Goal: Task Accomplishment & Management: Complete application form

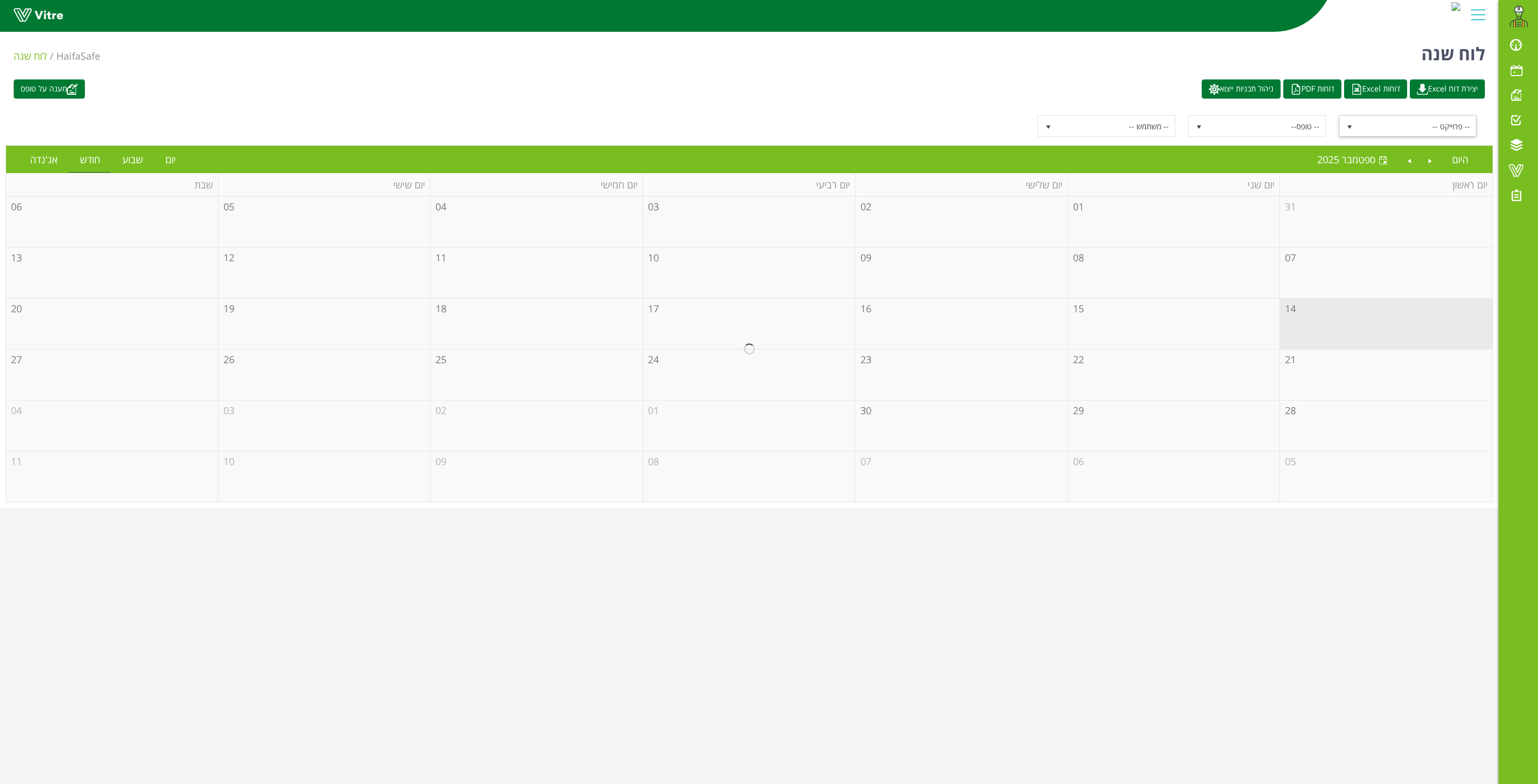
click at [1439, 121] on span "-- פרוייקט --" at bounding box center [1417, 125] width 117 height 19
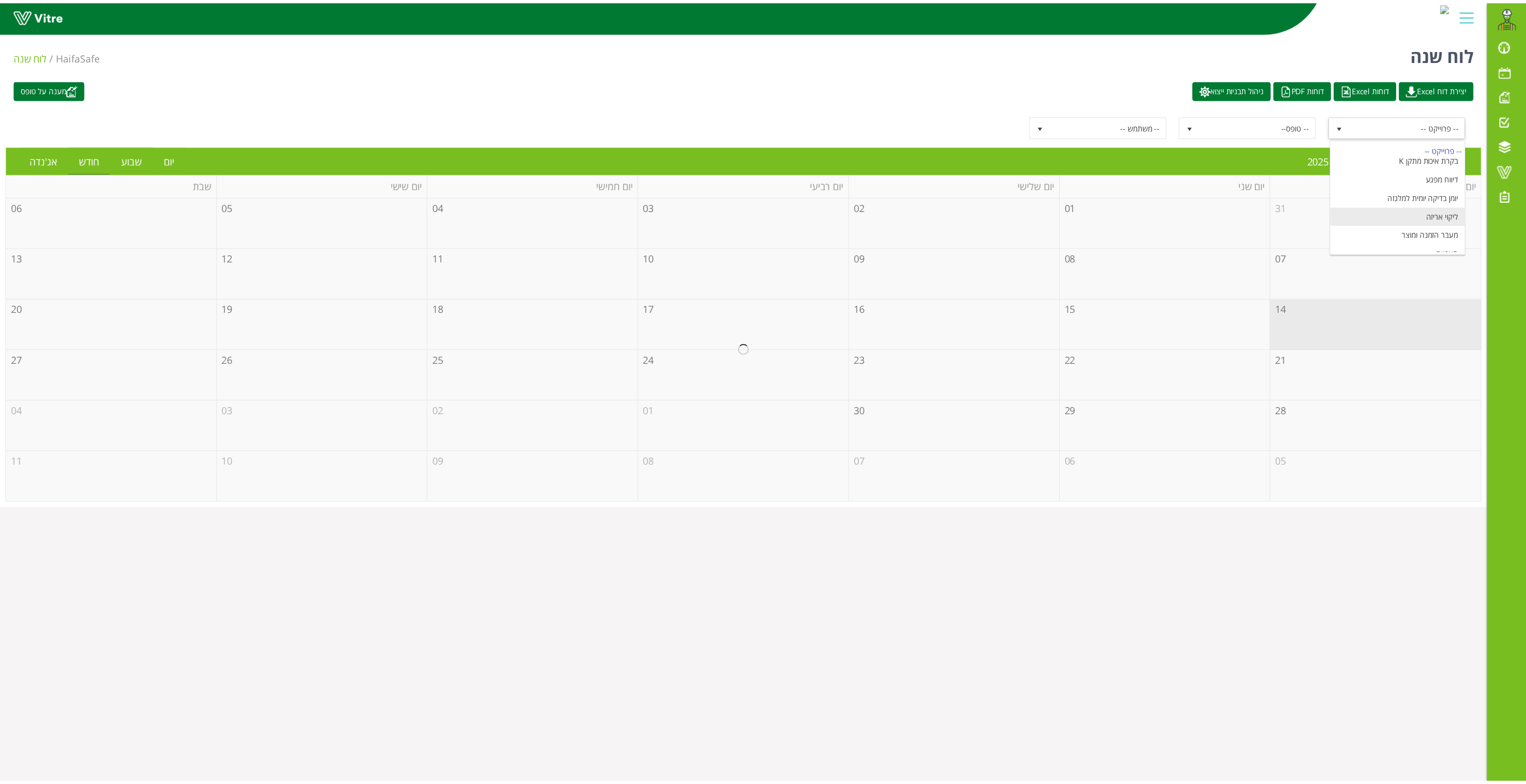
scroll to position [136, 0]
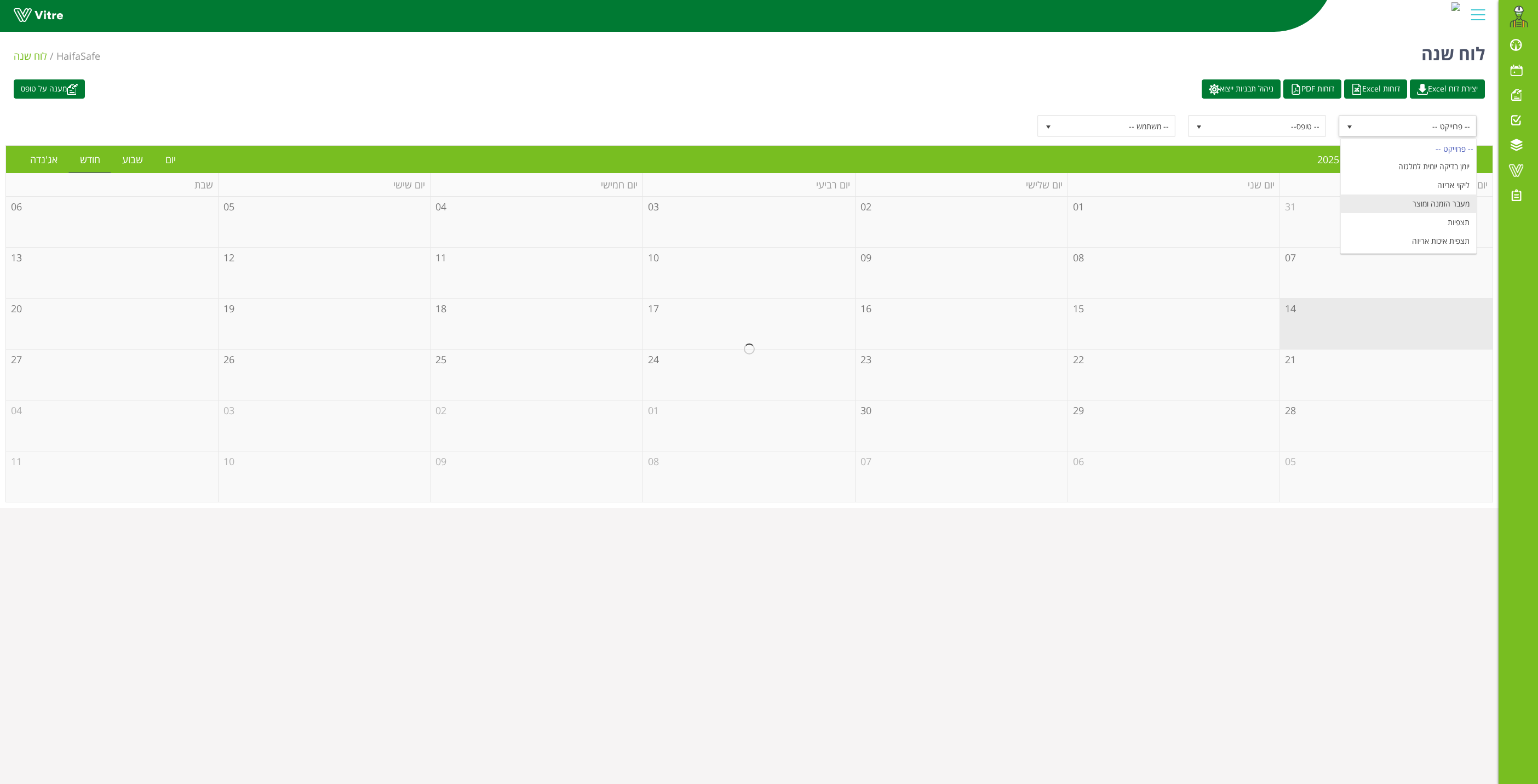
click at [1434, 209] on li "מעבר הזמנה ומוצר" at bounding box center [1408, 204] width 136 height 19
click at [169, 160] on link "יום" at bounding box center [170, 159] width 32 height 25
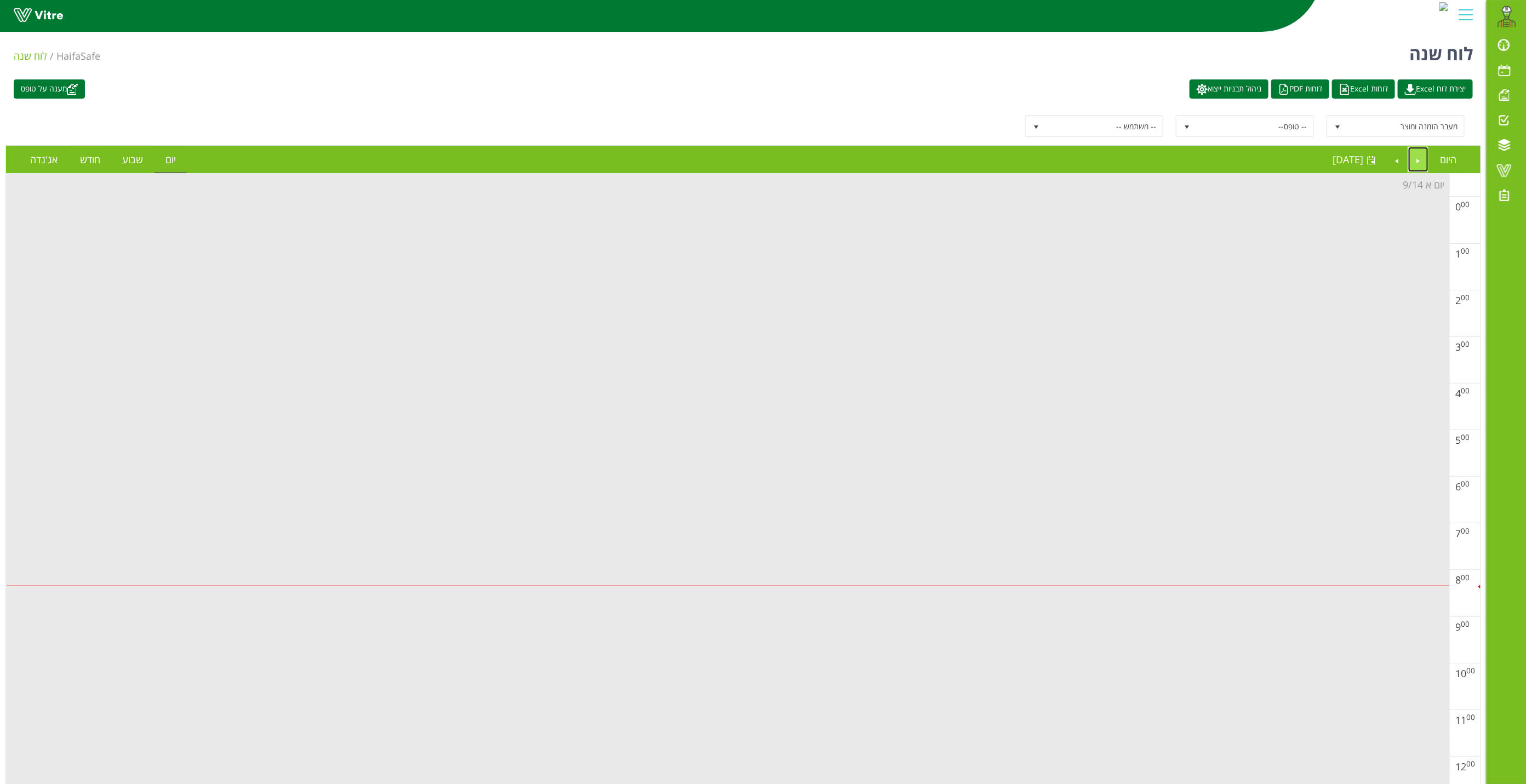
click at [1416, 166] on link "Previous" at bounding box center [1418, 159] width 21 height 25
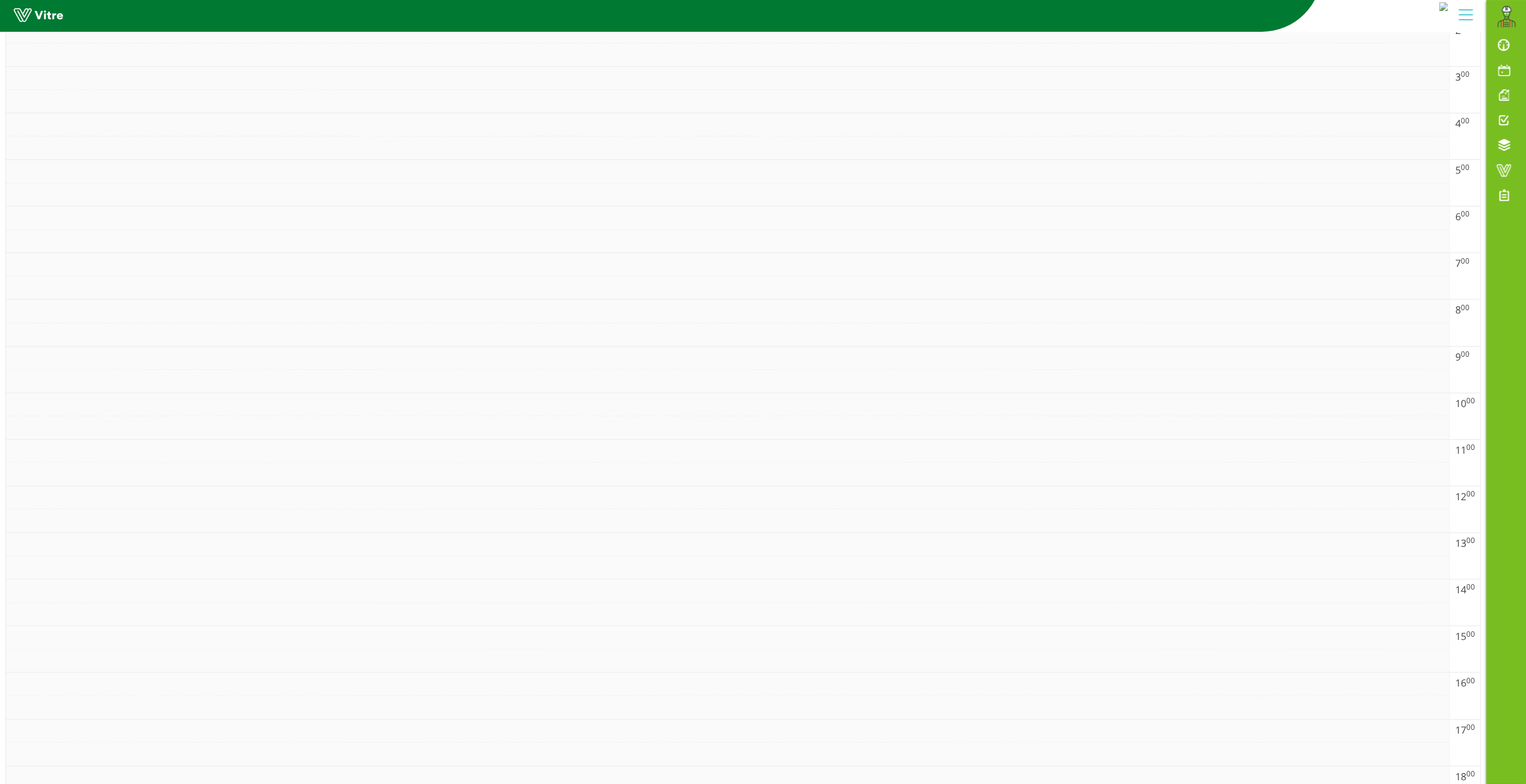
scroll to position [0, 0]
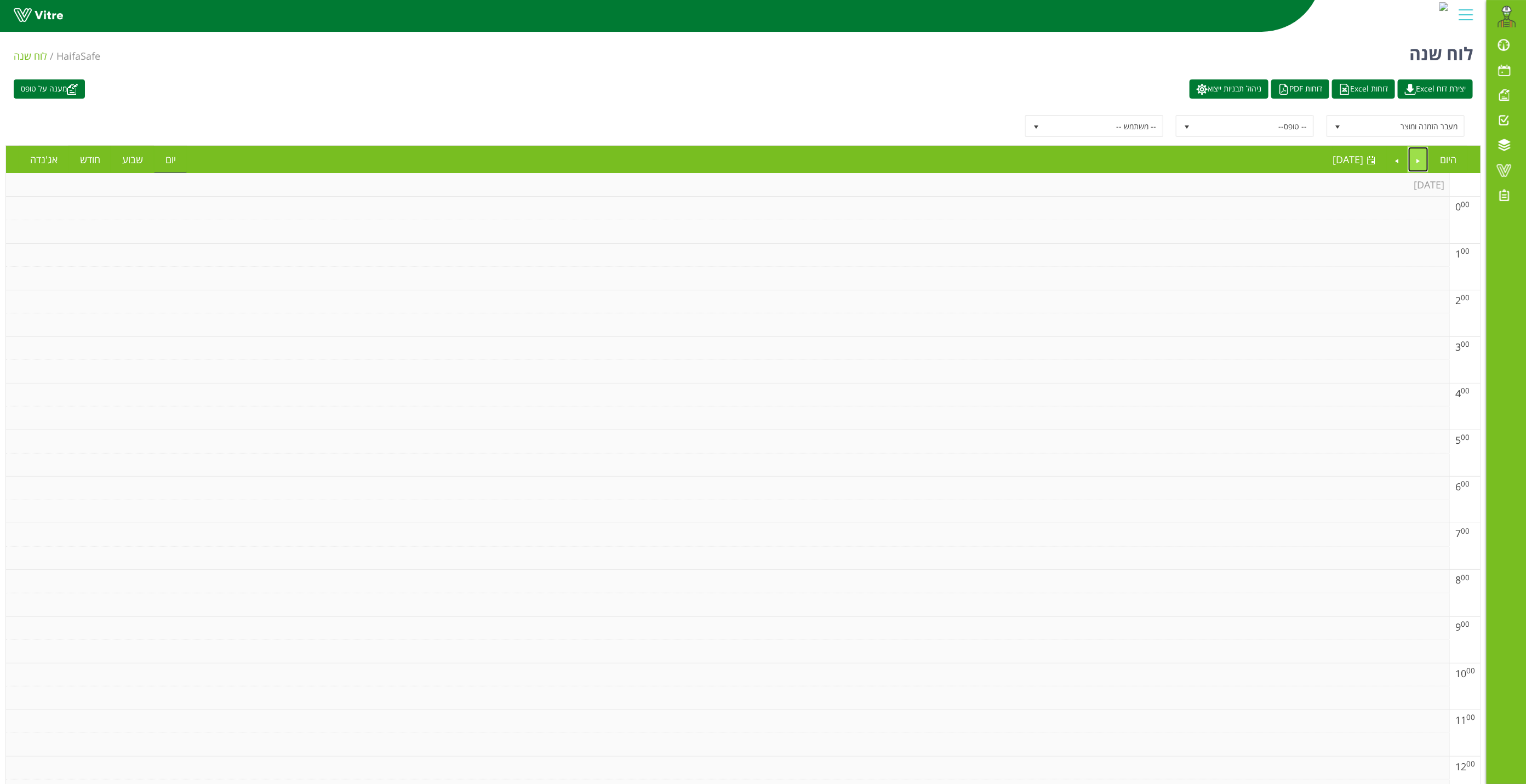
click at [1422, 163] on link "Previous" at bounding box center [1418, 159] width 21 height 25
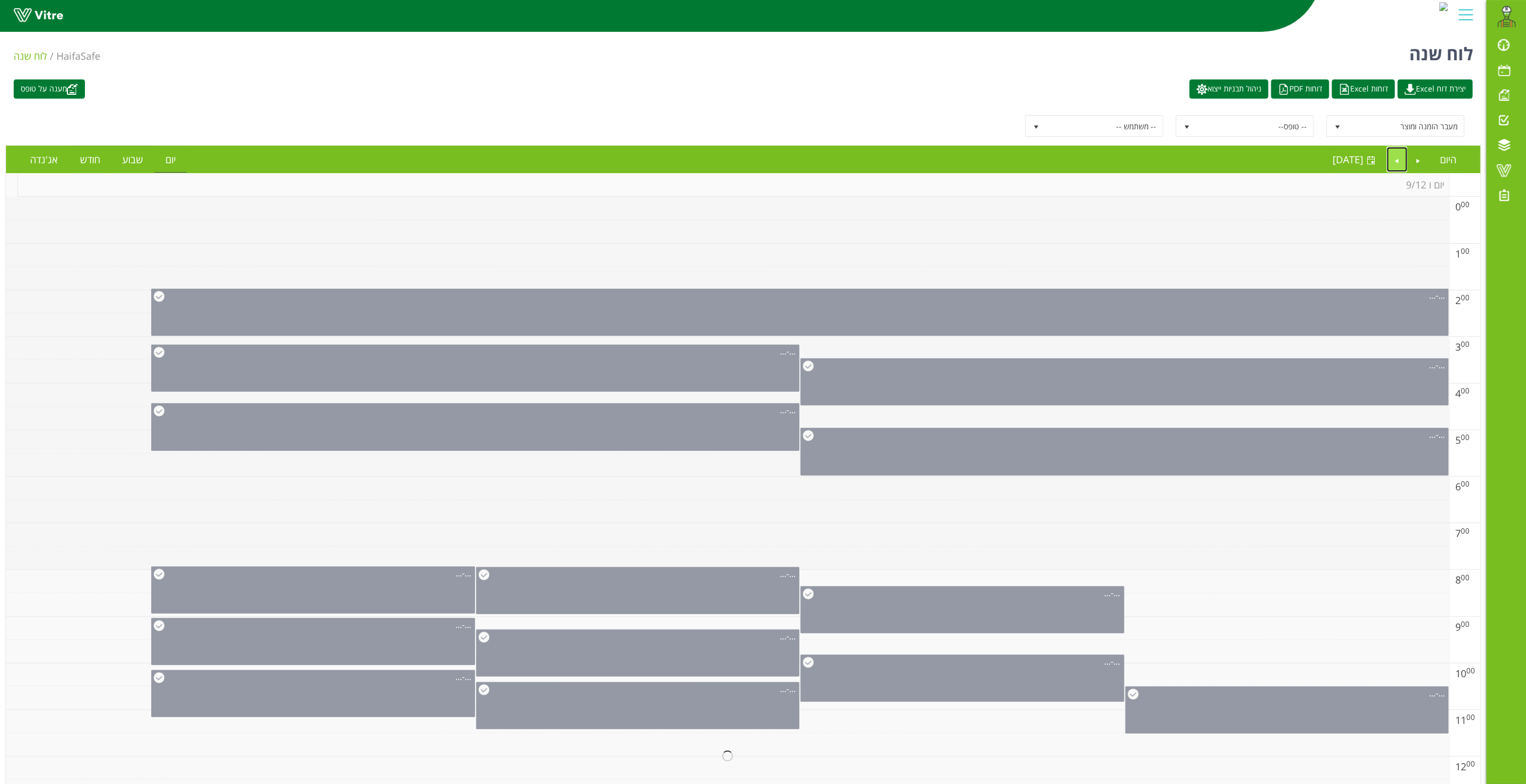
click at [1398, 156] on link "Next" at bounding box center [1397, 159] width 21 height 25
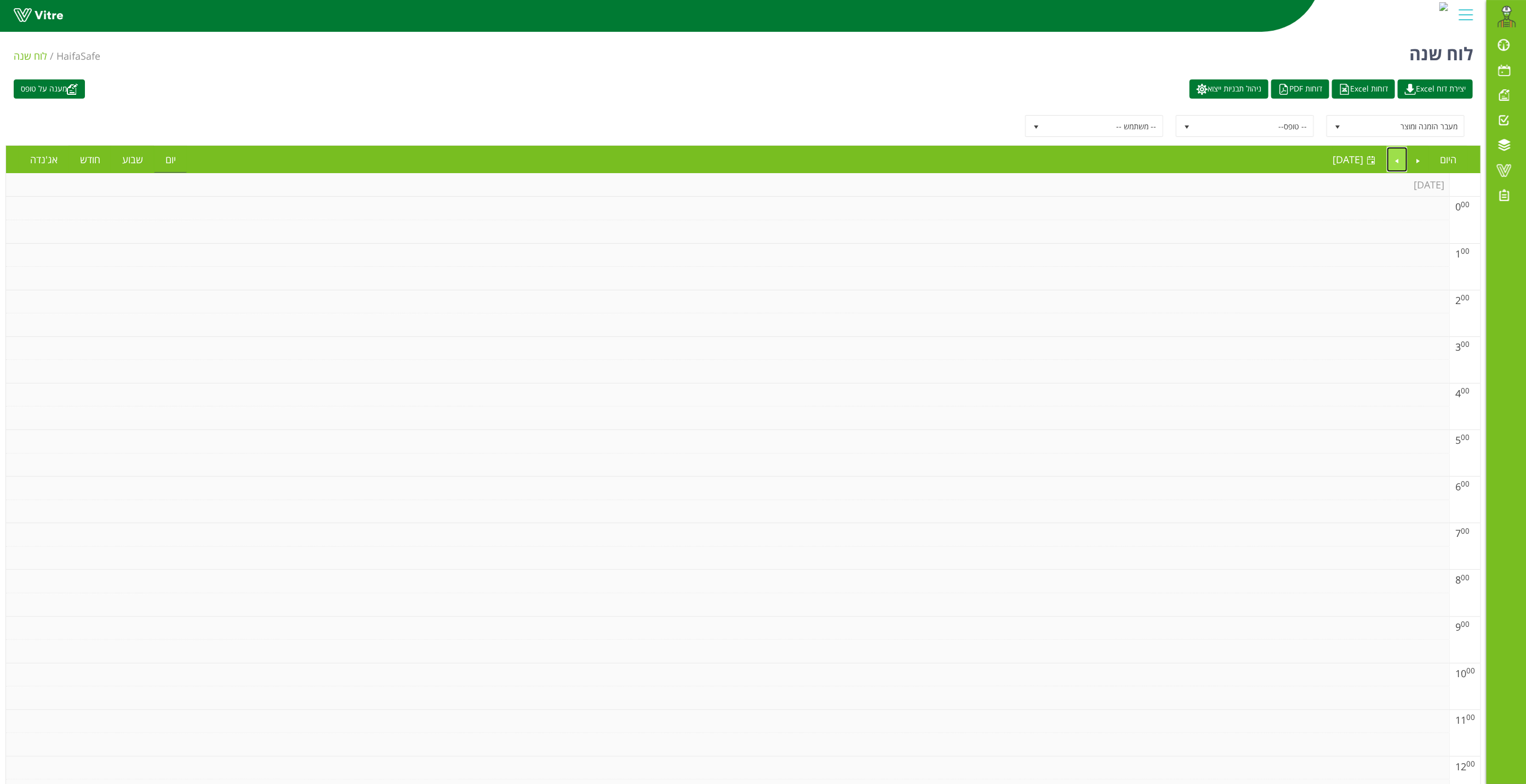
click at [1396, 156] on link "Next" at bounding box center [1397, 159] width 21 height 25
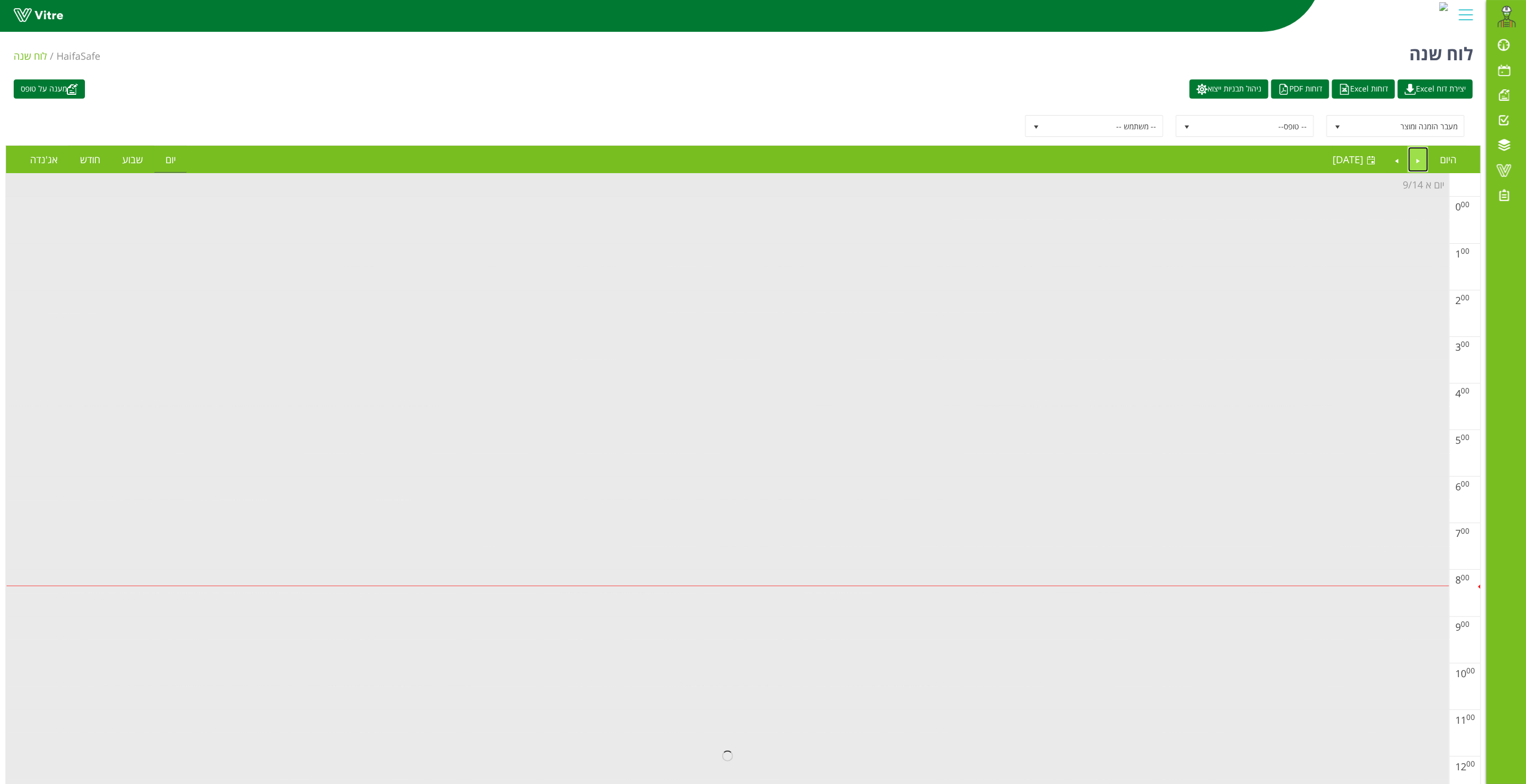
click at [1412, 164] on link "Previous" at bounding box center [1418, 159] width 21 height 25
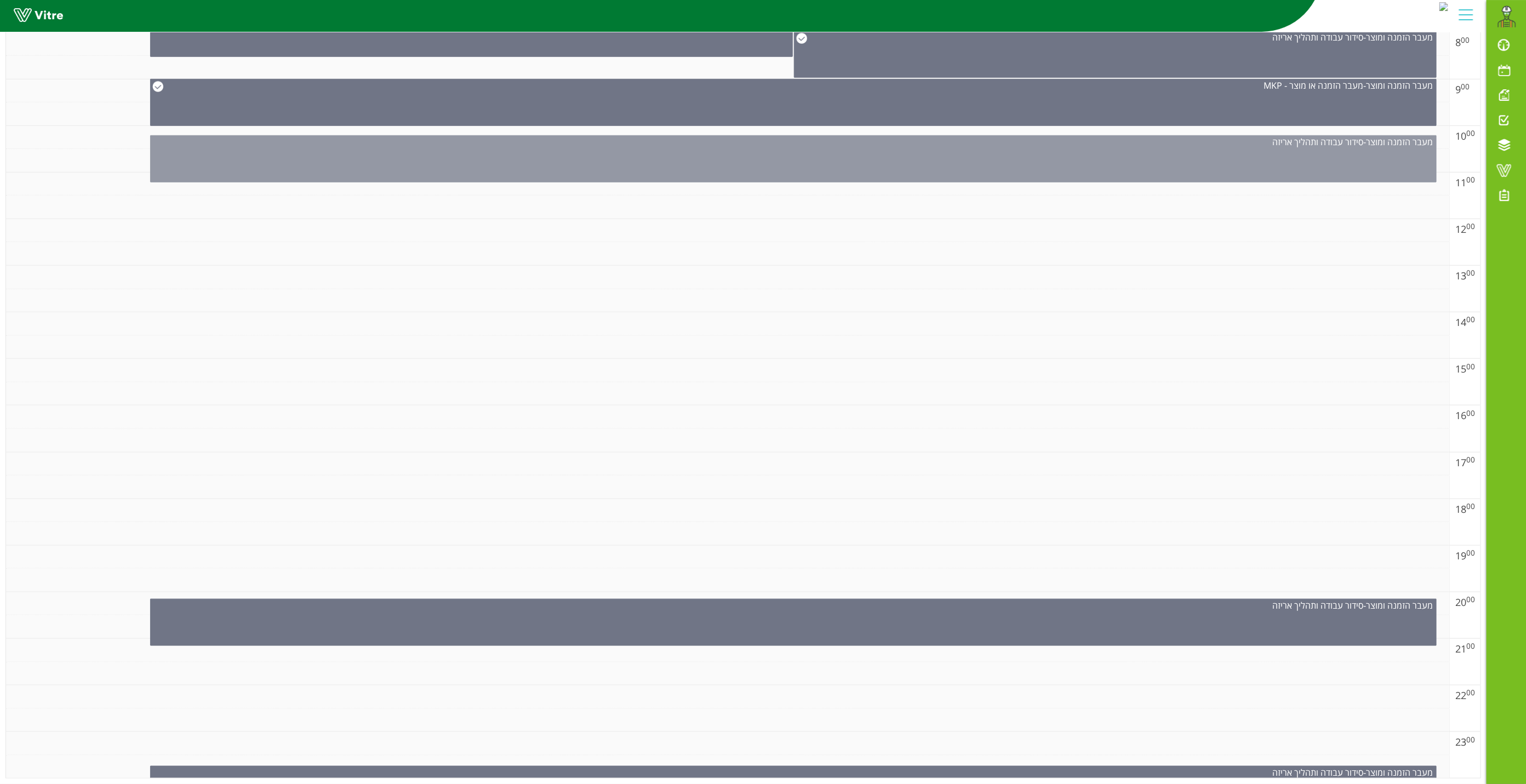
click at [1169, 145] on div "מעבר הזמנה ומוצר - סידור עבודה ותהליך אריזה" at bounding box center [793, 159] width 1287 height 47
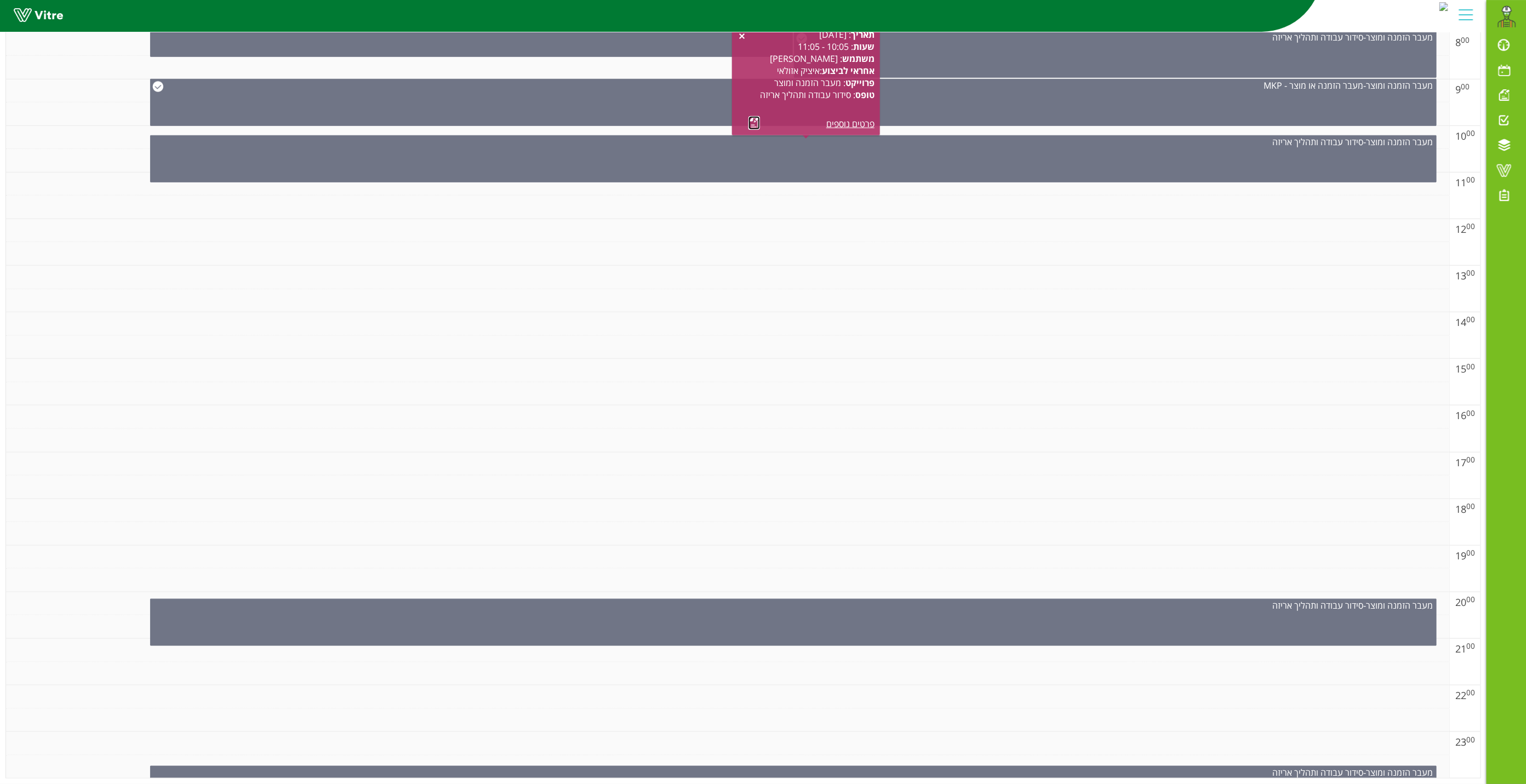
click at [753, 116] on link at bounding box center [754, 123] width 12 height 13
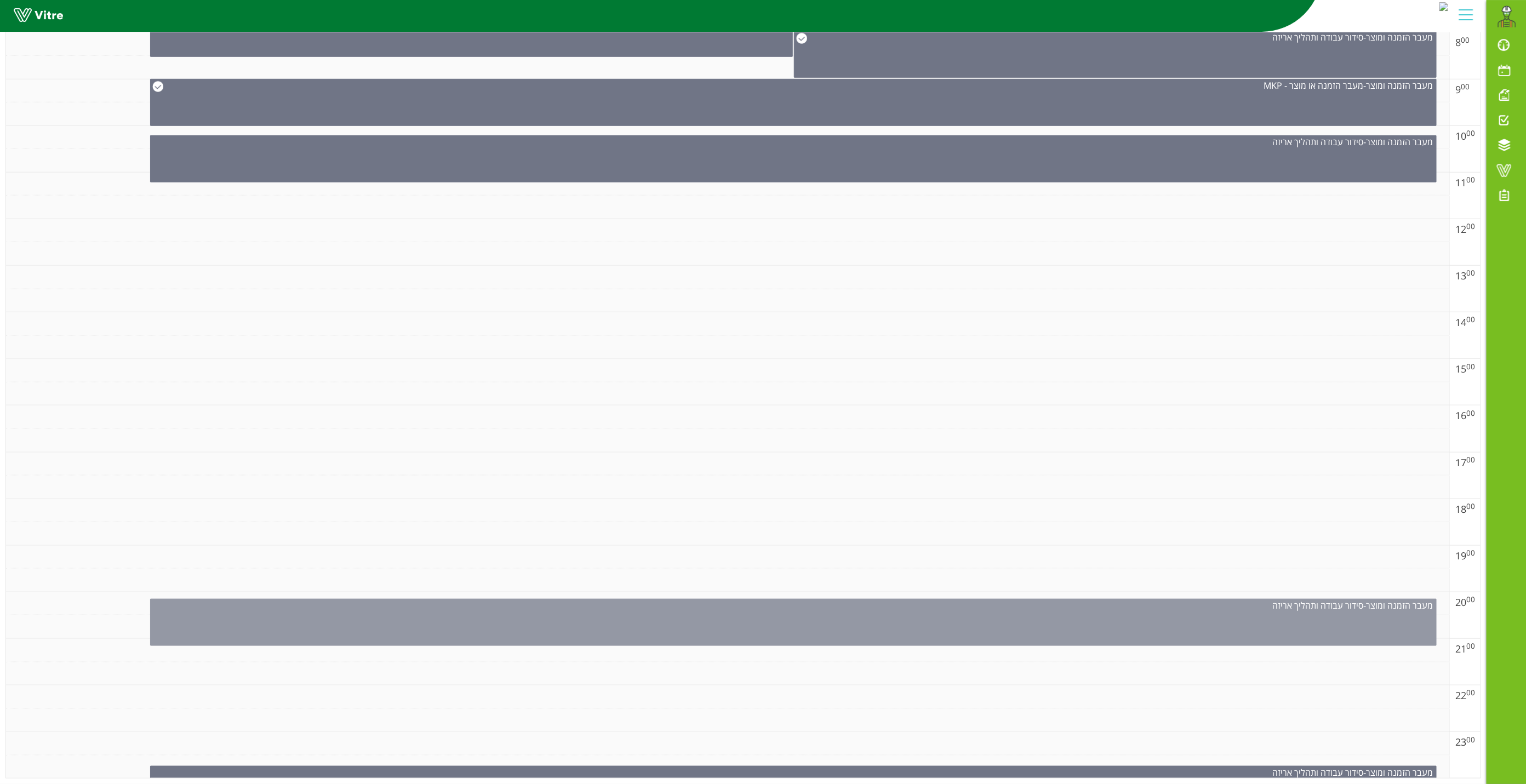
click at [866, 621] on div "מעבר הזמנה ומוצר - סידור עבודה ותהליך אריזה" at bounding box center [793, 622] width 1287 height 47
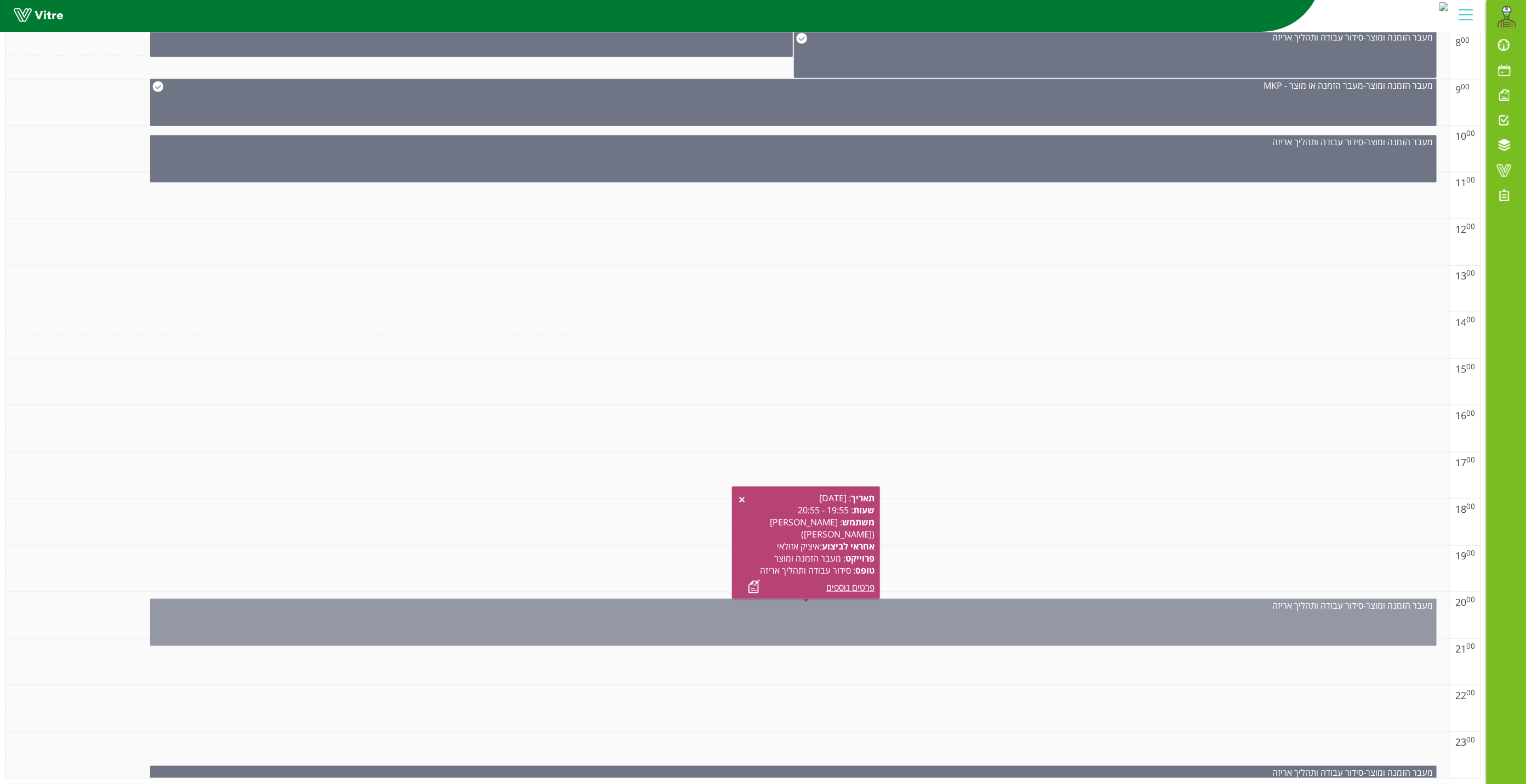
scroll to position [1, 0]
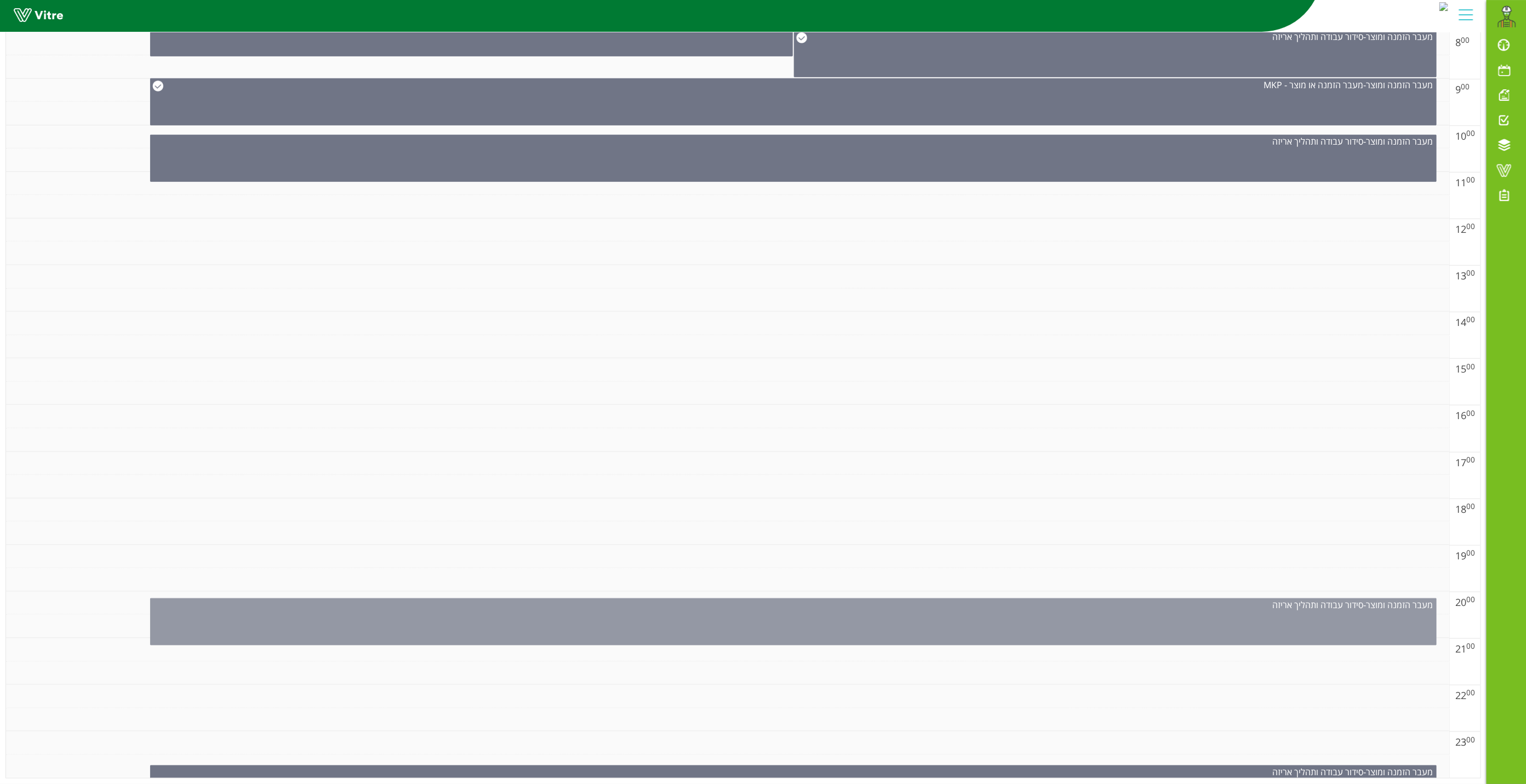
click at [839, 600] on div "מעבר הזמנה ומוצר - סידור עבודה ותהליך אריזה" at bounding box center [793, 621] width 1287 height 47
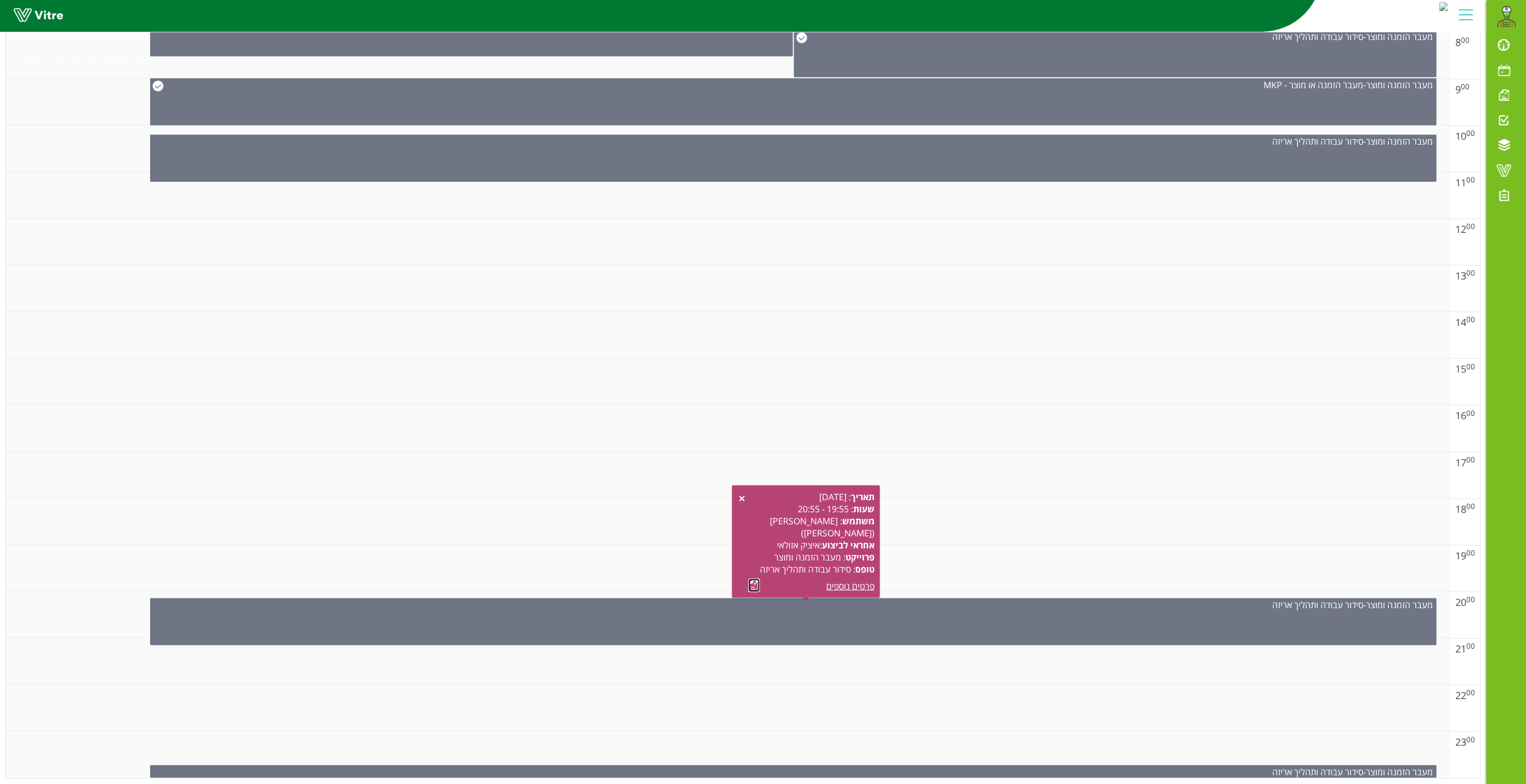
click at [752, 579] on link at bounding box center [754, 585] width 12 height 13
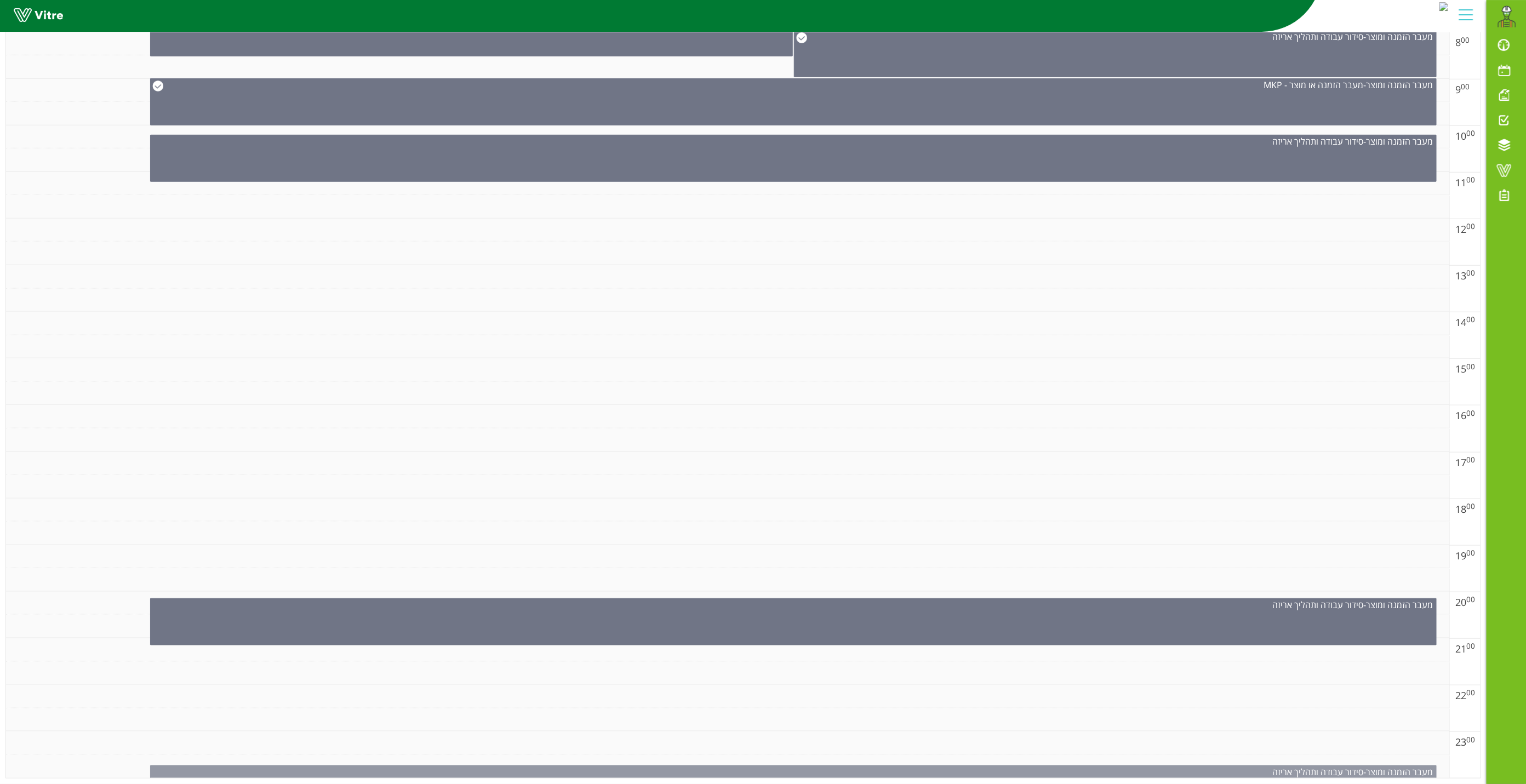
click at [805, 765] on div "מעבר הזמנה ומוצר - סידור עבודה ותהליך אריזה" at bounding box center [793, 771] width 1285 height 12
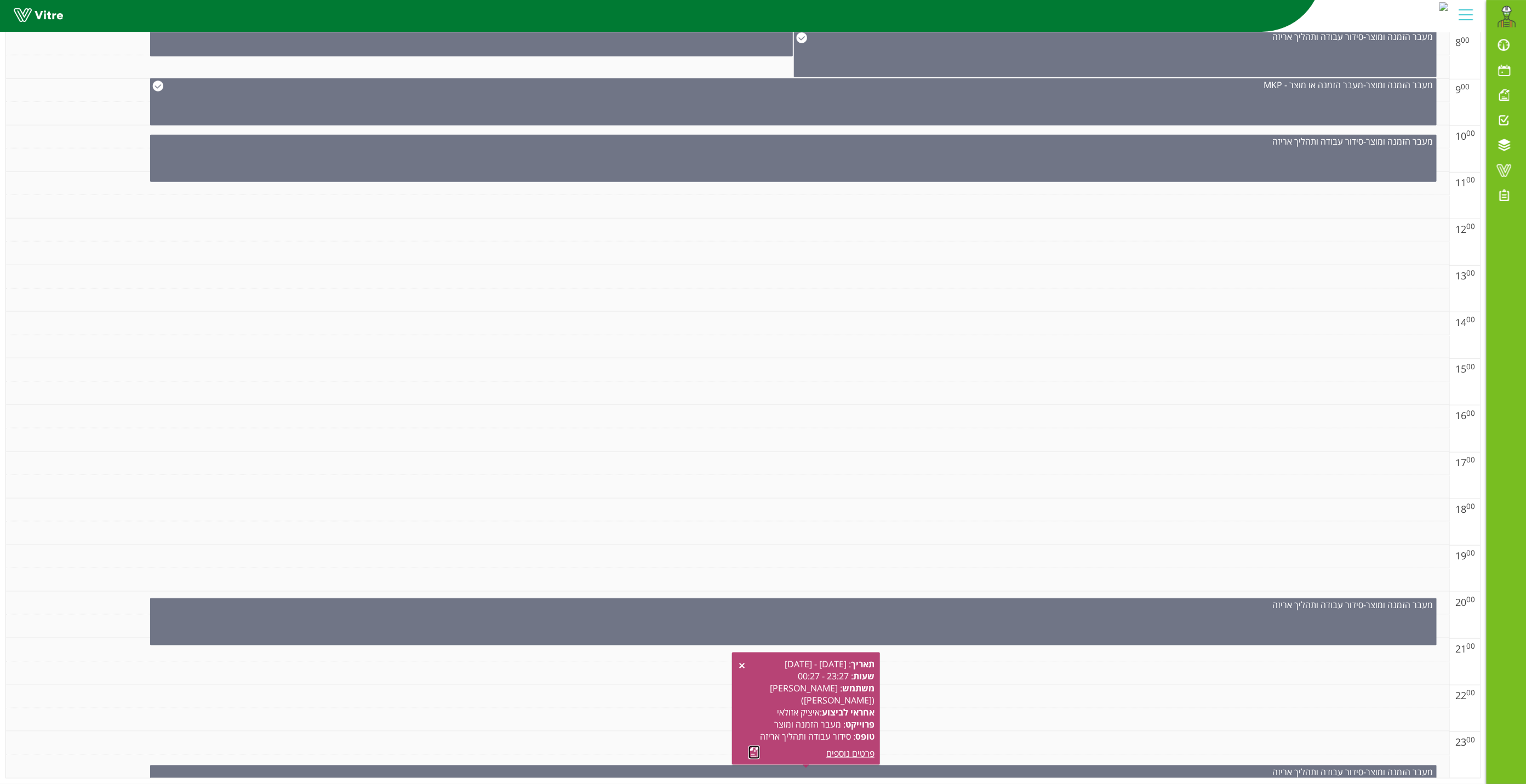
click at [752, 745] on link at bounding box center [754, 752] width 12 height 13
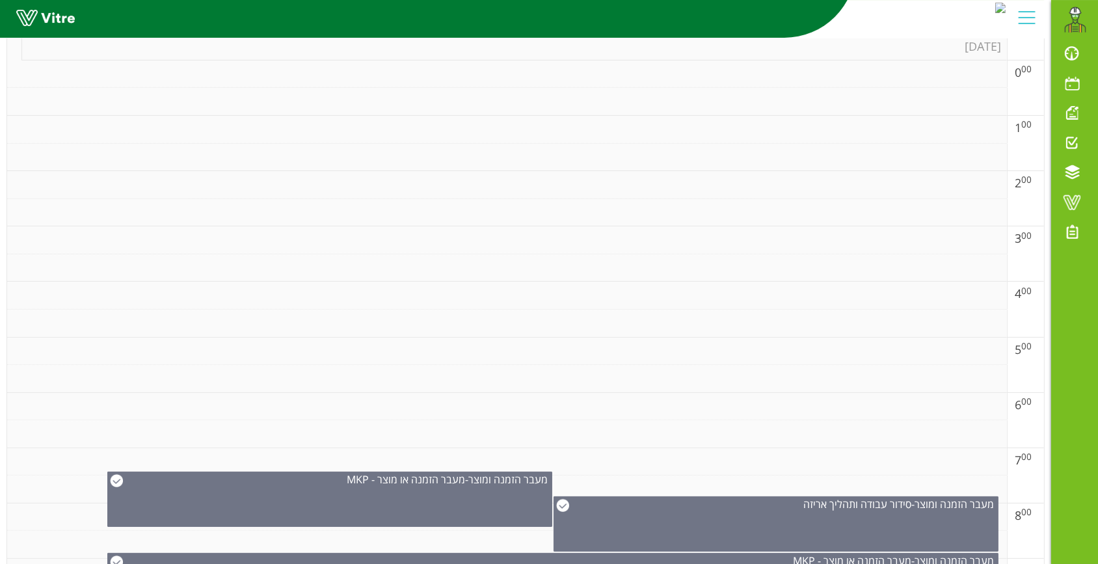
scroll to position [0, 0]
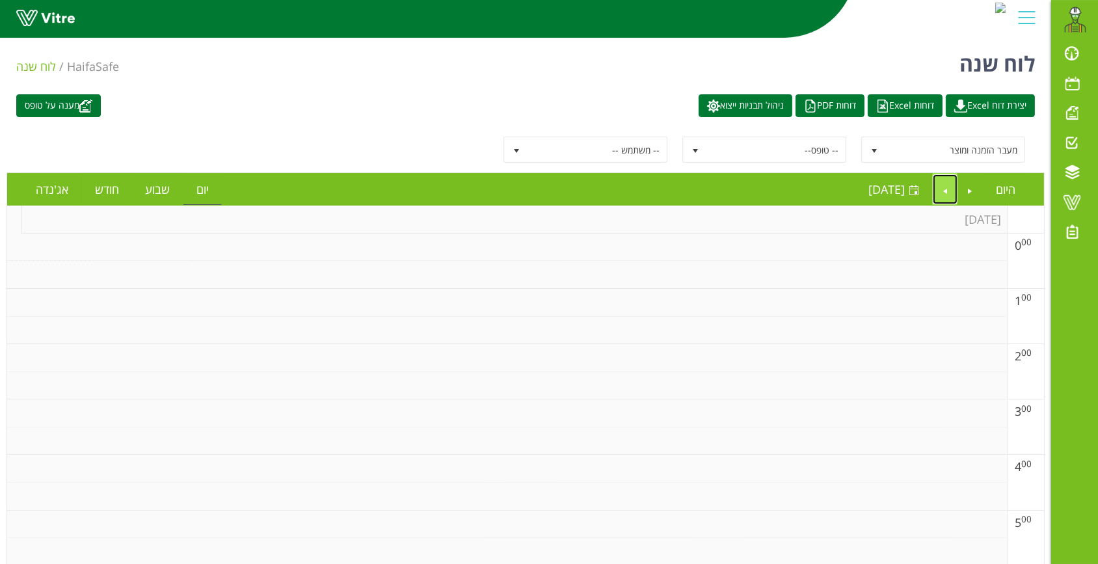
click at [947, 189] on link "Next" at bounding box center [944, 189] width 25 height 30
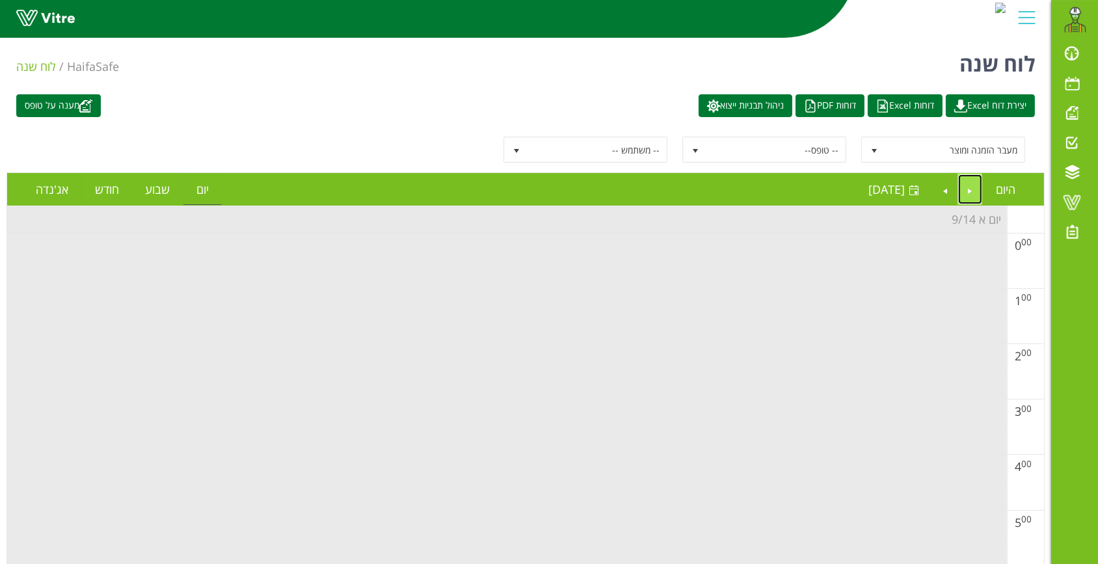
click at [977, 192] on link "Previous" at bounding box center [970, 189] width 25 height 30
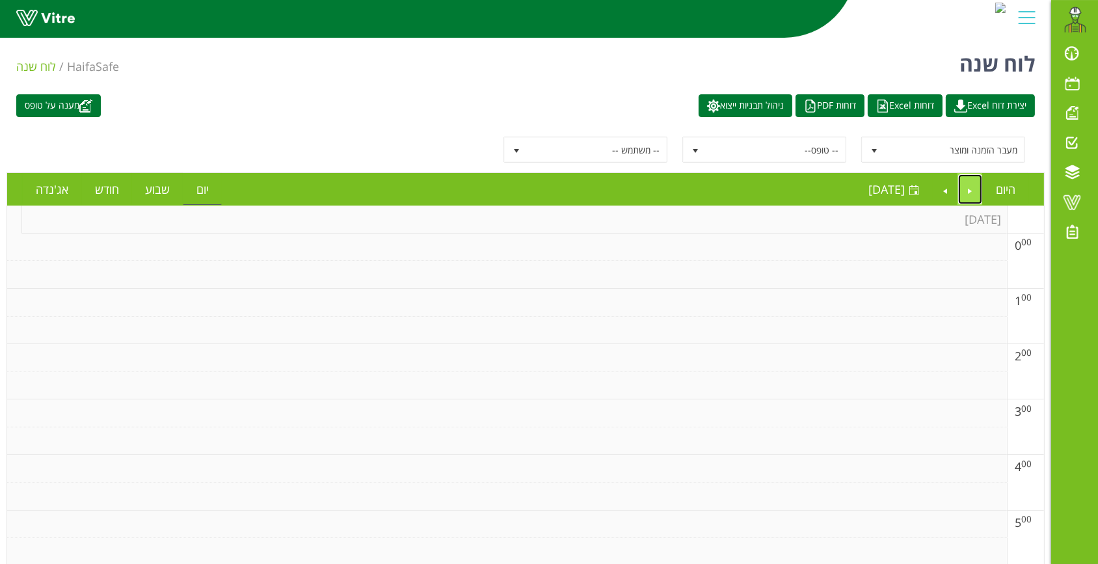
click at [960, 195] on link "Previous" at bounding box center [970, 189] width 25 height 30
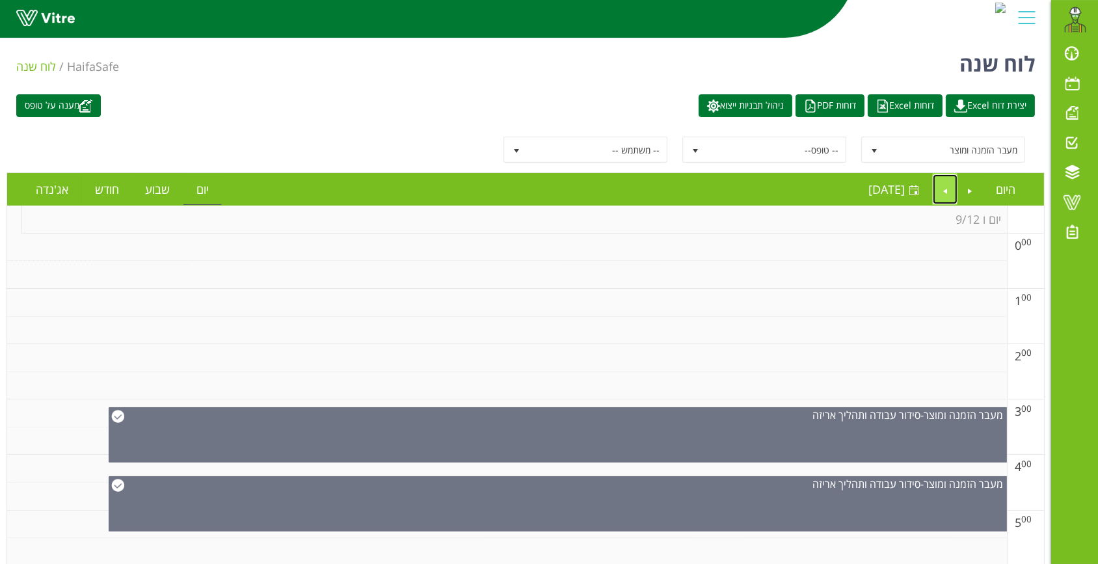
click at [946, 185] on link "Next" at bounding box center [944, 189] width 25 height 30
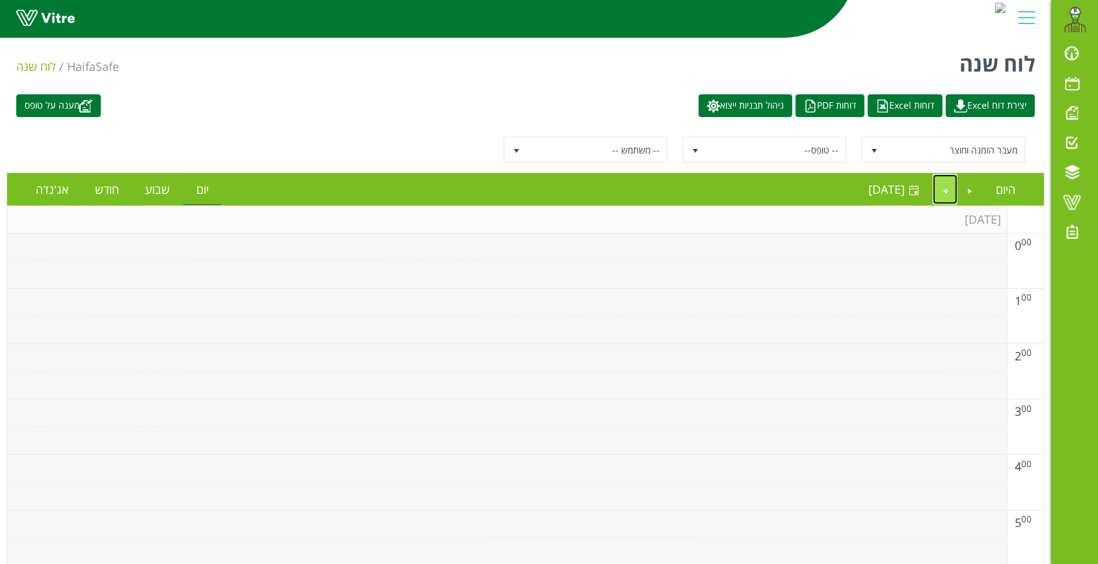
click at [944, 183] on link "Next" at bounding box center [944, 189] width 25 height 30
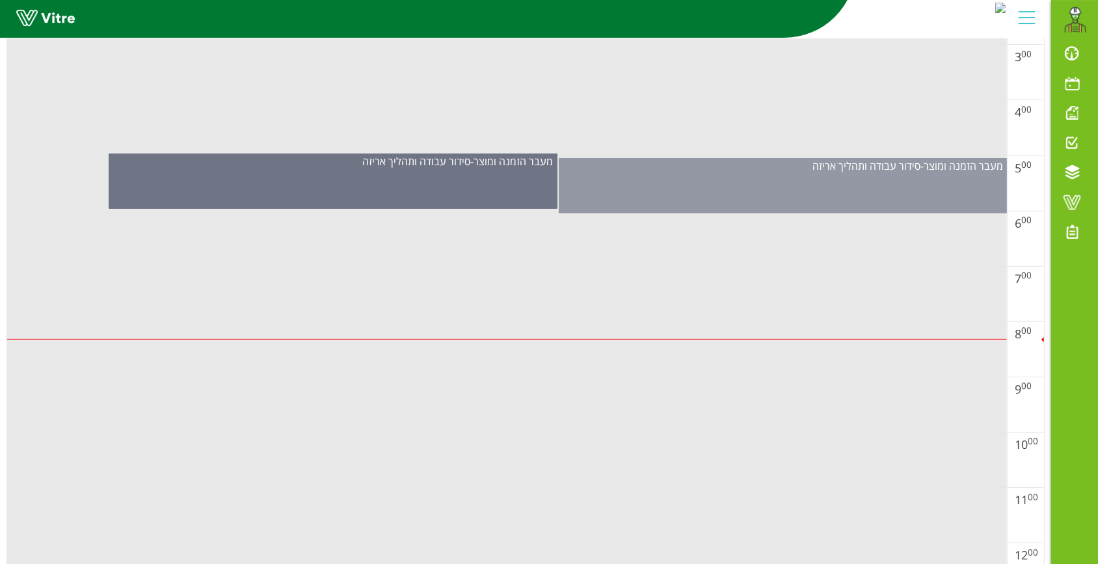
click at [702, 196] on div "מעבר הזמנה ומוצר - סידור עבודה ותהליך אריזה" at bounding box center [783, 185] width 449 height 55
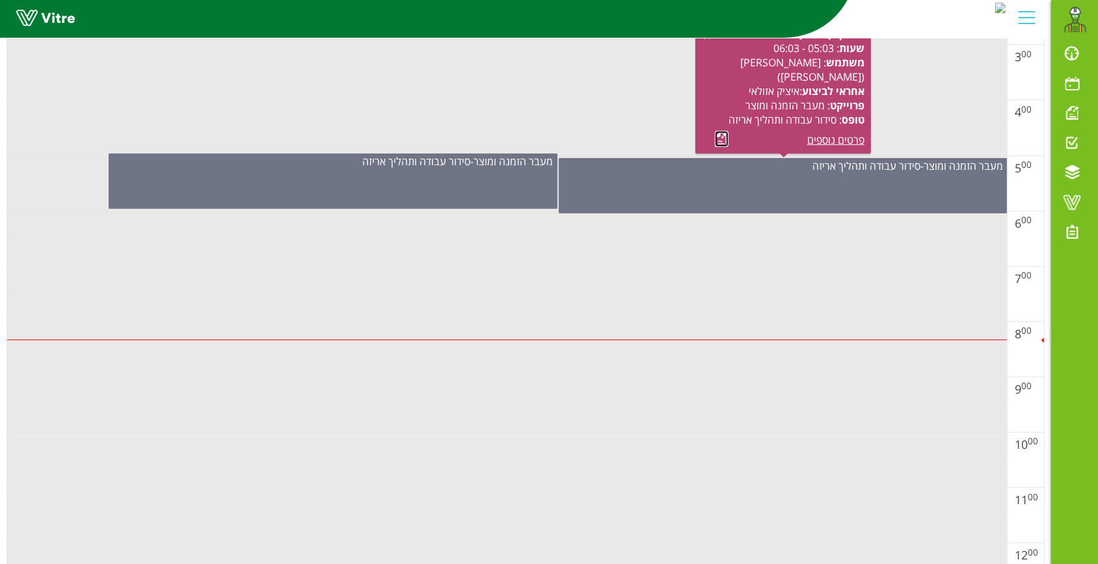
click at [720, 139] on link at bounding box center [722, 139] width 14 height 16
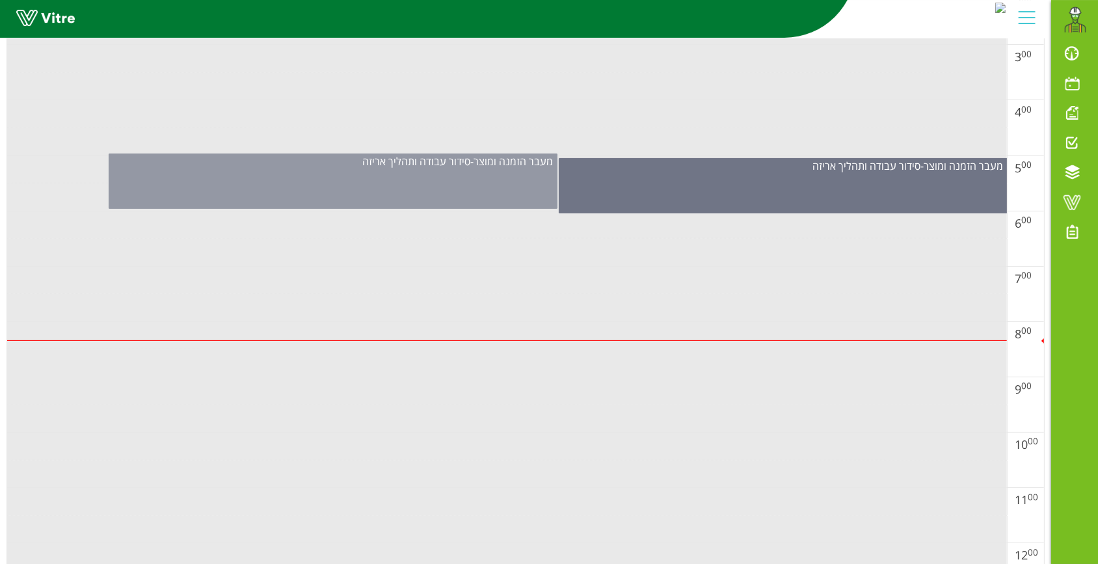
click at [395, 169] on div "מעבר הזמנה ומוצר - סידור עבודה ותהליך אריזה" at bounding box center [333, 180] width 449 height 55
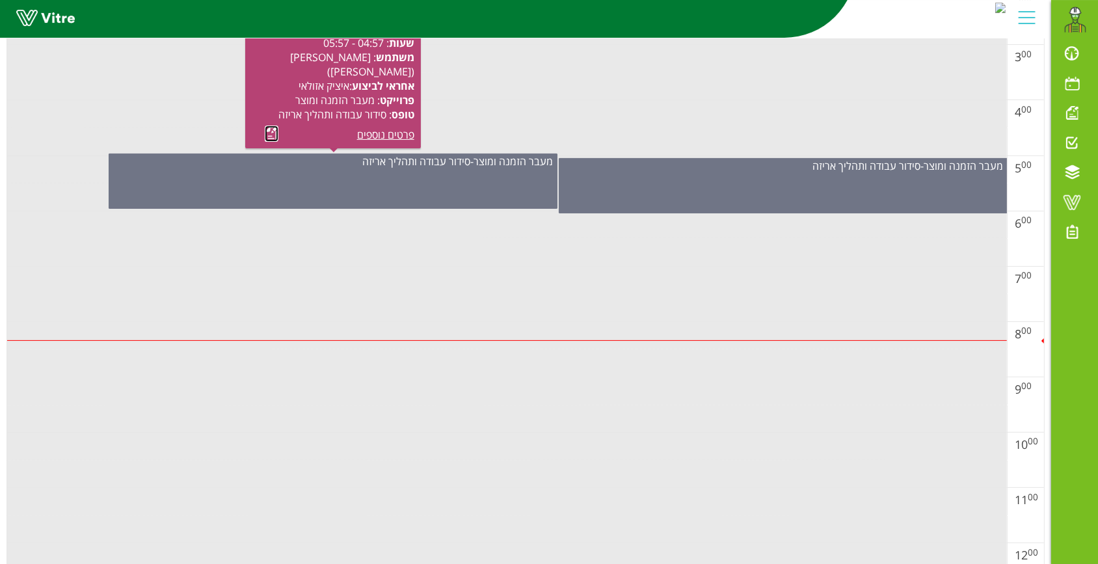
click at [266, 137] on link at bounding box center [272, 133] width 14 height 16
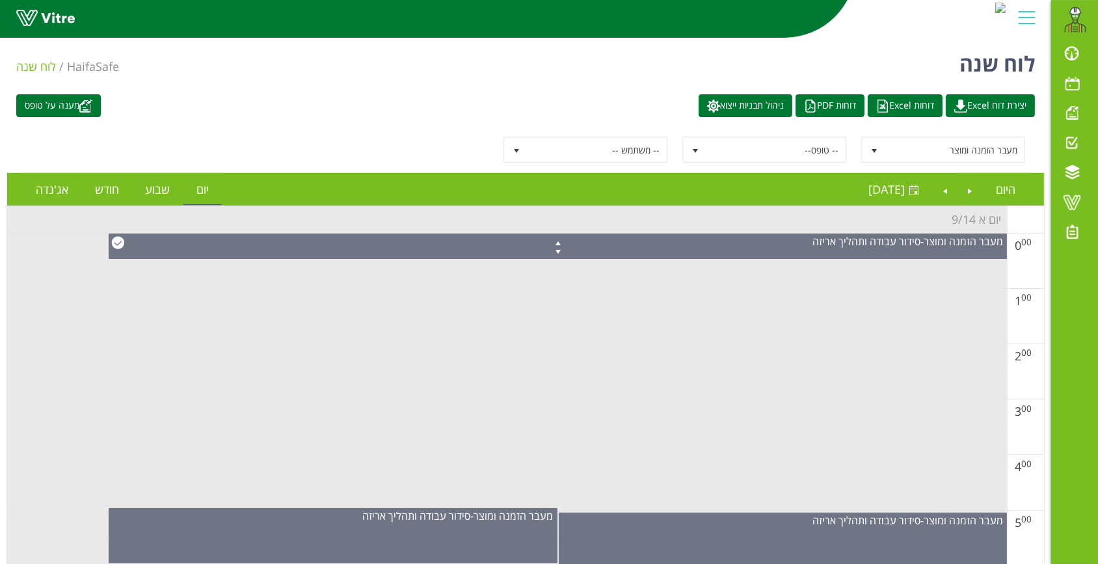
click at [858, 145] on div "מעבר הזמנה ומוצר 1631" at bounding box center [937, 150] width 176 height 26
click at [871, 146] on span "select" at bounding box center [874, 151] width 10 height 10
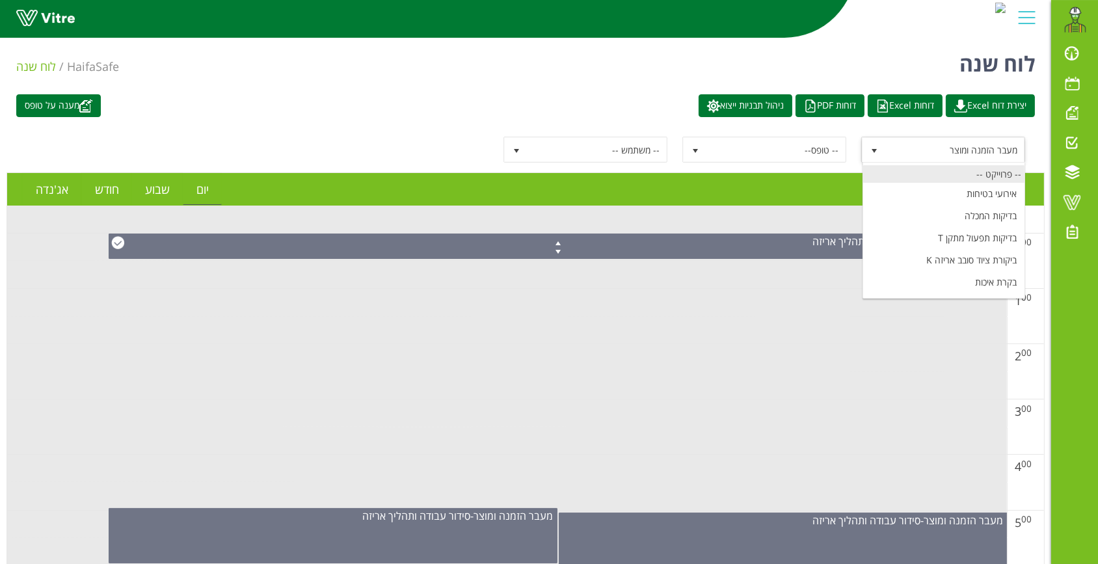
click at [1009, 180] on div "-- פרוייקט --" at bounding box center [943, 174] width 161 height 18
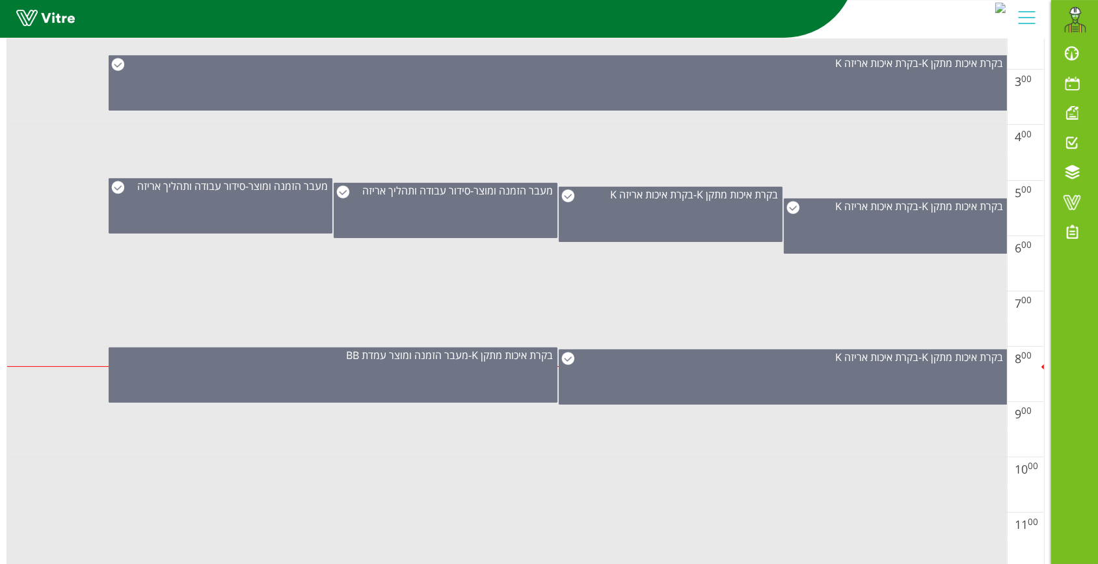
scroll to position [300, 0]
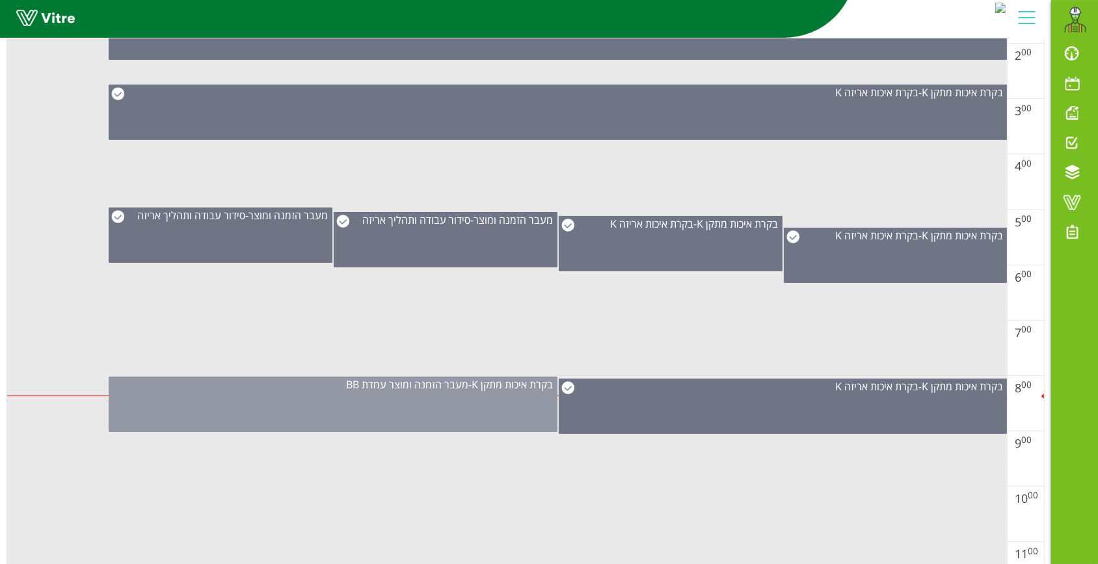
click at [422, 399] on div "בקרת איכות מתקן K - מעבר הזמנה ומוצר עמדת BB" at bounding box center [333, 403] width 449 height 55
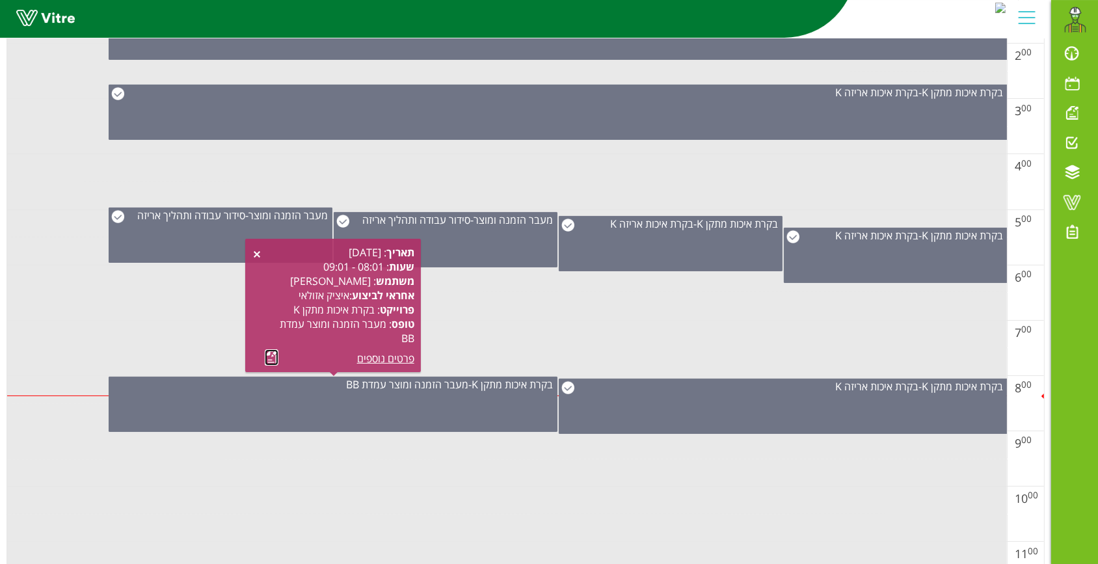
click at [266, 360] on link at bounding box center [272, 357] width 14 height 16
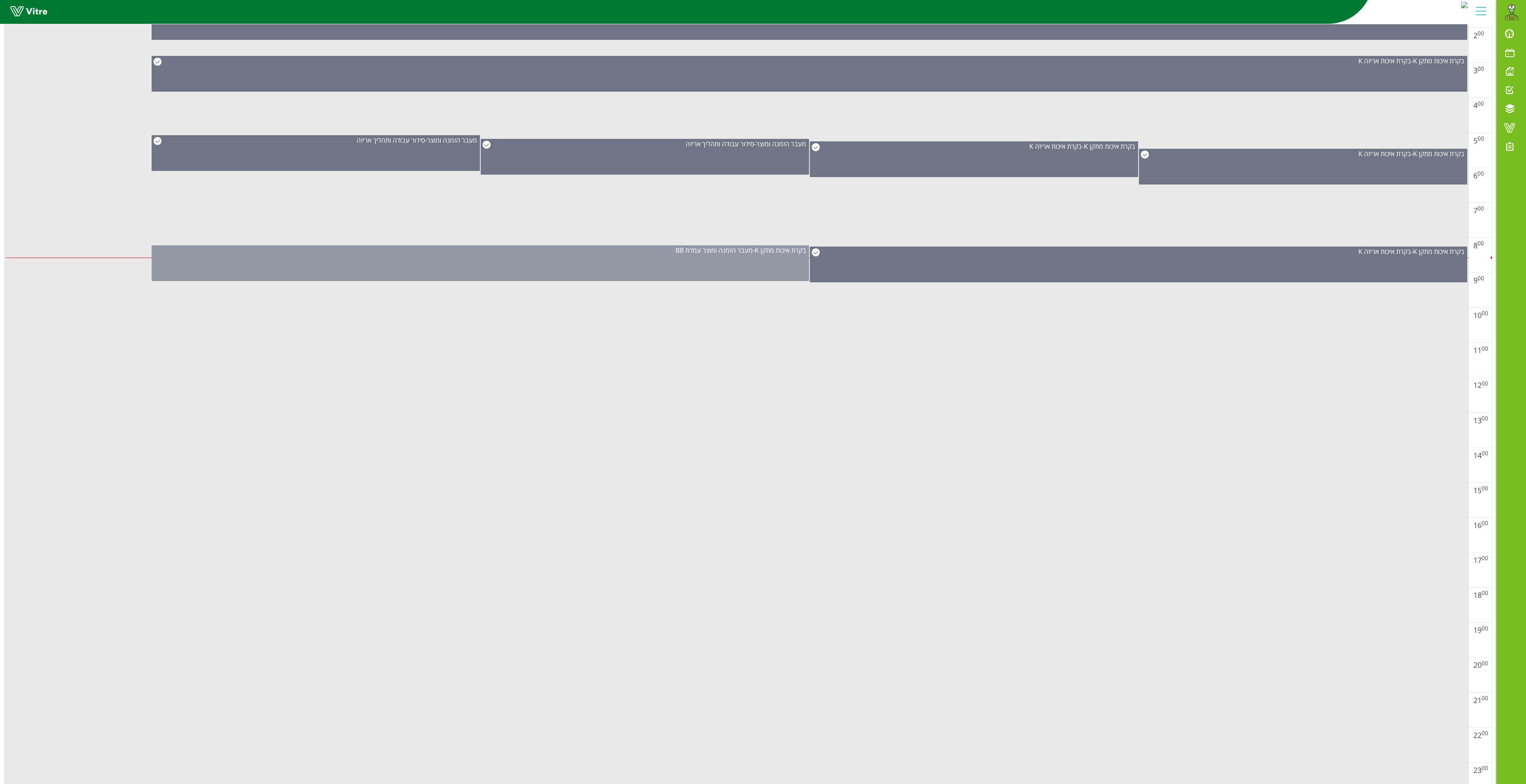
click at [705, 270] on div "בקרת איכות מתקן K - מעבר הזמנה ומוצר עמדת BB" at bounding box center [480, 263] width 657 height 36
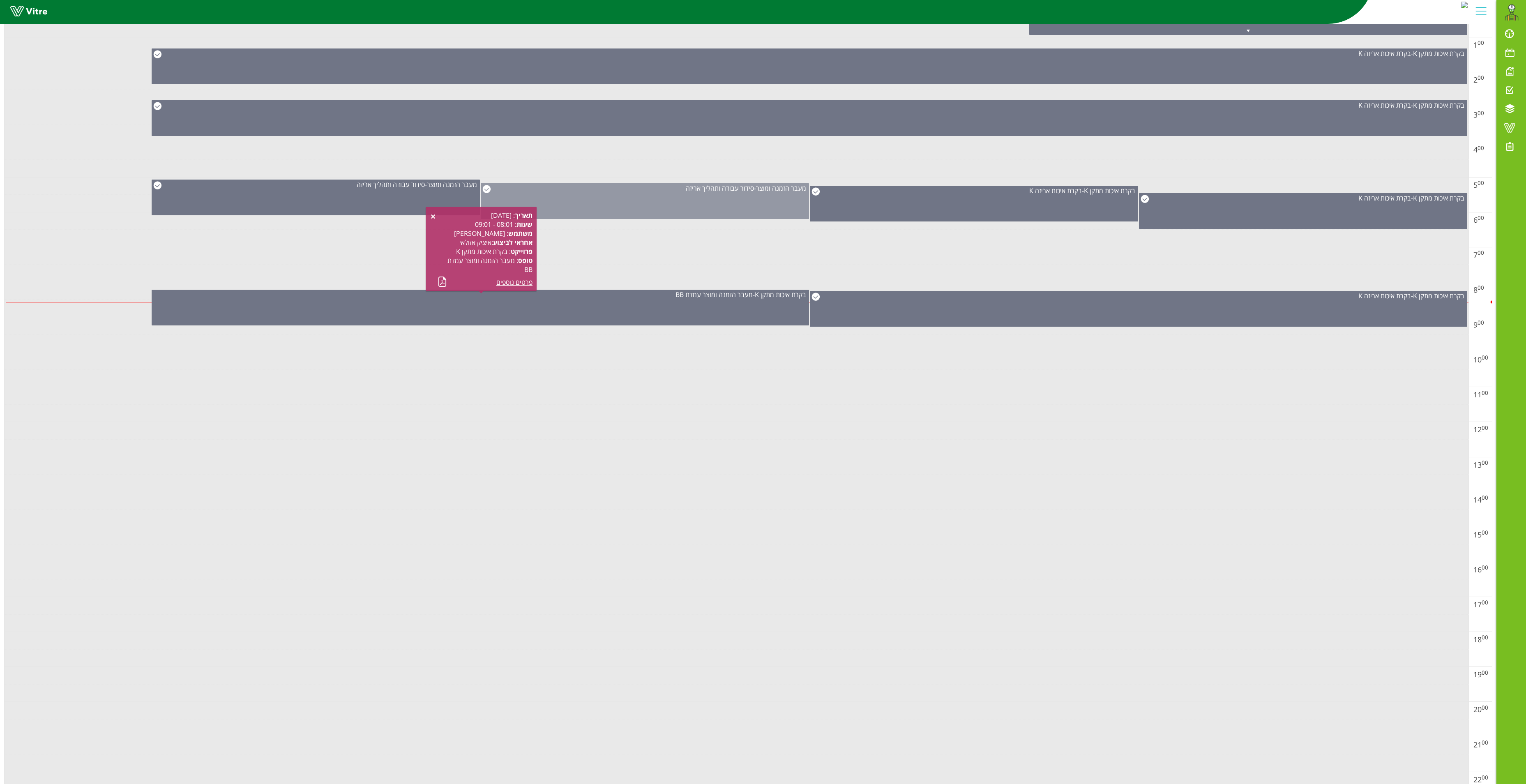
scroll to position [0, 0]
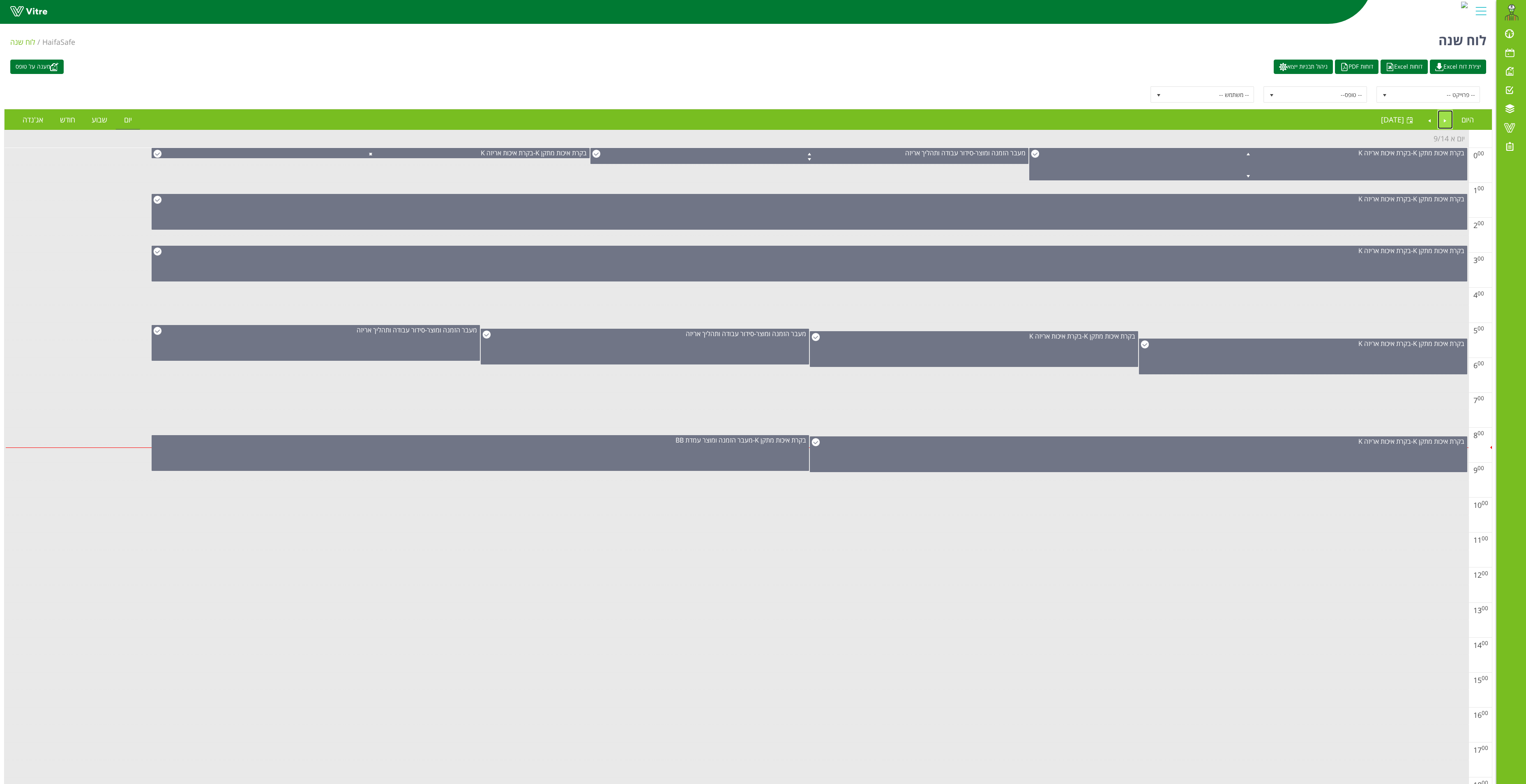
click at [1153, 118] on link "Previous" at bounding box center [1445, 119] width 16 height 19
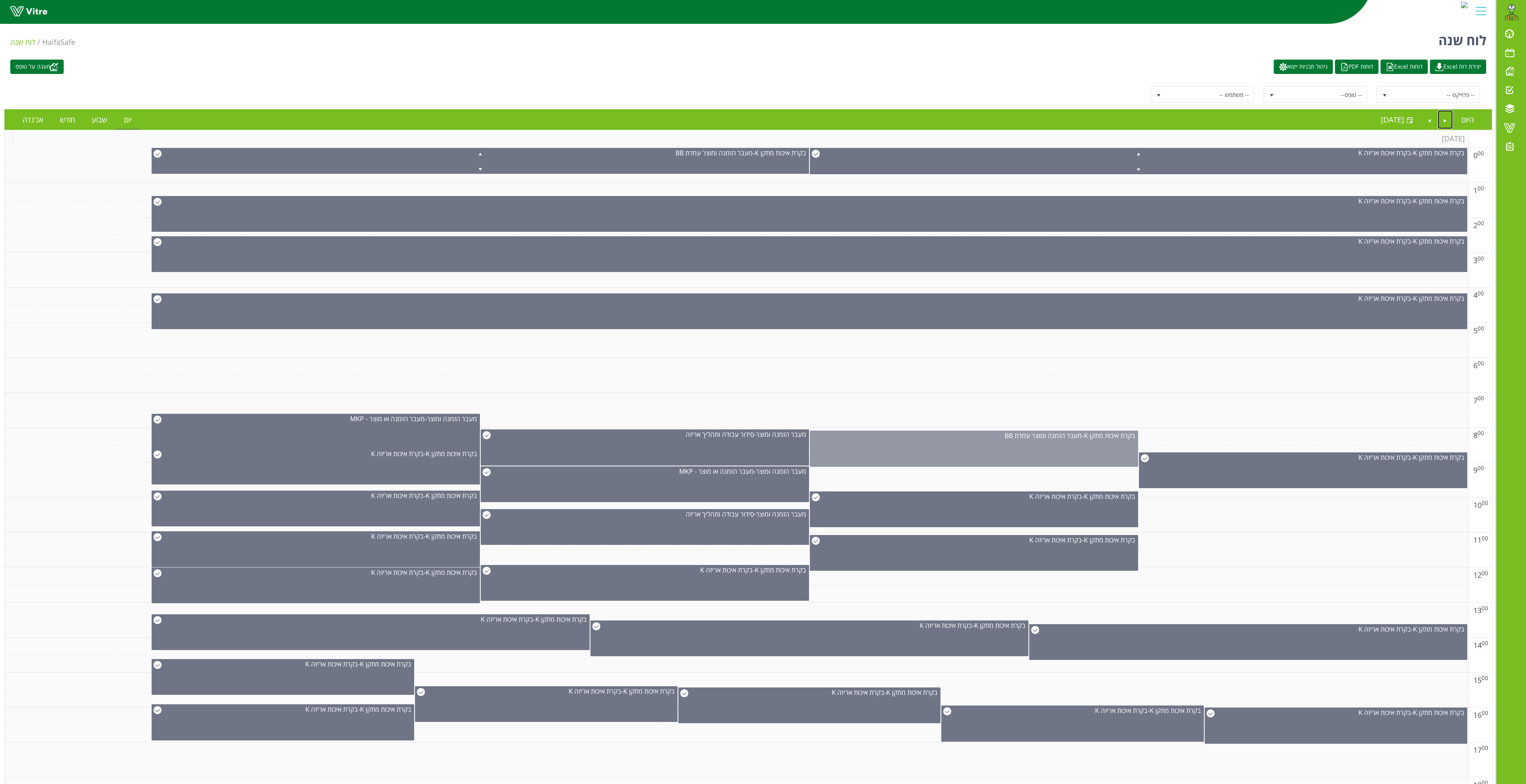
scroll to position [8, 0]
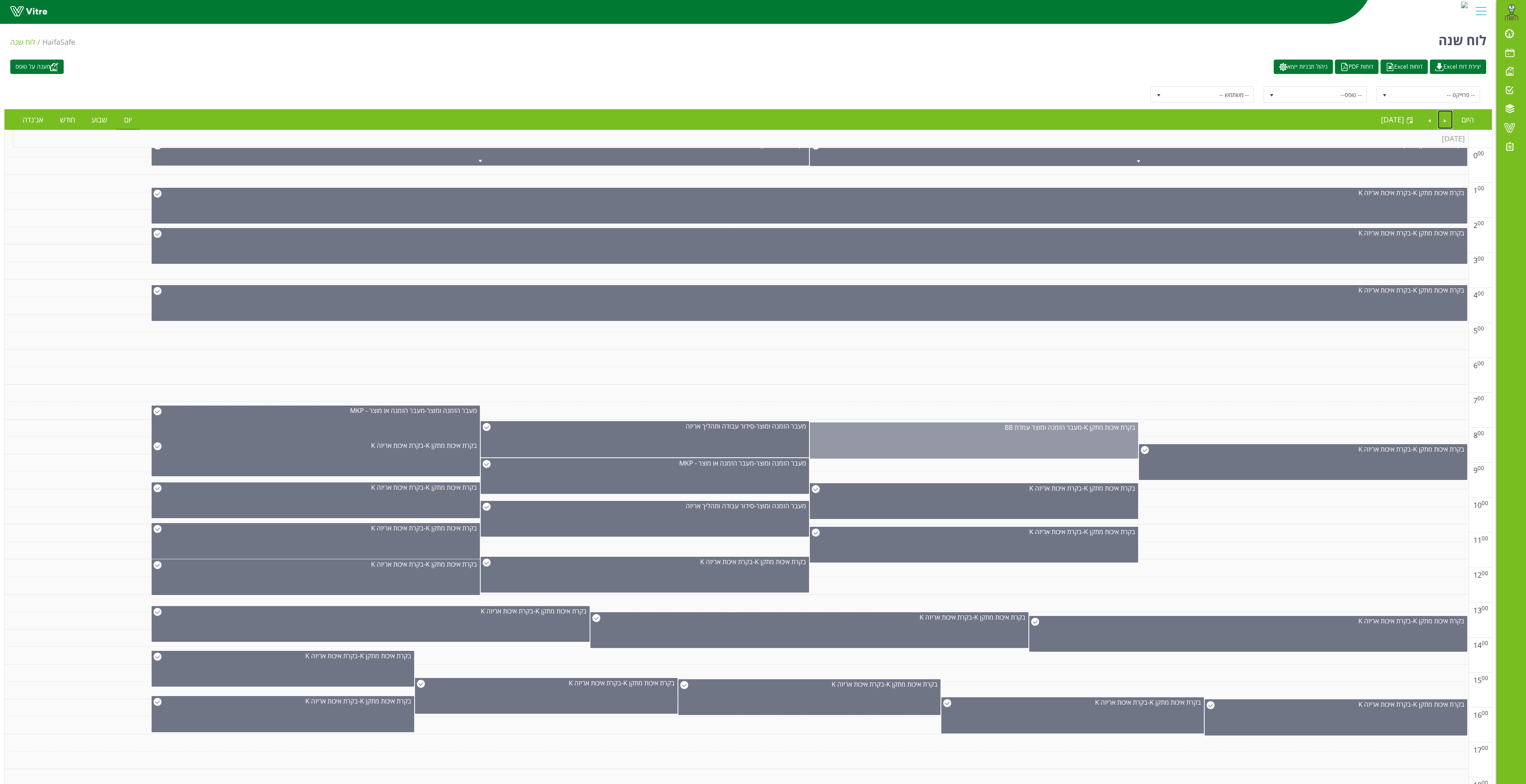
click at [1044, 449] on div "בקרת איכות מתקן K - מעבר הזמנה ומוצר עמדת BB" at bounding box center [974, 440] width 329 height 36
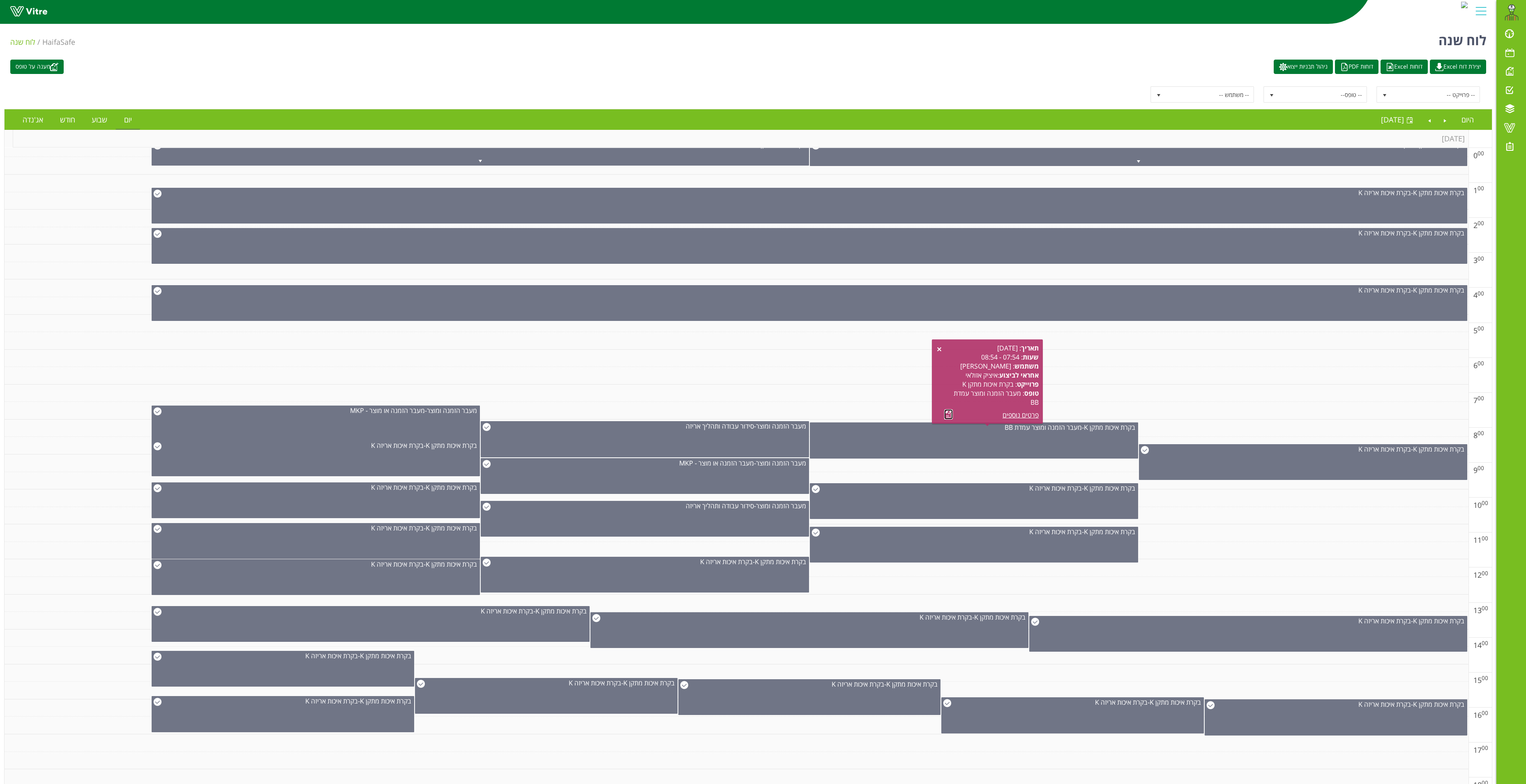
click at [947, 414] on link at bounding box center [948, 414] width 9 height 10
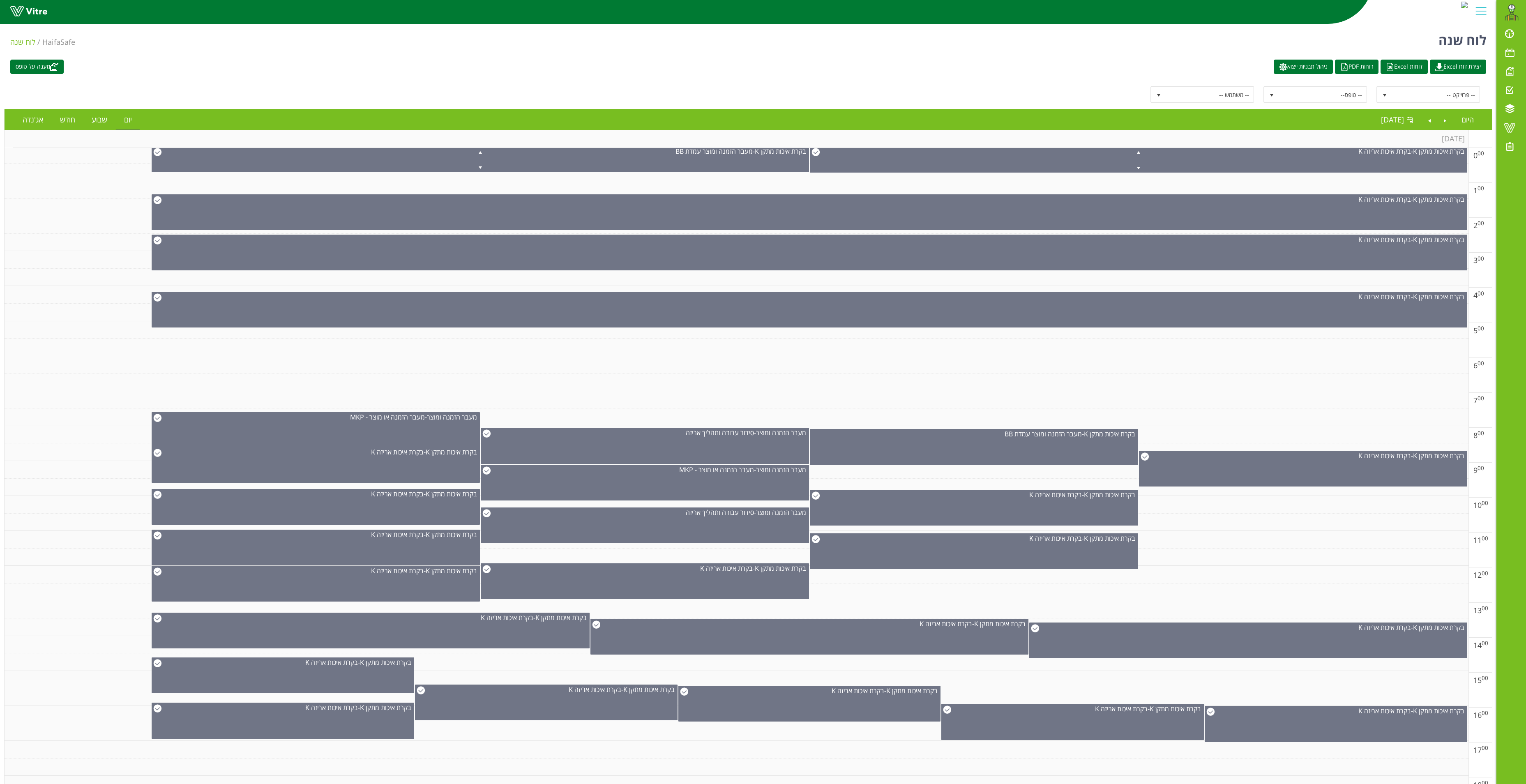
scroll to position [0, 0]
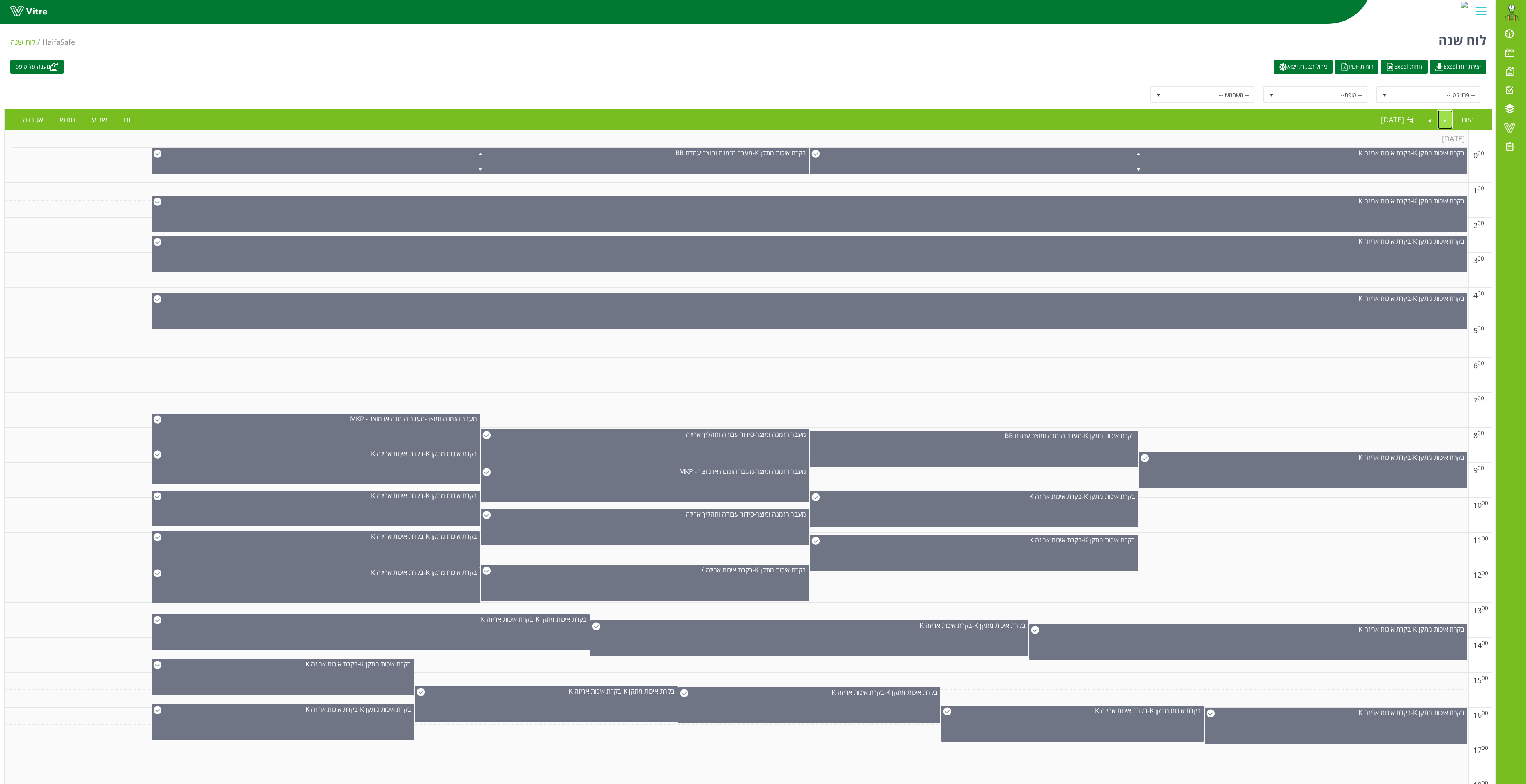
click at [1153, 119] on link "Previous" at bounding box center [1445, 119] width 16 height 19
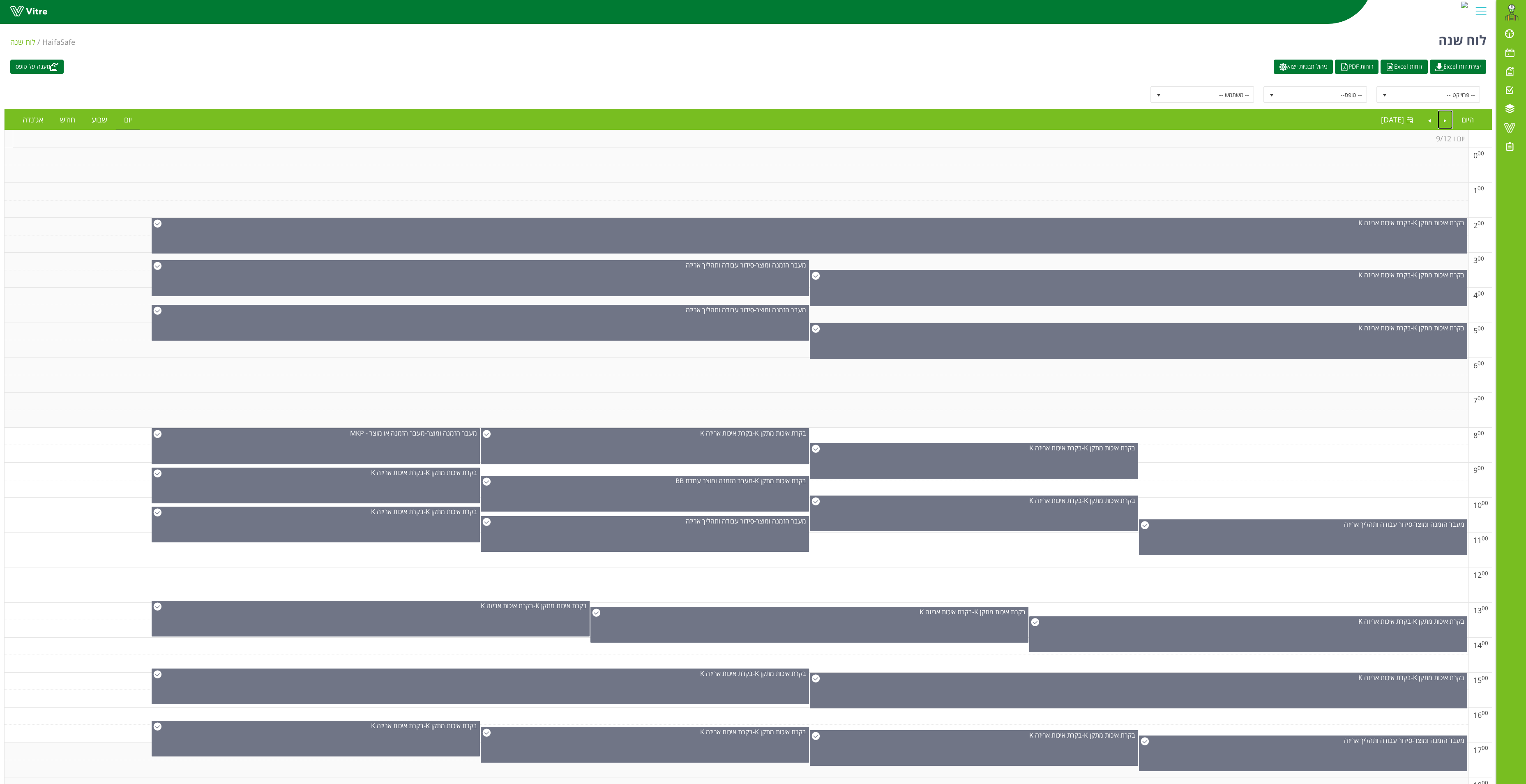
scroll to position [2, 0]
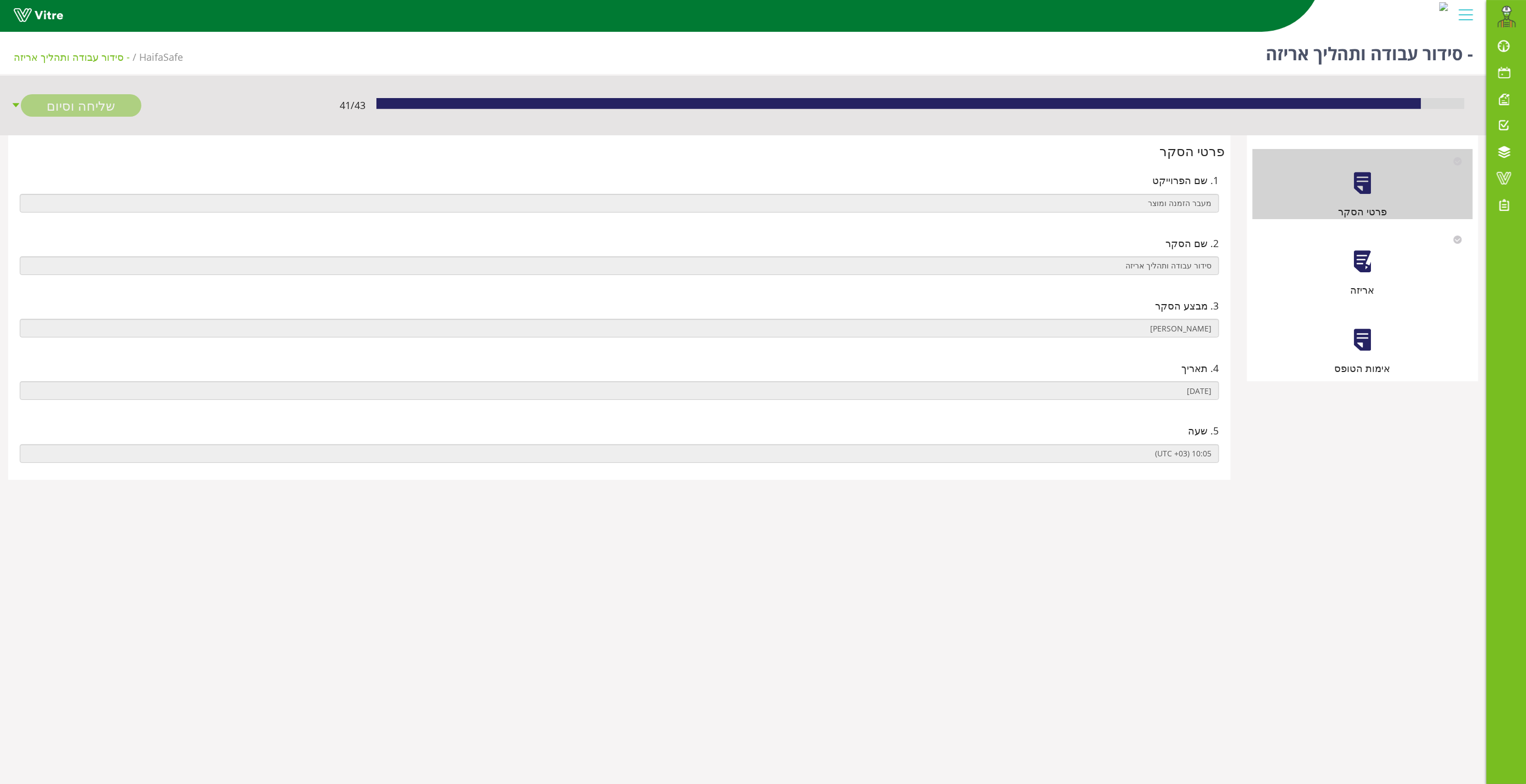
click at [1357, 273] on div at bounding box center [1362, 261] width 24 height 24
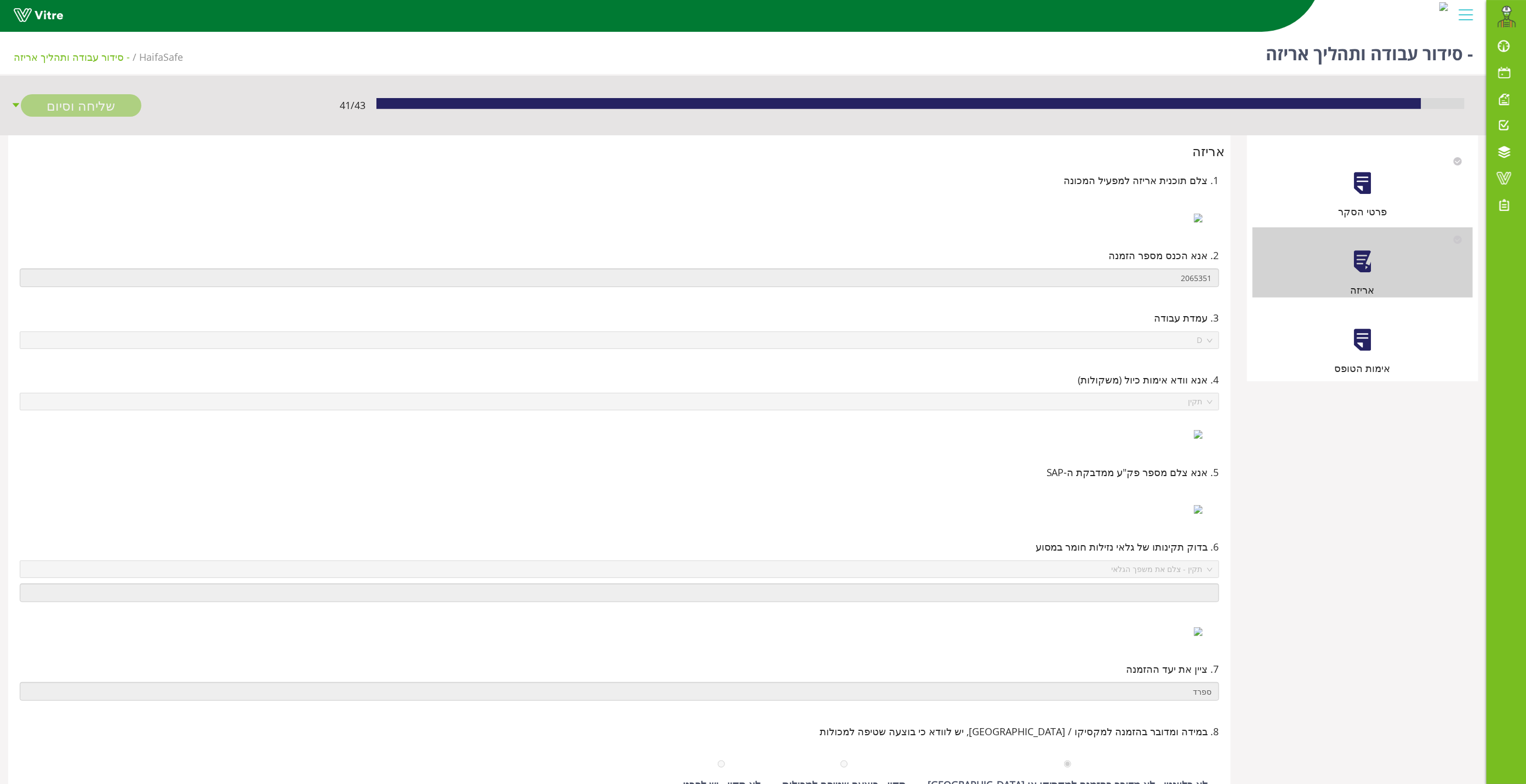
click at [1366, 331] on div at bounding box center [1362, 339] width 24 height 24
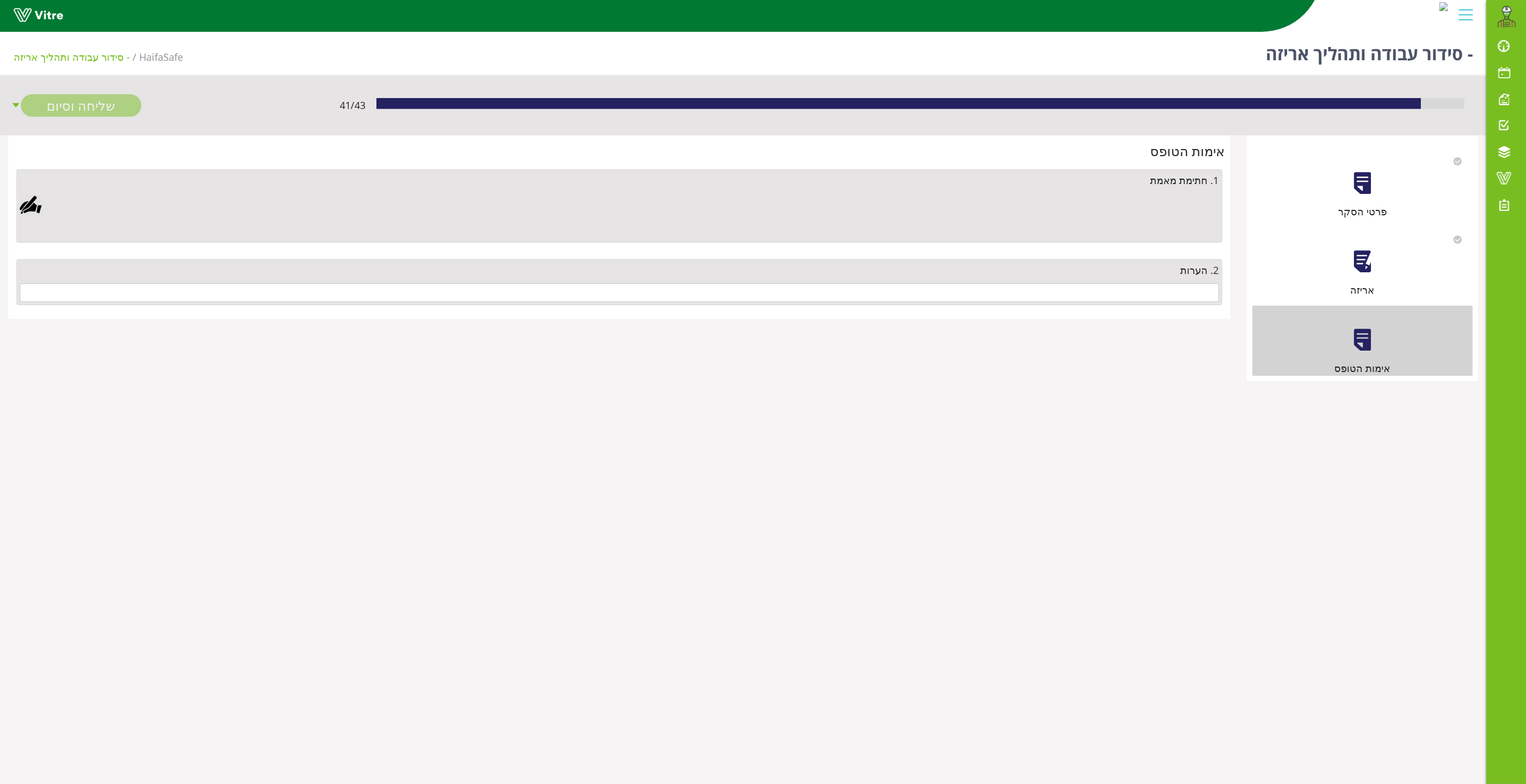
drag, startPoint x: 1127, startPoint y: 253, endPoint x: 1133, endPoint y: 270, distance: 18.0
click at [1132, 269] on div "2. הערות" at bounding box center [619, 282] width 1212 height 62
click at [1146, 295] on input "text" at bounding box center [618, 292] width 1199 height 19
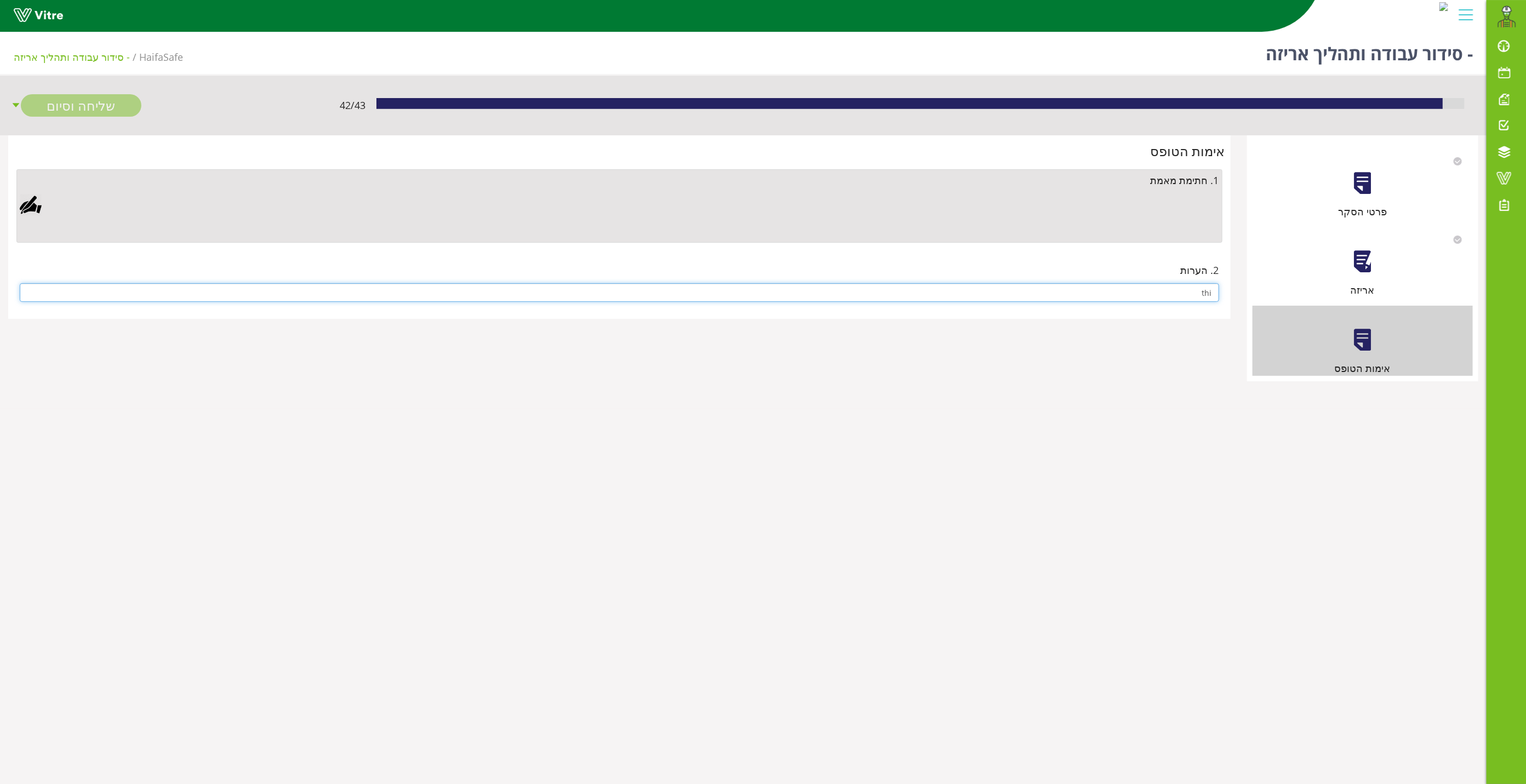
type input "thi"
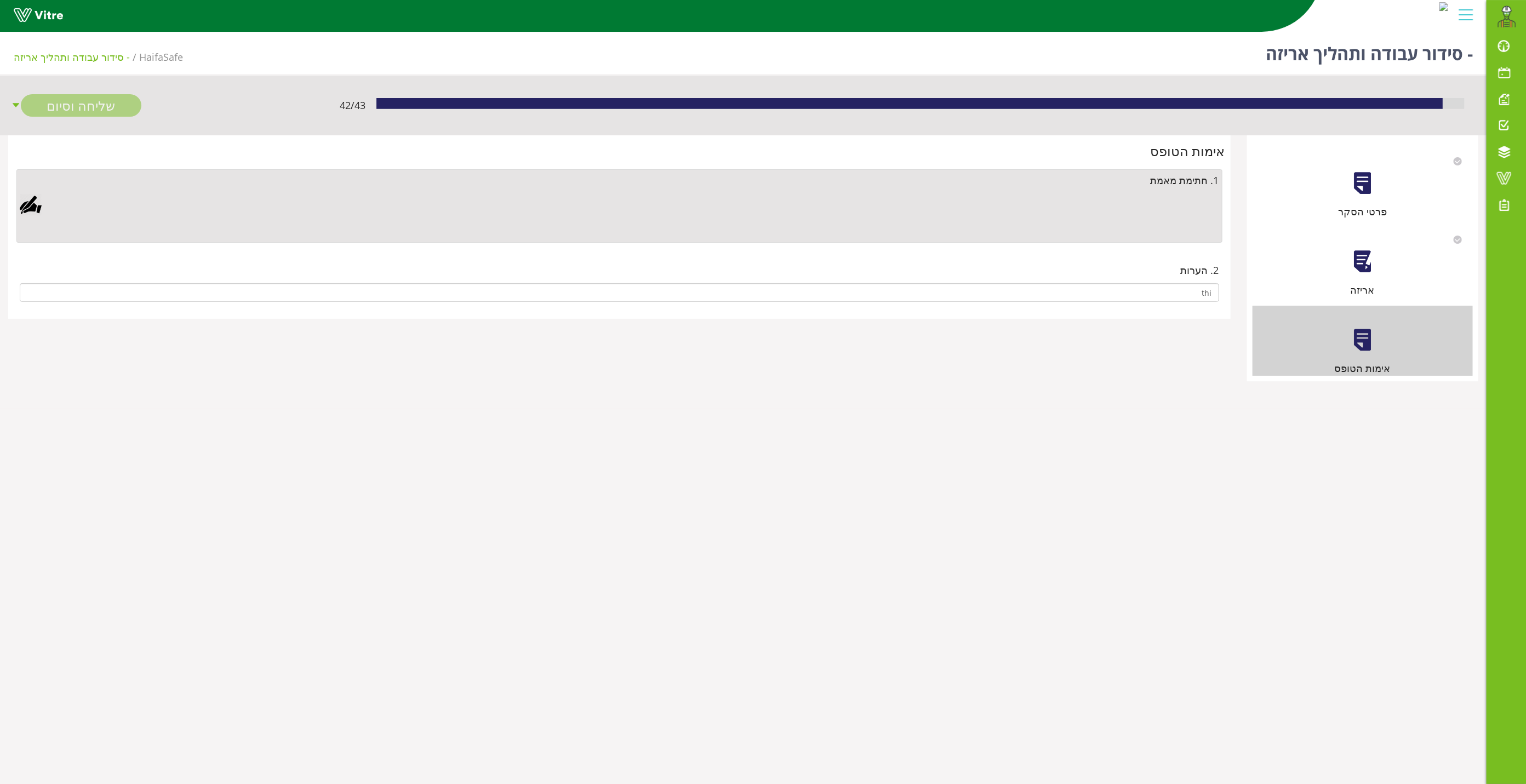
click at [36, 207] on div at bounding box center [30, 205] width 22 height 22
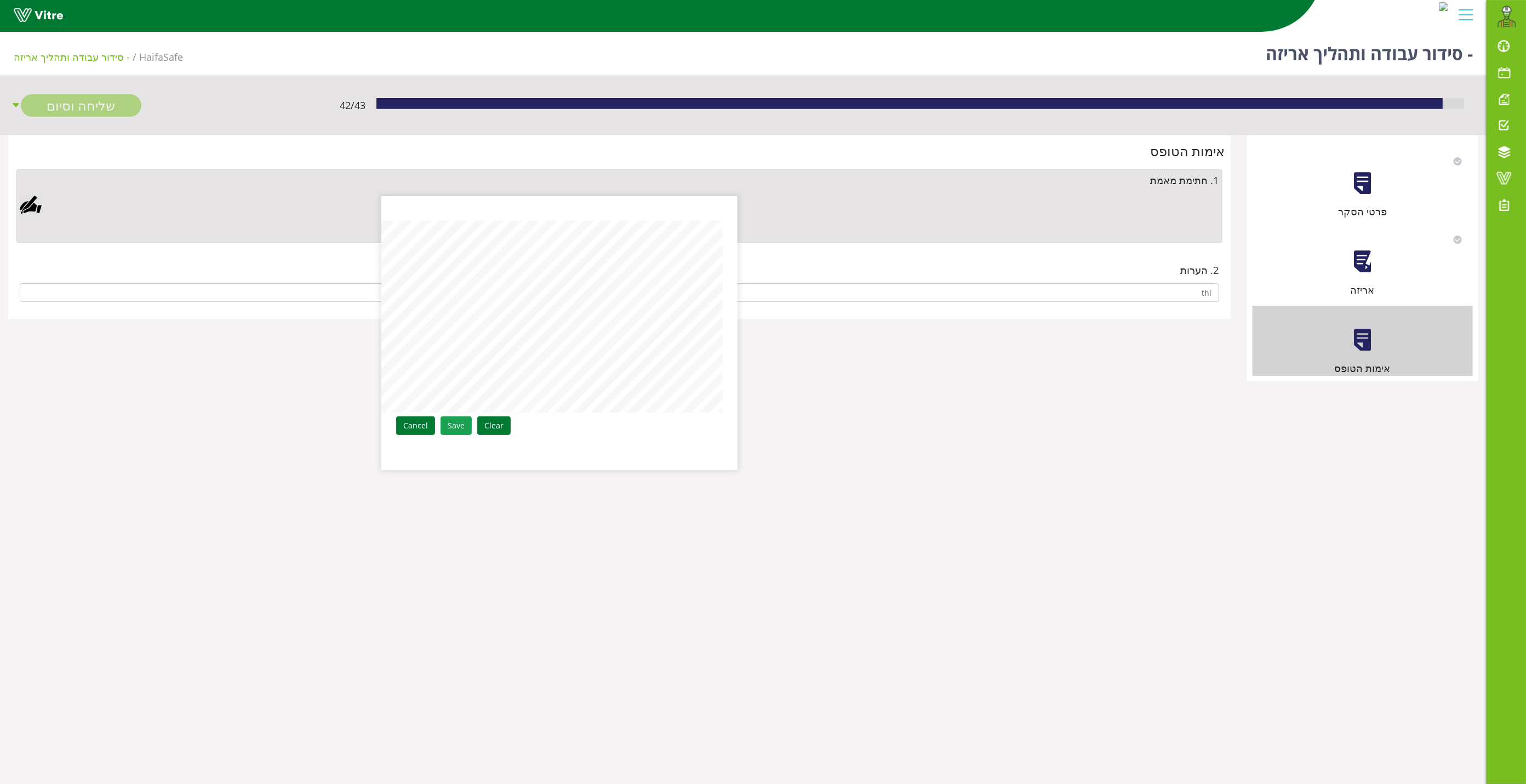
click at [463, 426] on link "Save" at bounding box center [456, 425] width 31 height 19
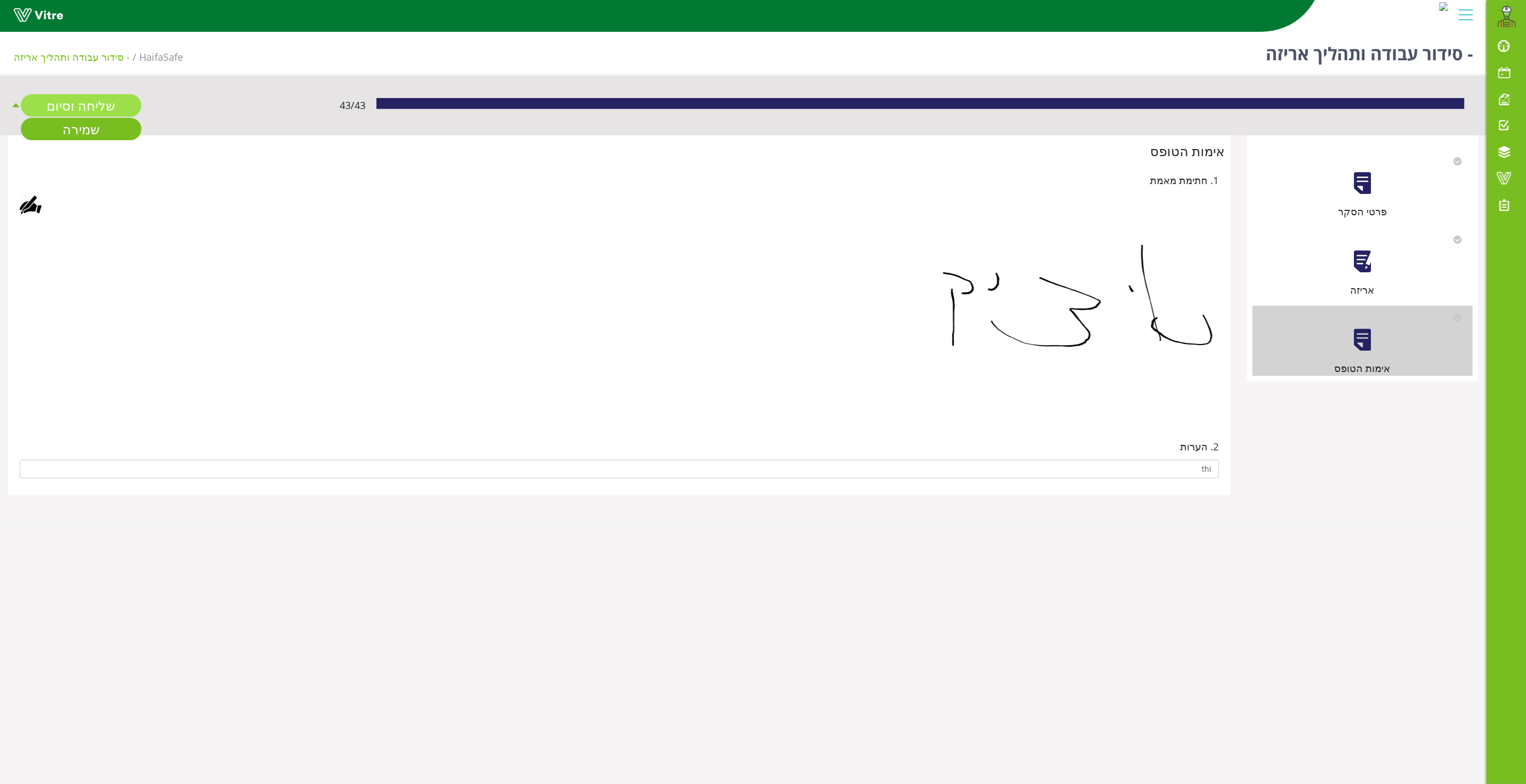
click at [117, 109] on link "שליחה וסיום" at bounding box center [81, 105] width 120 height 23
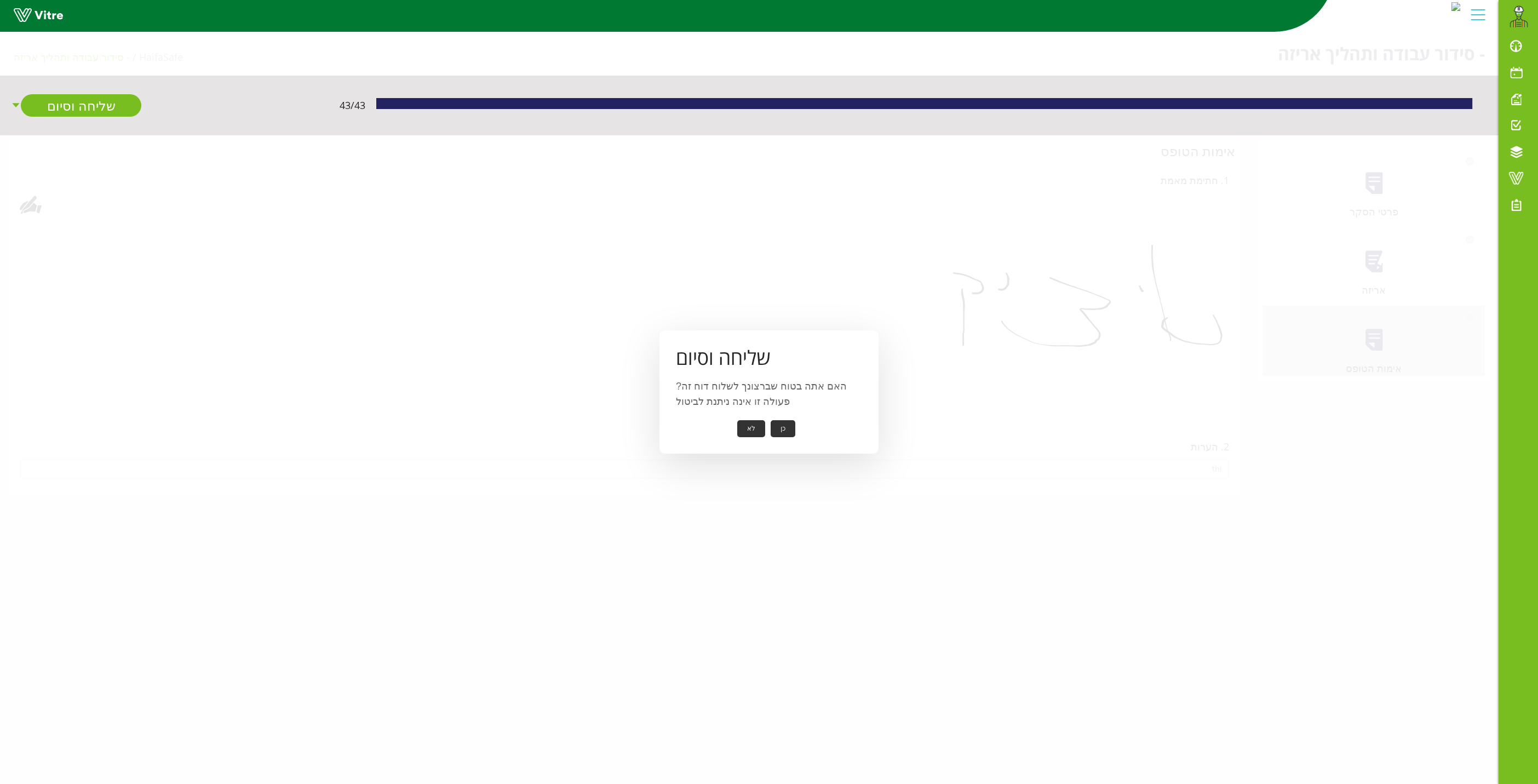
click at [782, 422] on button "כן" at bounding box center [782, 429] width 24 height 17
click at [761, 414] on button "אישור" at bounding box center [766, 421] width 36 height 17
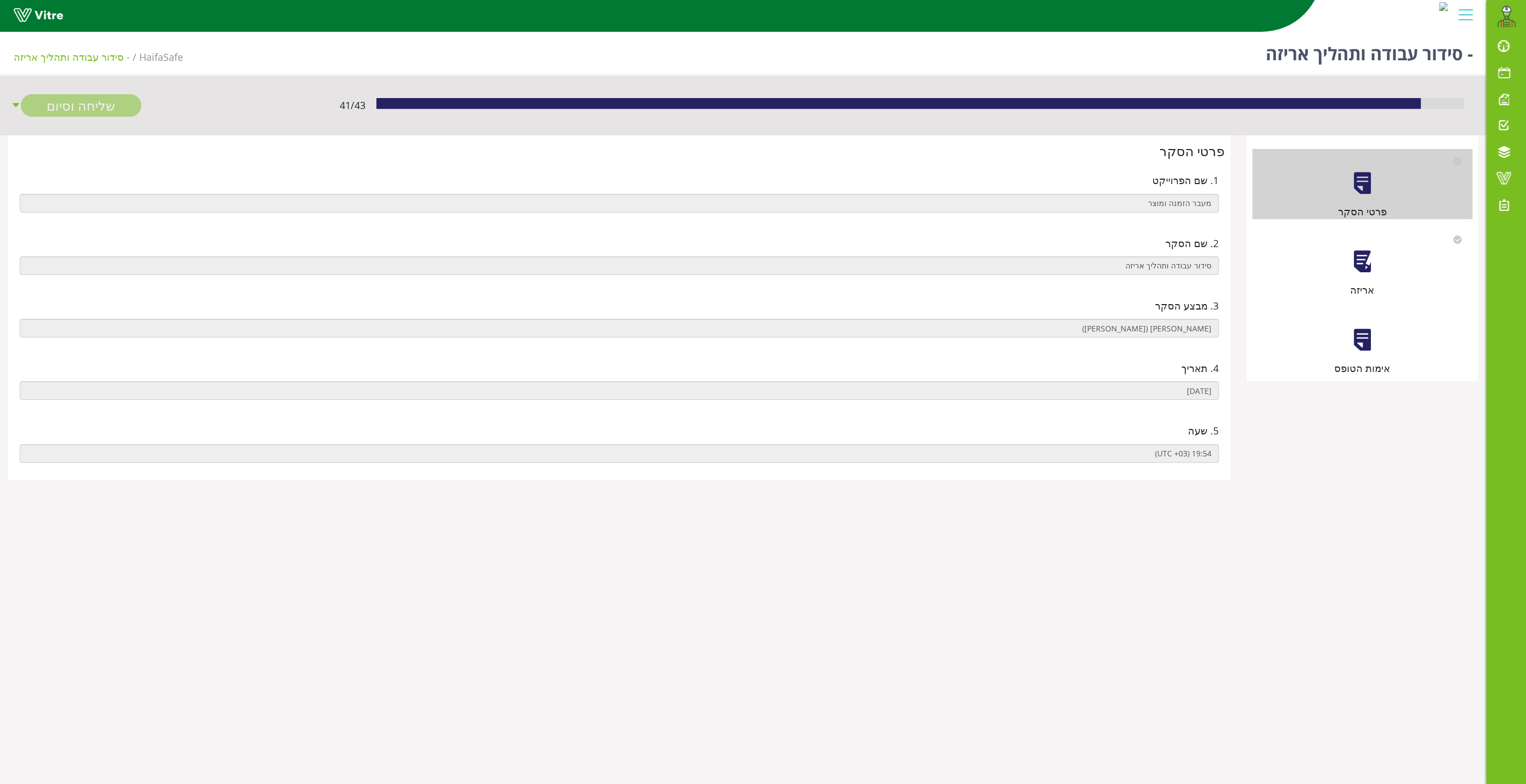
click at [1363, 261] on div at bounding box center [1362, 261] width 24 height 24
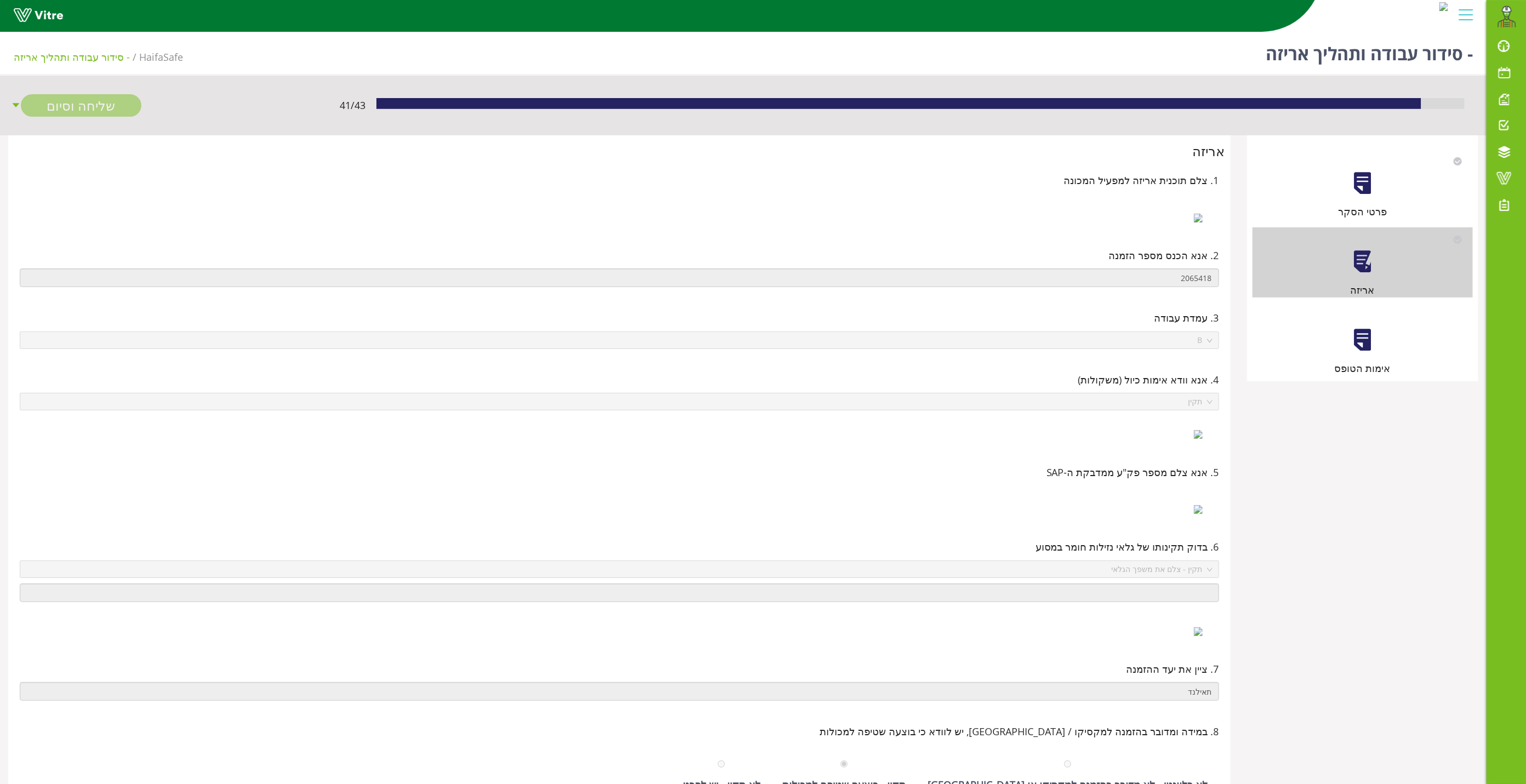
drag, startPoint x: 1336, startPoint y: 360, endPoint x: 1341, endPoint y: 355, distance: 7.1
click at [1341, 355] on div "אימות הטופס" at bounding box center [1362, 340] width 220 height 70
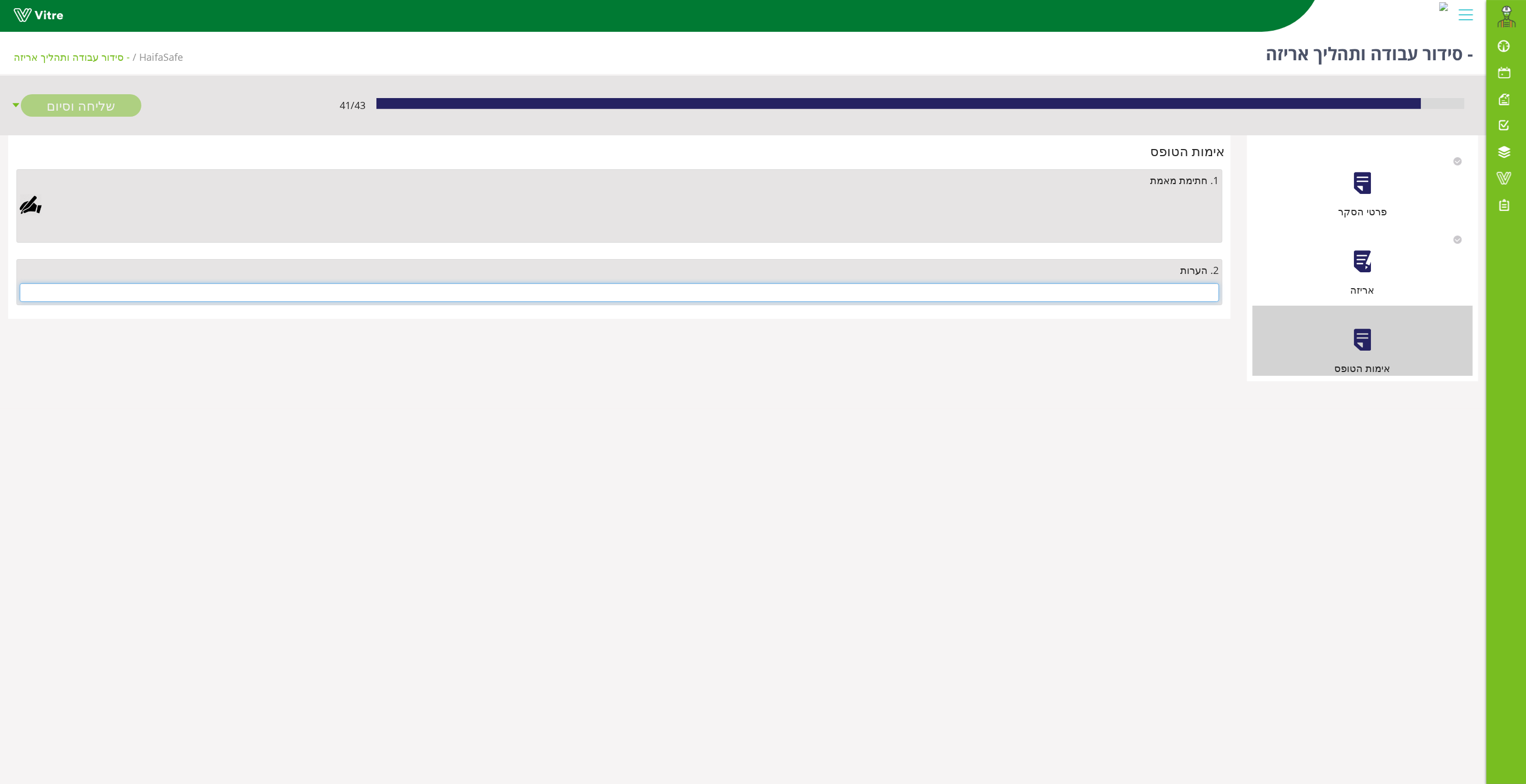
click at [1172, 285] on input "text" at bounding box center [618, 292] width 1199 height 19
type input "r"
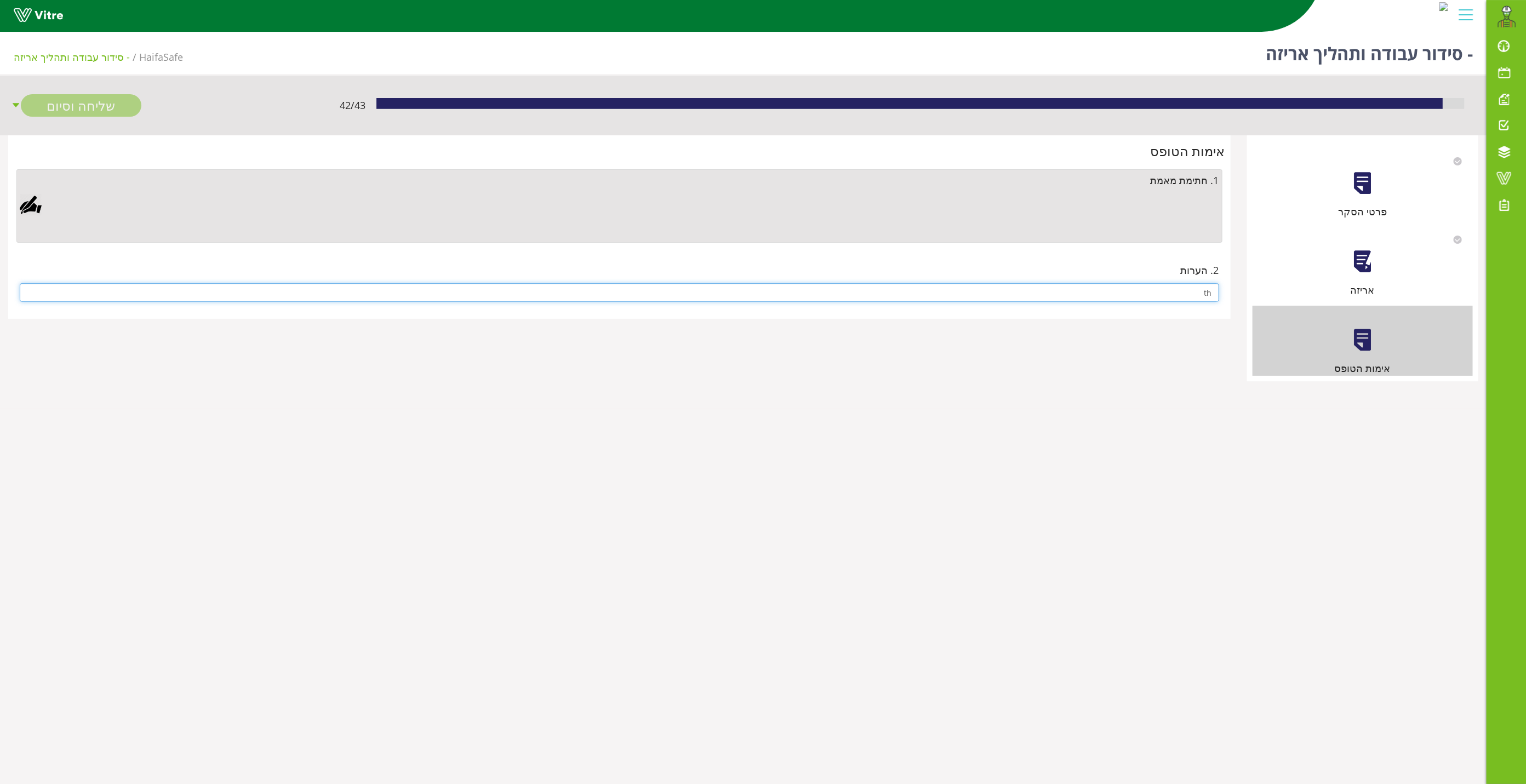
type input "t"
type input "אין"
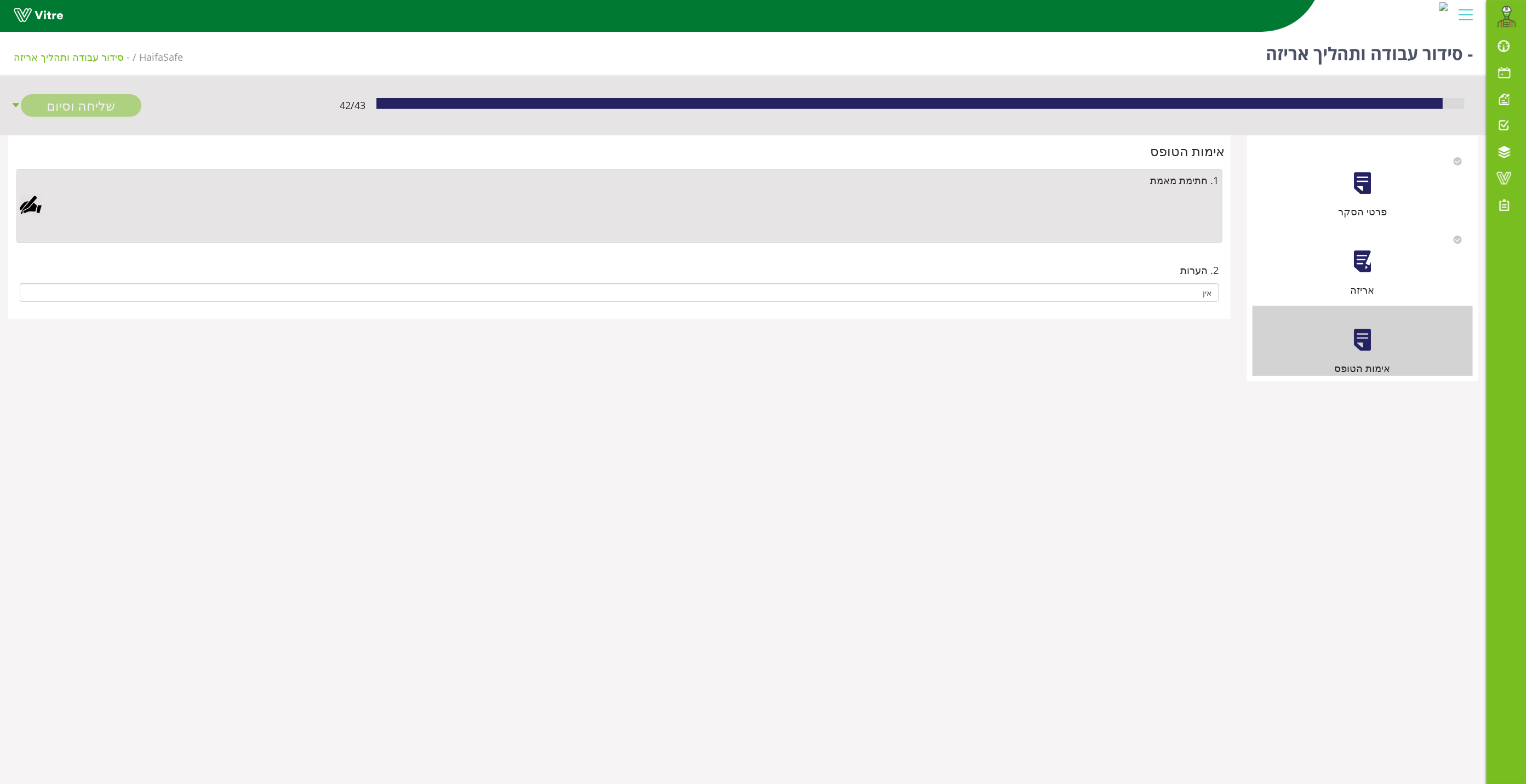
click at [39, 207] on div at bounding box center [30, 205] width 22 height 22
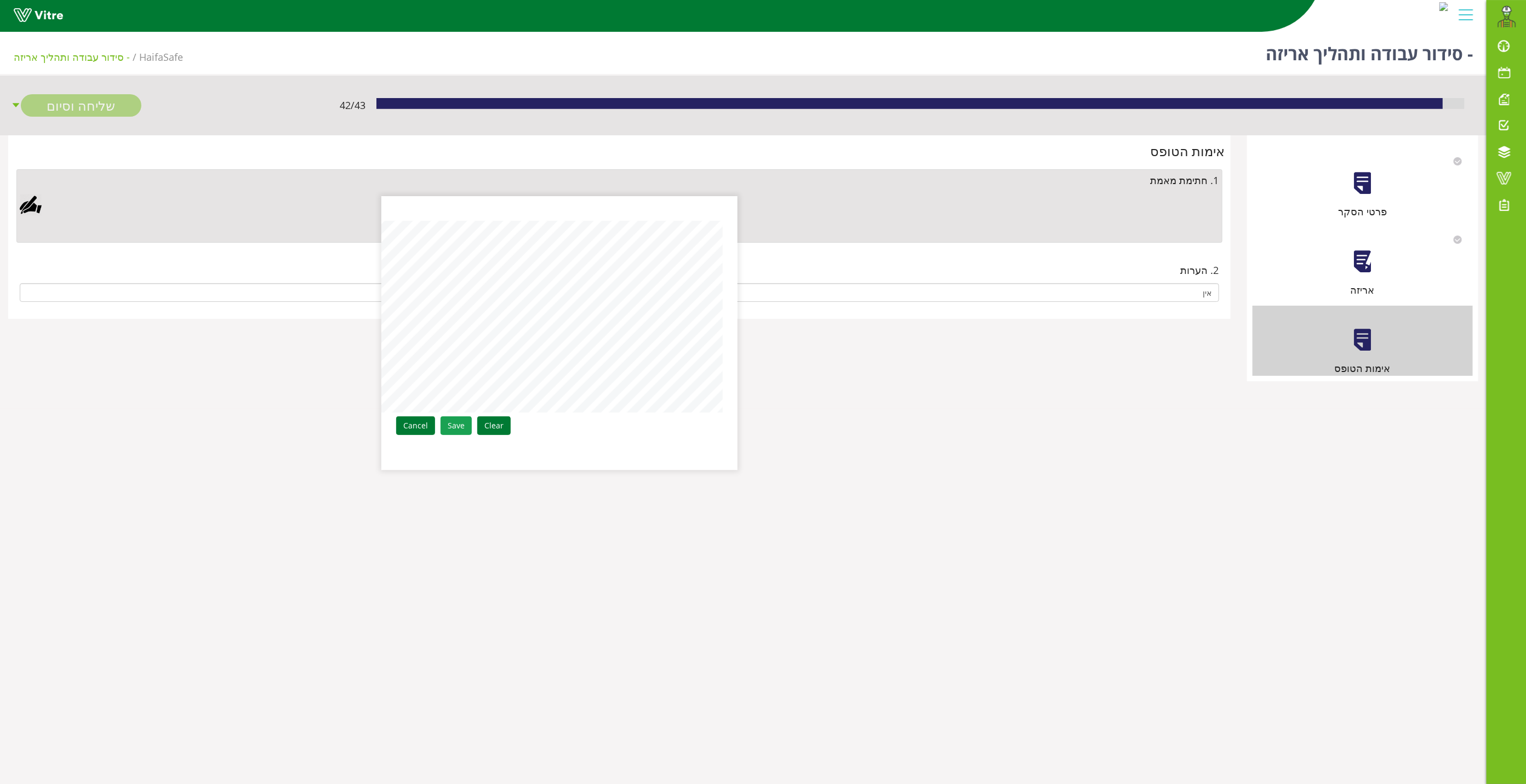
click at [461, 425] on link "Save" at bounding box center [456, 425] width 31 height 19
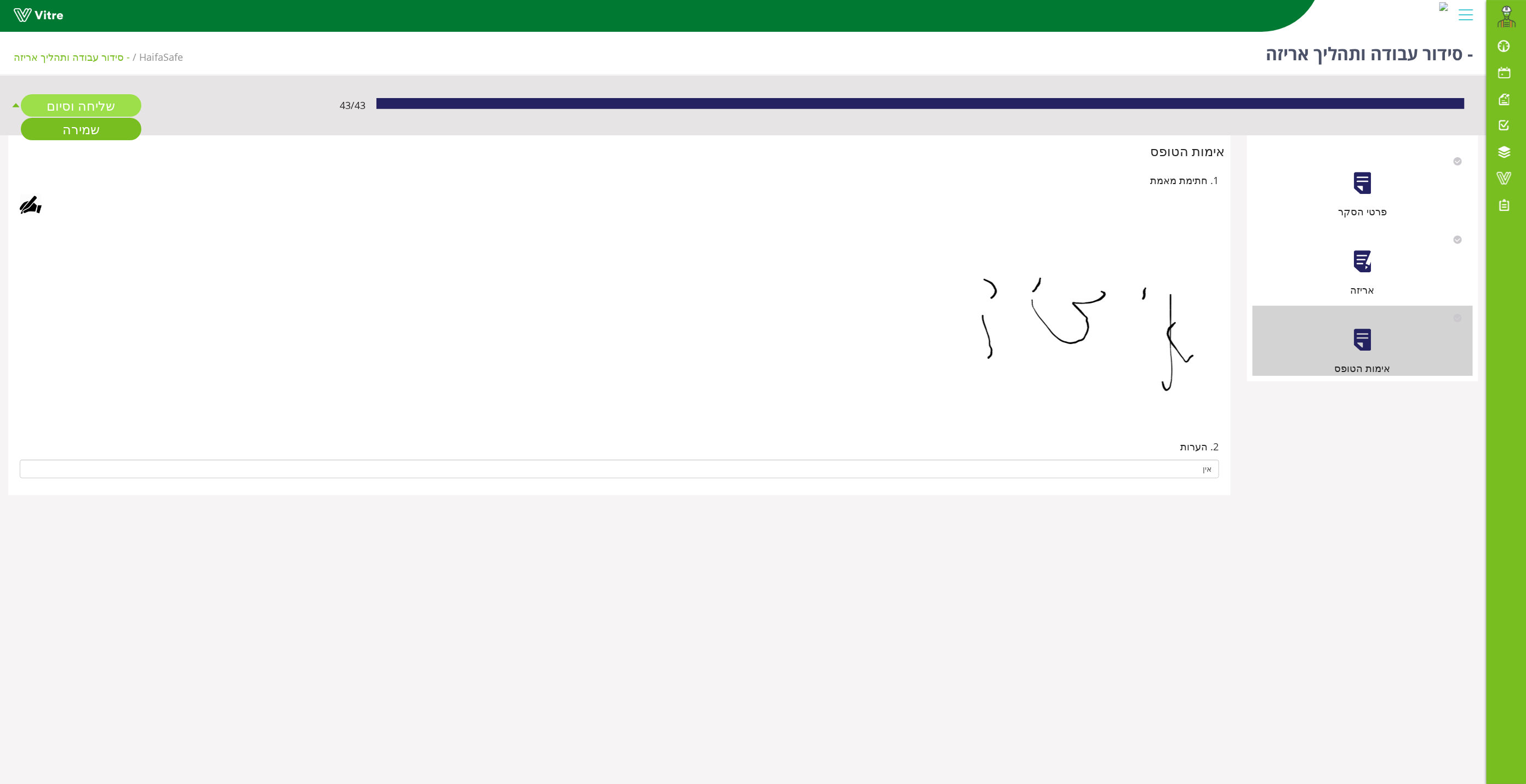
click at [88, 99] on link "שליחה וסיום" at bounding box center [81, 105] width 120 height 23
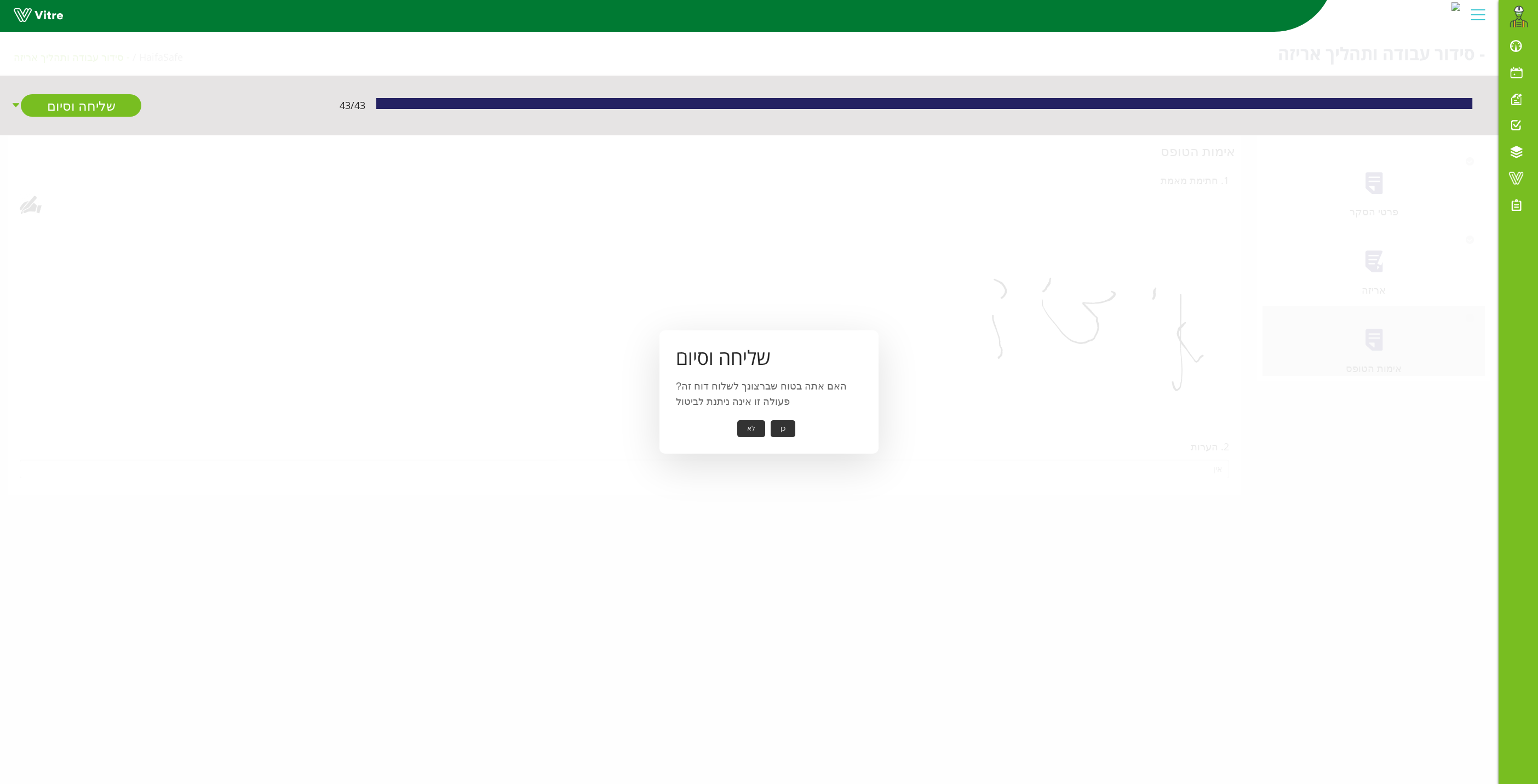
click at [787, 432] on button "כן" at bounding box center [782, 429] width 24 height 17
click at [776, 428] on button "אישור" at bounding box center [766, 421] width 36 height 17
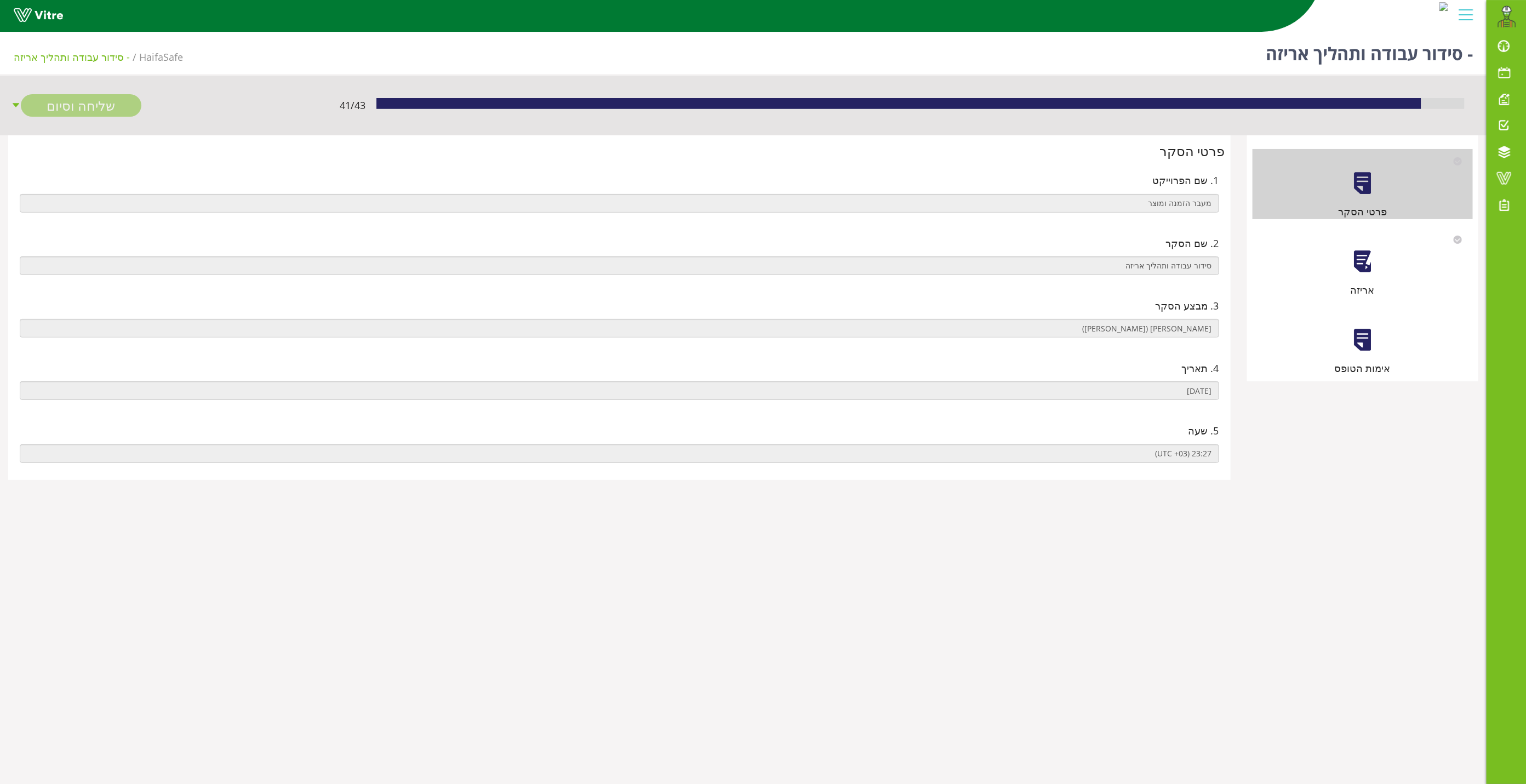
click at [1374, 269] on div at bounding box center [1362, 261] width 24 height 24
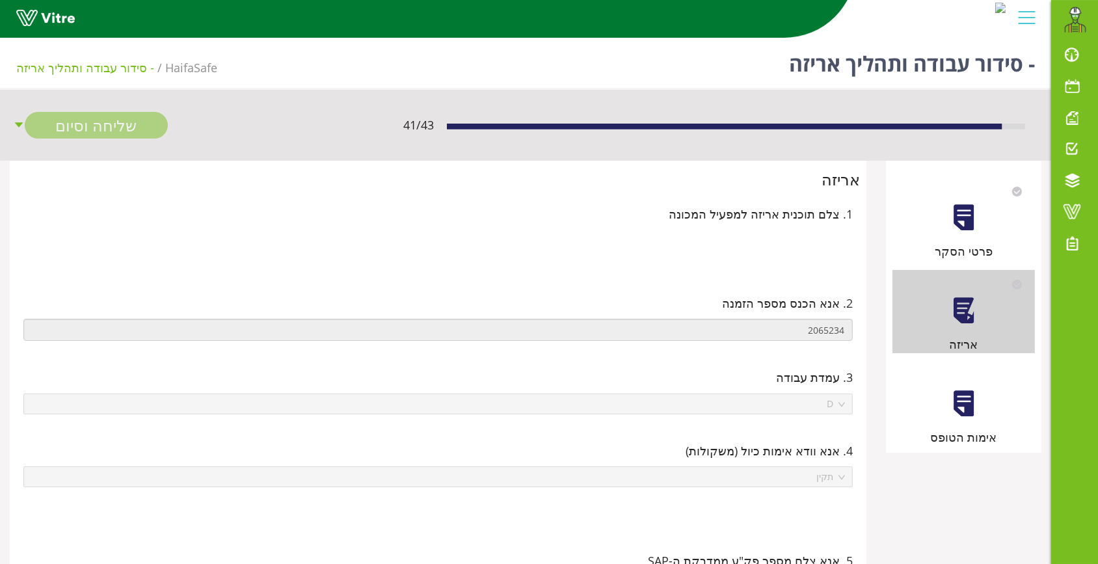
click at [956, 412] on div at bounding box center [963, 403] width 29 height 29
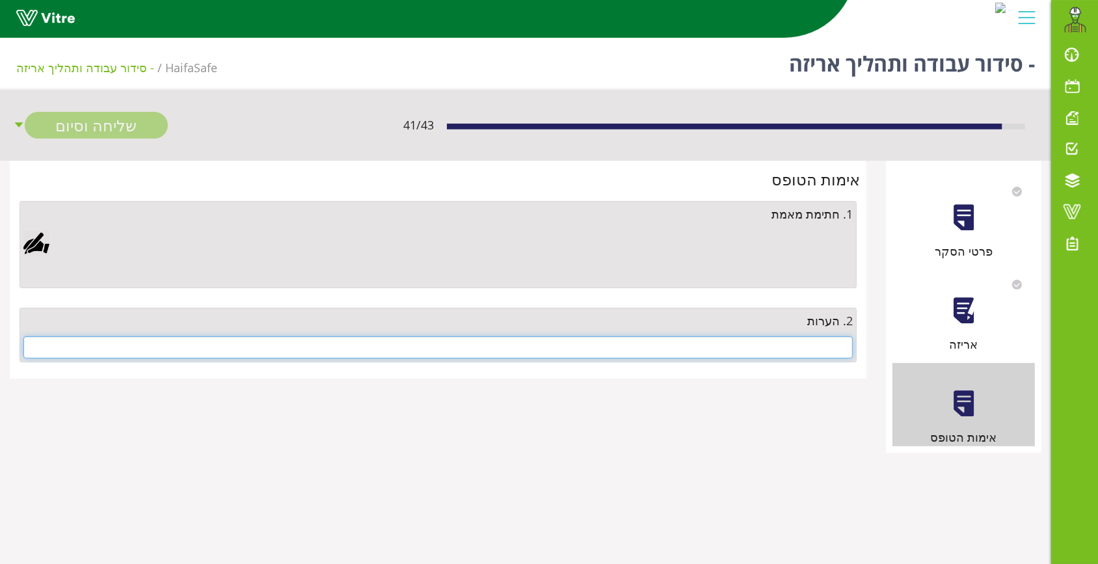
click at [804, 349] on input "text" at bounding box center [437, 347] width 829 height 22
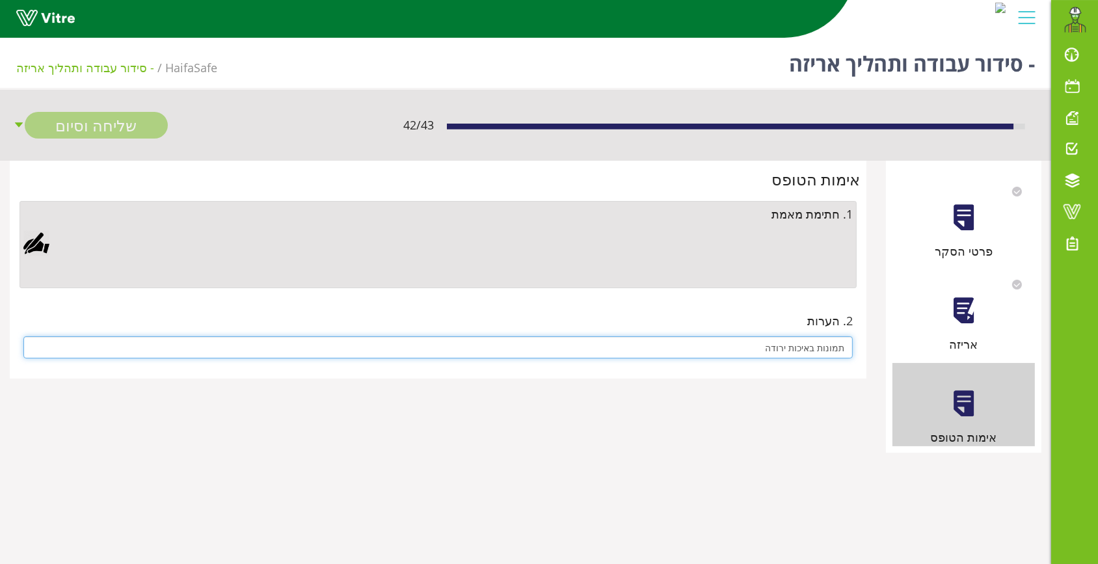
type input "תמונות באיכות ירודה"
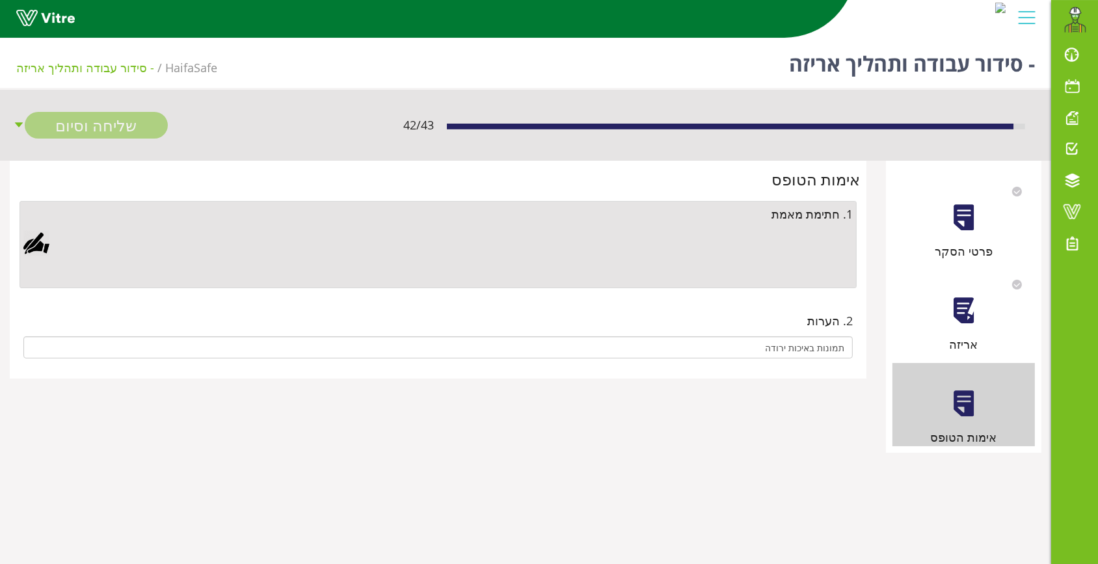
click at [40, 248] on div at bounding box center [36, 243] width 26 height 26
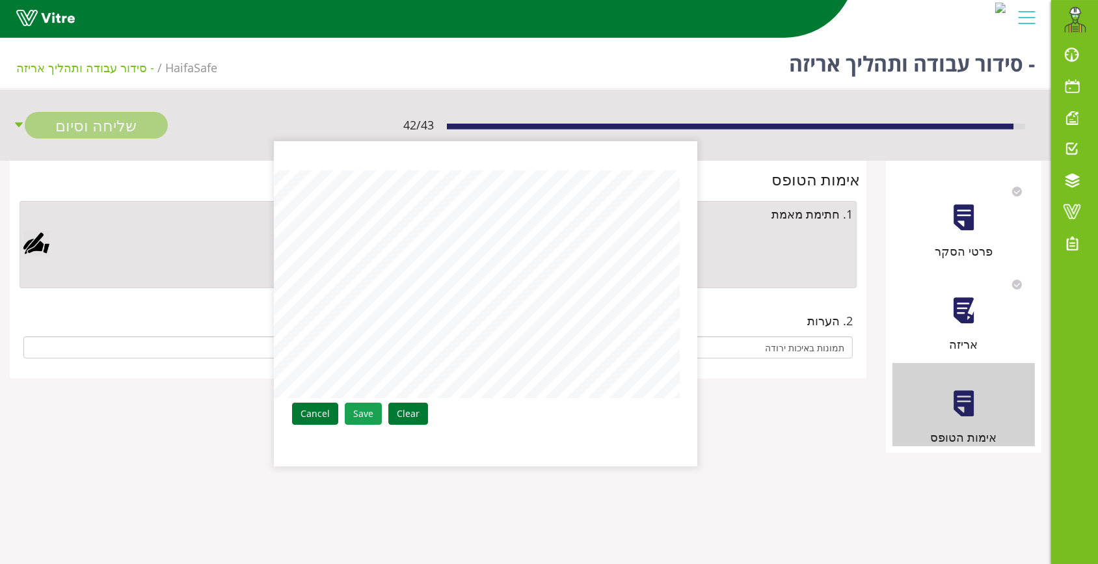
drag, startPoint x: 365, startPoint y: 428, endPoint x: 358, endPoint y: 421, distance: 9.7
click at [361, 423] on div "Clear Save Cancel" at bounding box center [485, 303] width 423 height 325
click at [356, 417] on link "Save" at bounding box center [363, 414] width 37 height 22
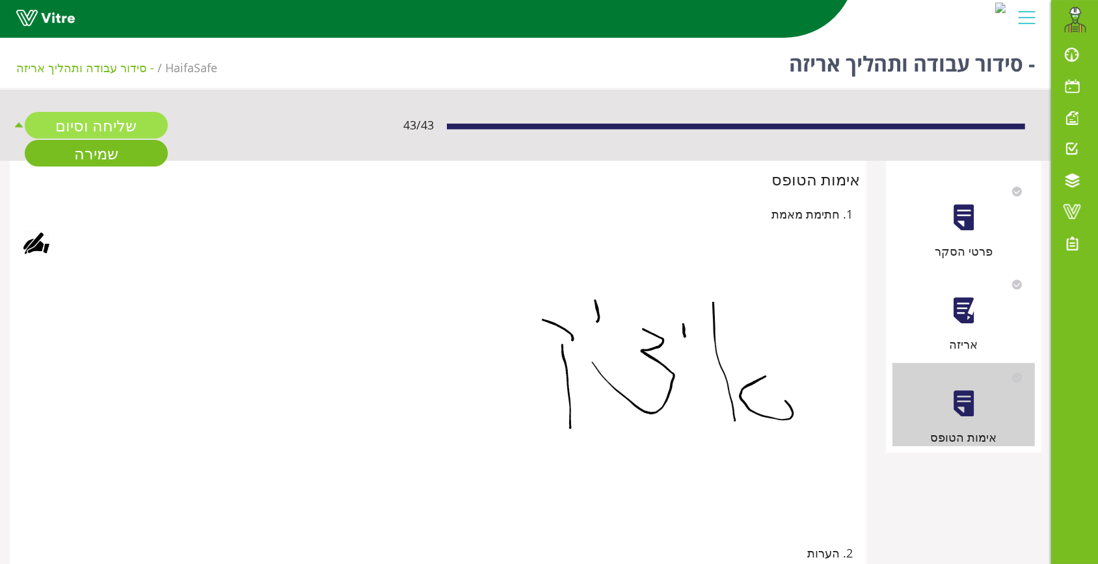
click at [84, 124] on link "שליחה וסיום" at bounding box center [96, 125] width 143 height 27
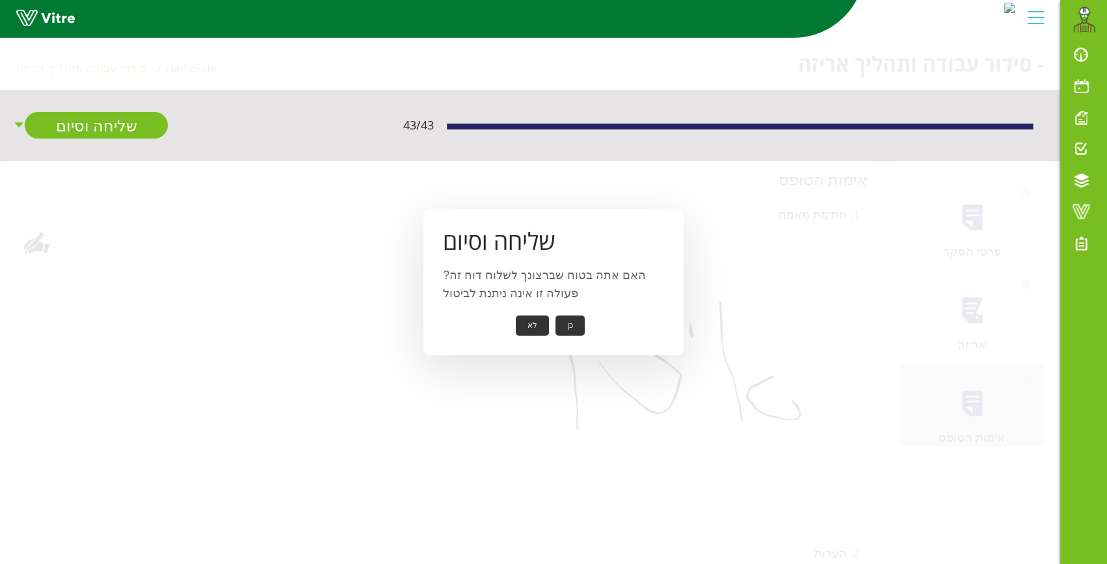
click at [572, 327] on button "כן" at bounding box center [569, 325] width 29 height 20
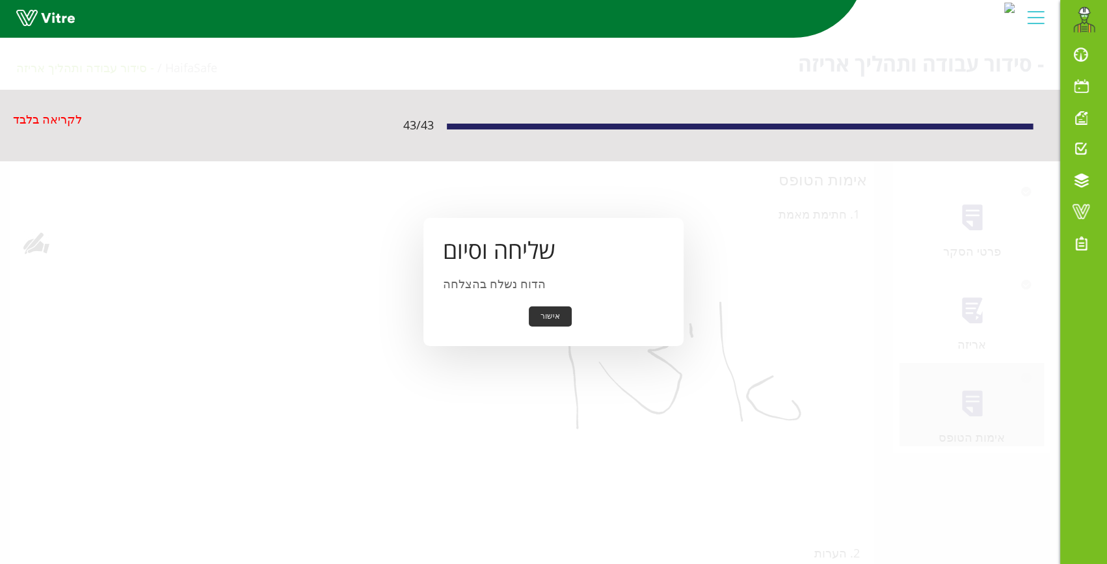
click at [561, 317] on button "אישור" at bounding box center [550, 316] width 43 height 20
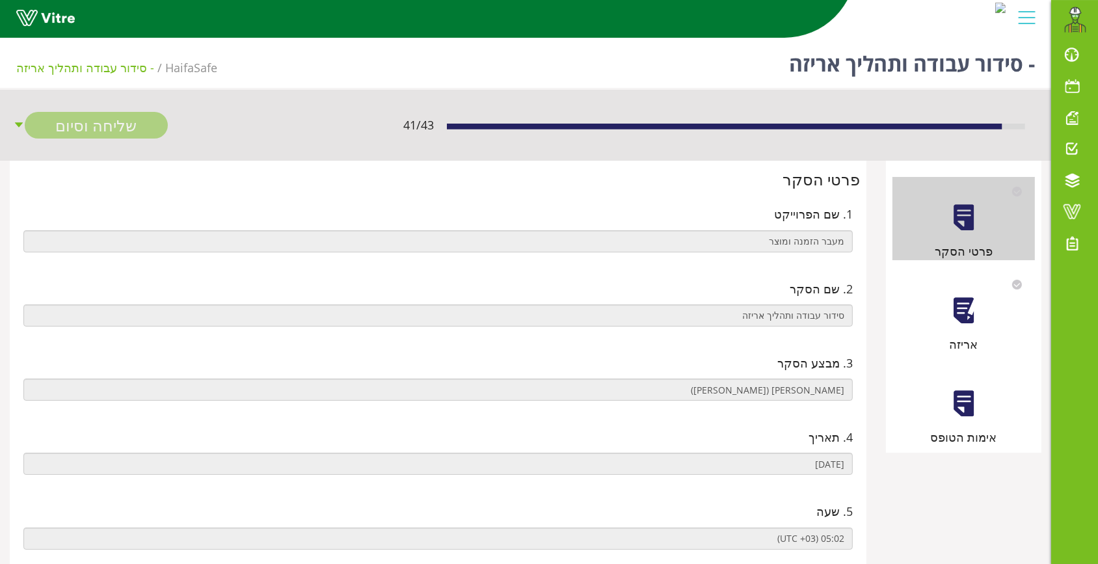
click at [969, 330] on div "אריזה" at bounding box center [963, 311] width 142 height 83
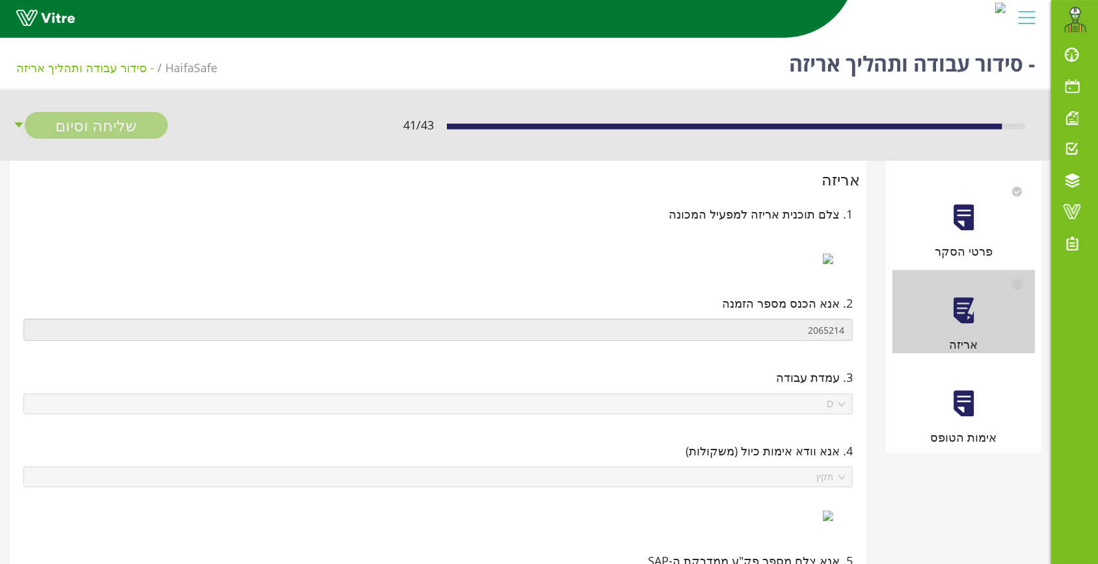
click at [970, 407] on div at bounding box center [963, 403] width 29 height 29
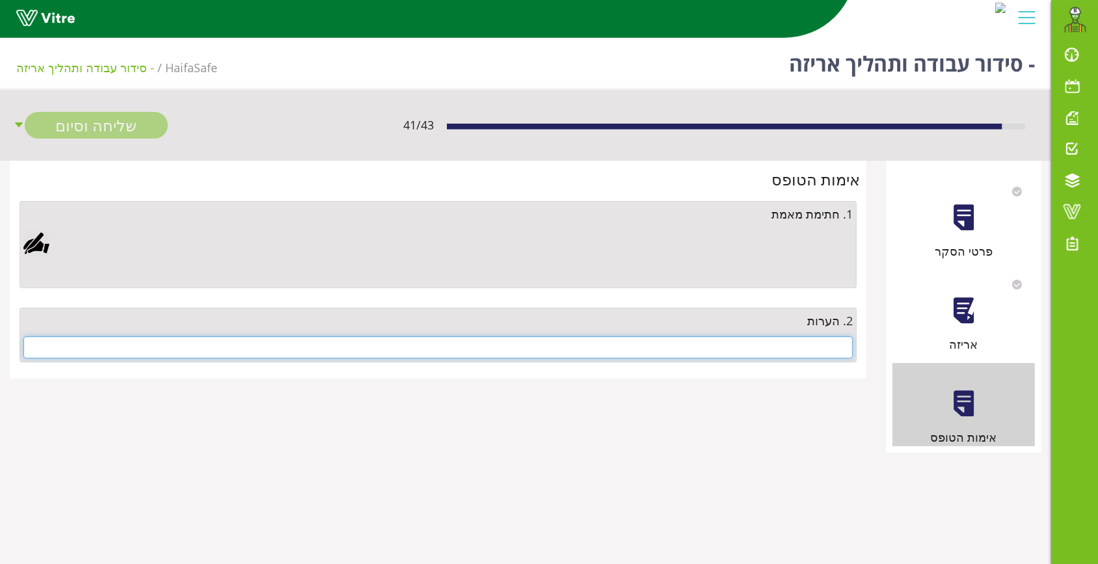
click at [806, 345] on input "text" at bounding box center [437, 347] width 829 height 22
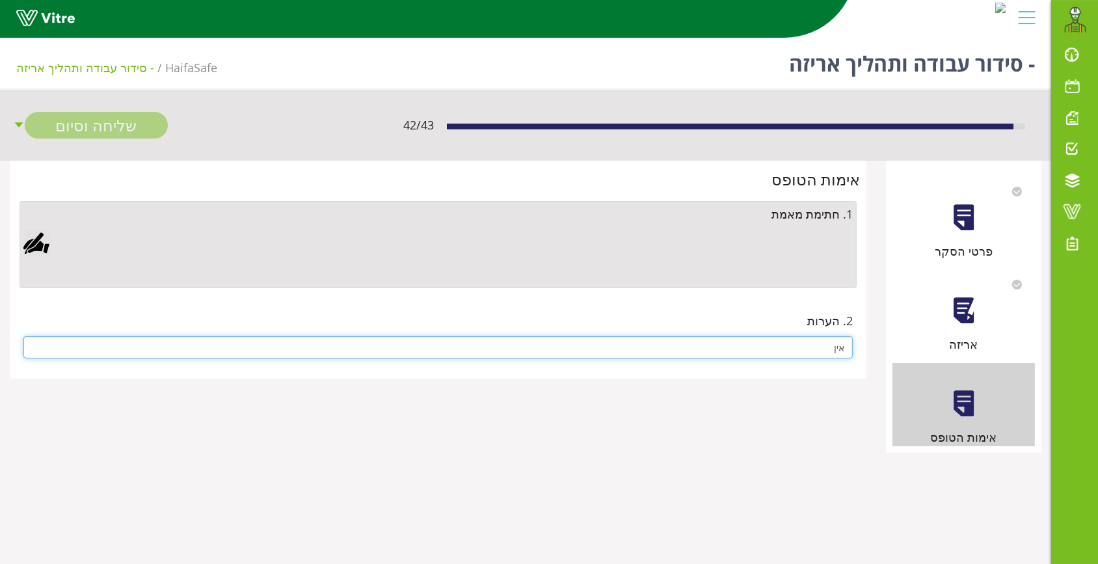
type input "אין"
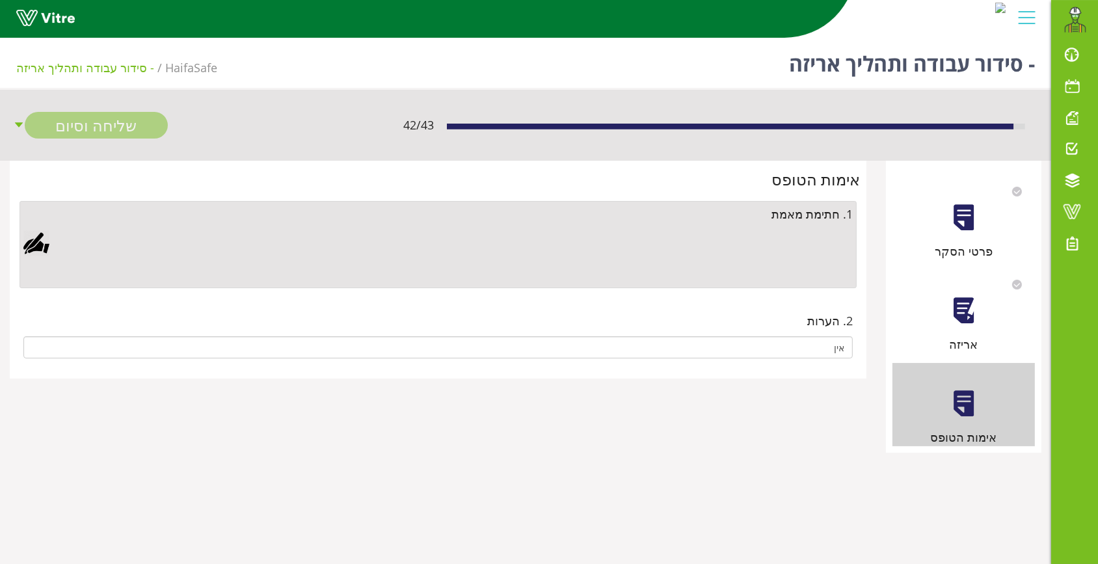
click at [40, 248] on div at bounding box center [36, 243] width 26 height 26
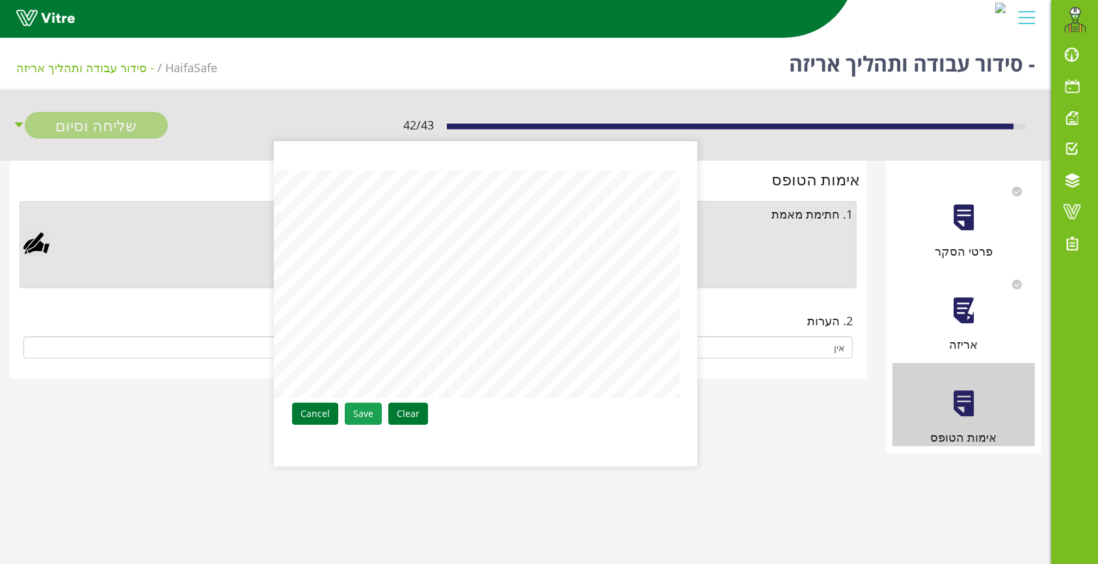
click at [363, 410] on link "Save" at bounding box center [363, 414] width 37 height 22
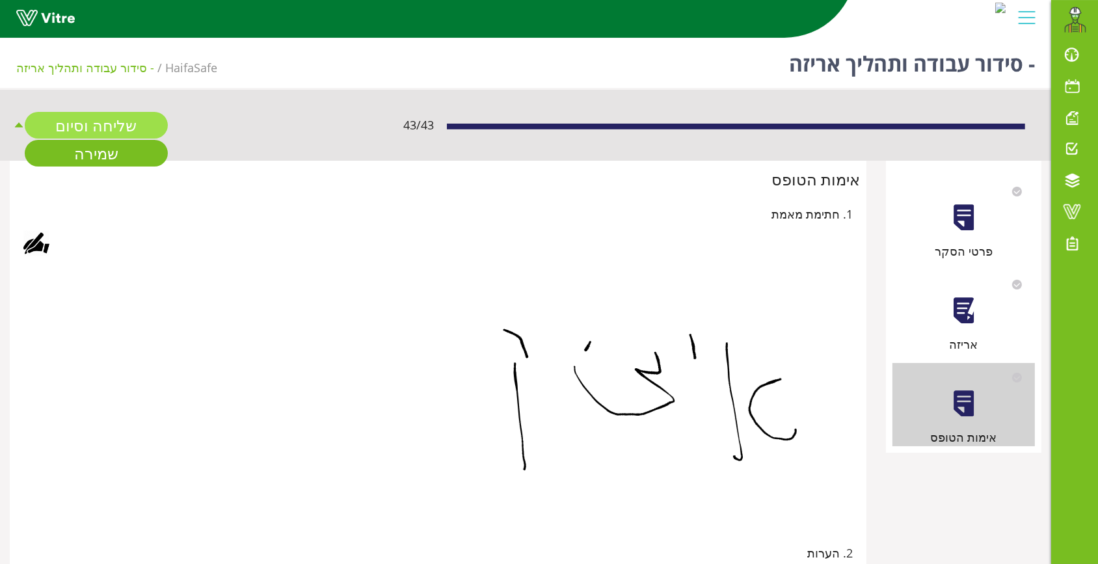
click at [111, 122] on link "שליחה וסיום" at bounding box center [96, 125] width 143 height 27
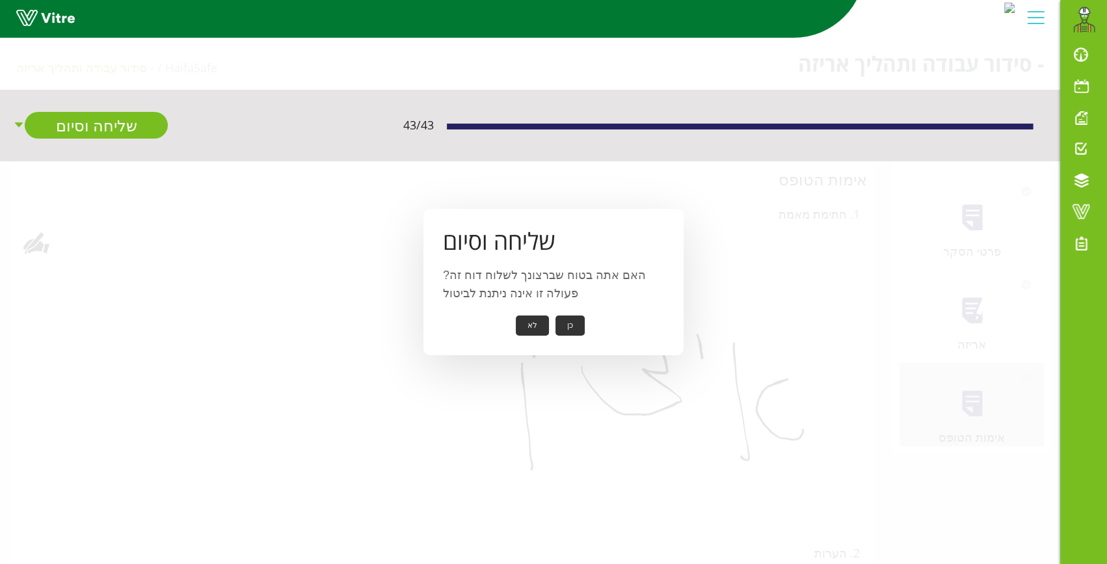
drag, startPoint x: 575, startPoint y: 337, endPoint x: 565, endPoint y: 319, distance: 20.7
click at [572, 330] on div "שליחה וסיום האם אתה בטוח שברצונך לשלוח דוח זה? פעולה זו אינה ניתנת לביטול כן לא" at bounding box center [553, 282] width 260 height 146
click at [565, 319] on button "כן" at bounding box center [569, 325] width 29 height 20
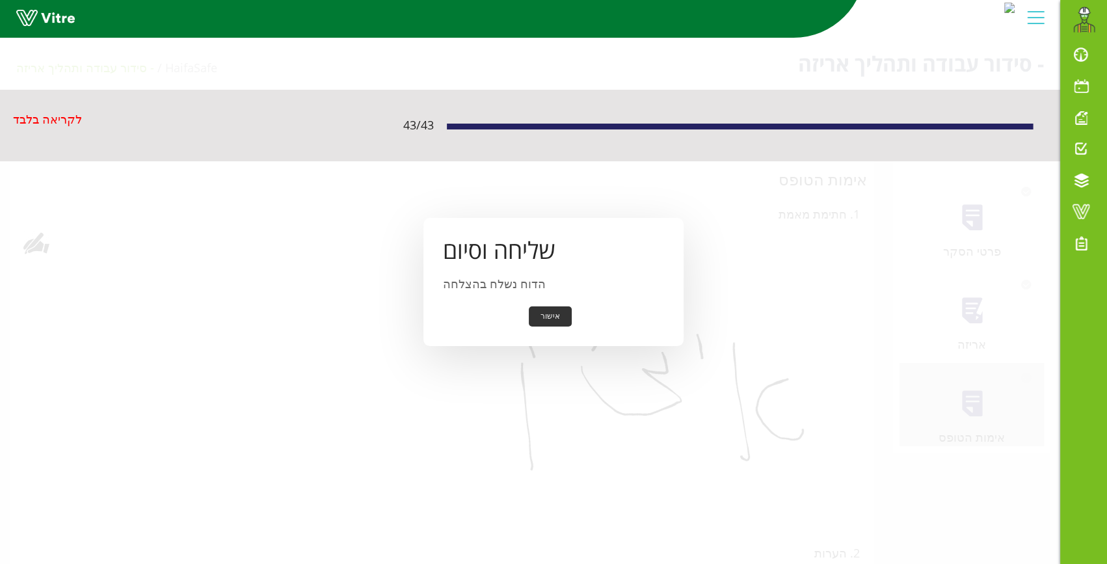
click at [548, 308] on button "אישור" at bounding box center [550, 316] width 43 height 20
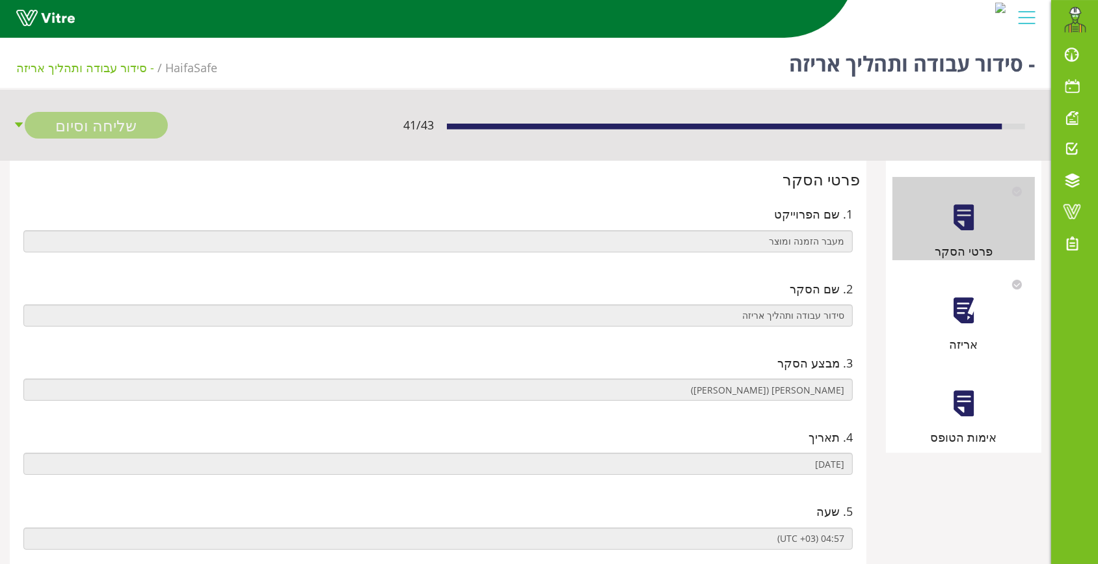
click at [962, 313] on div at bounding box center [963, 310] width 29 height 29
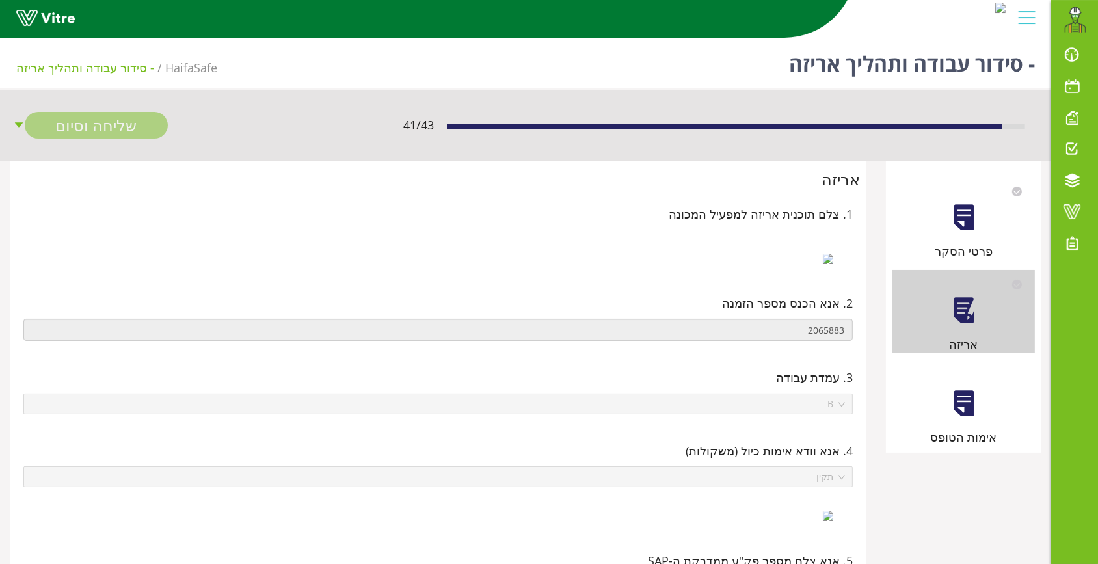
click at [963, 412] on div at bounding box center [963, 403] width 29 height 29
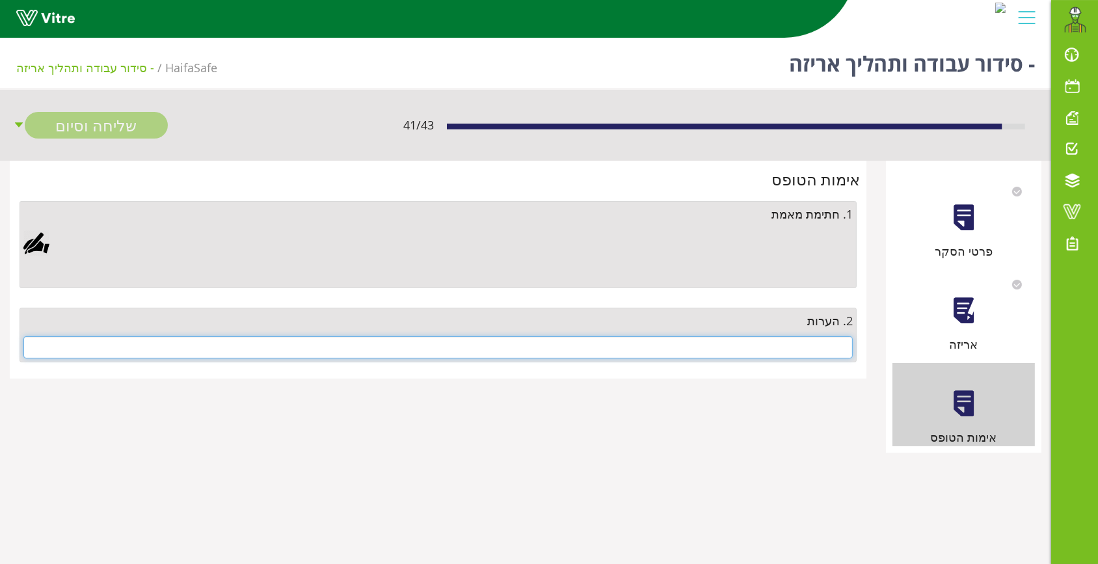
click at [808, 343] on input "text" at bounding box center [437, 347] width 829 height 22
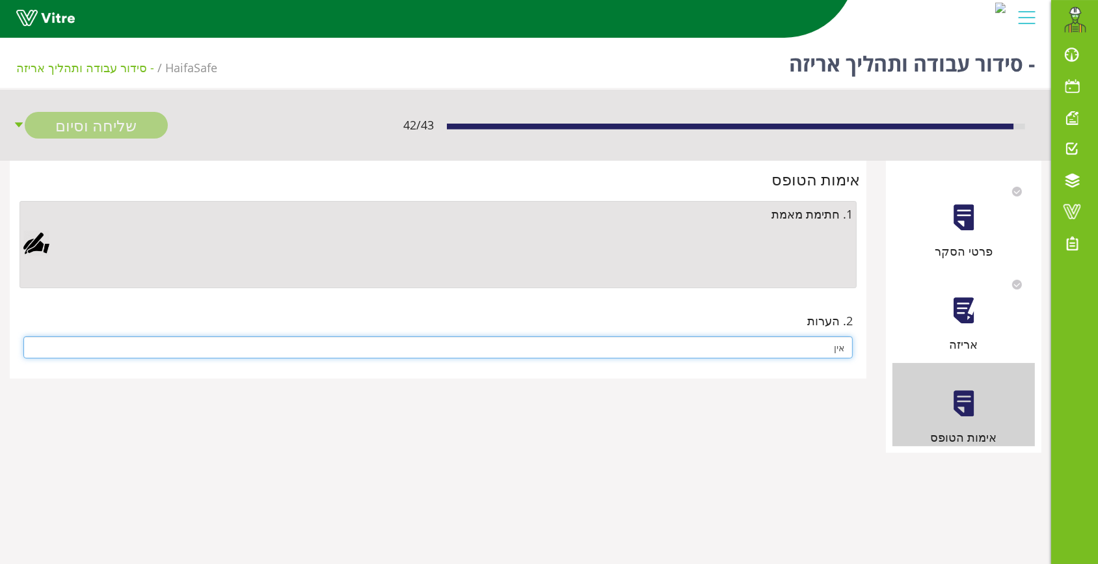
type input "אין"
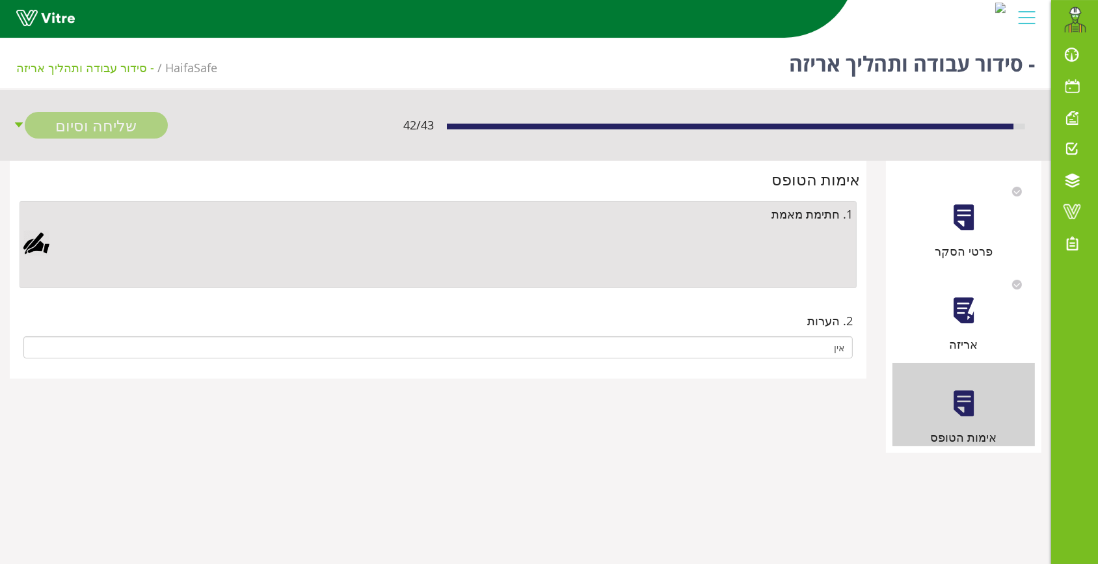
click at [38, 242] on div at bounding box center [36, 243] width 26 height 26
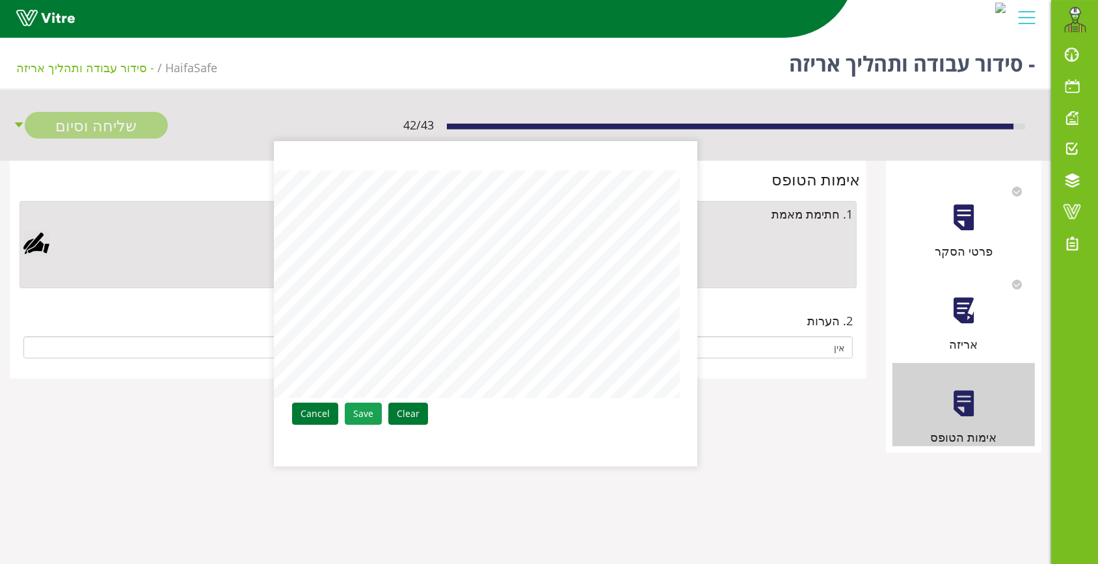
click at [357, 410] on link "Save" at bounding box center [363, 414] width 37 height 22
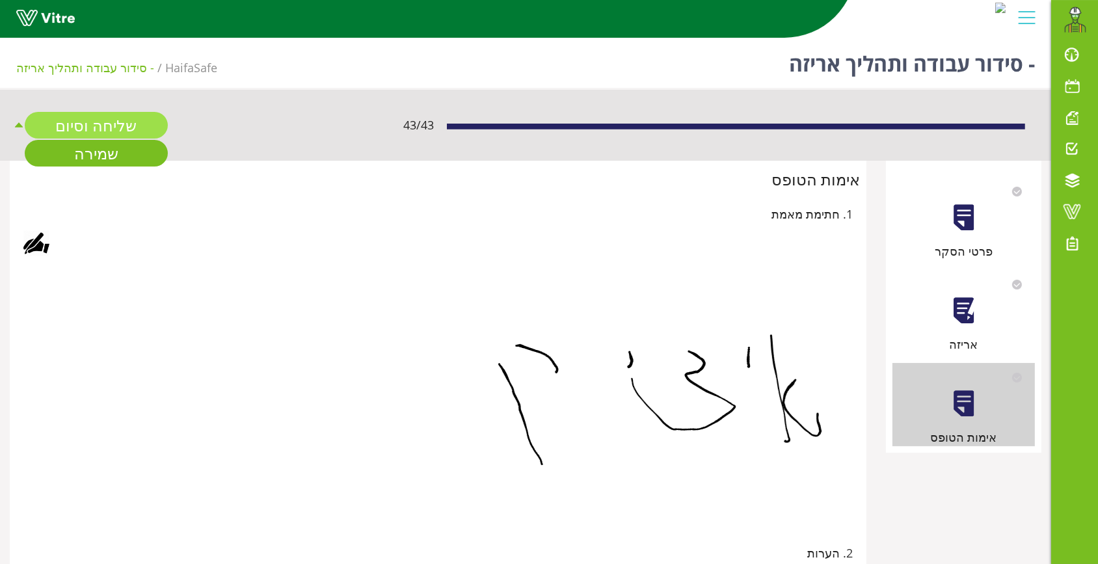
click at [103, 124] on link "שליחה וסיום" at bounding box center [96, 125] width 143 height 27
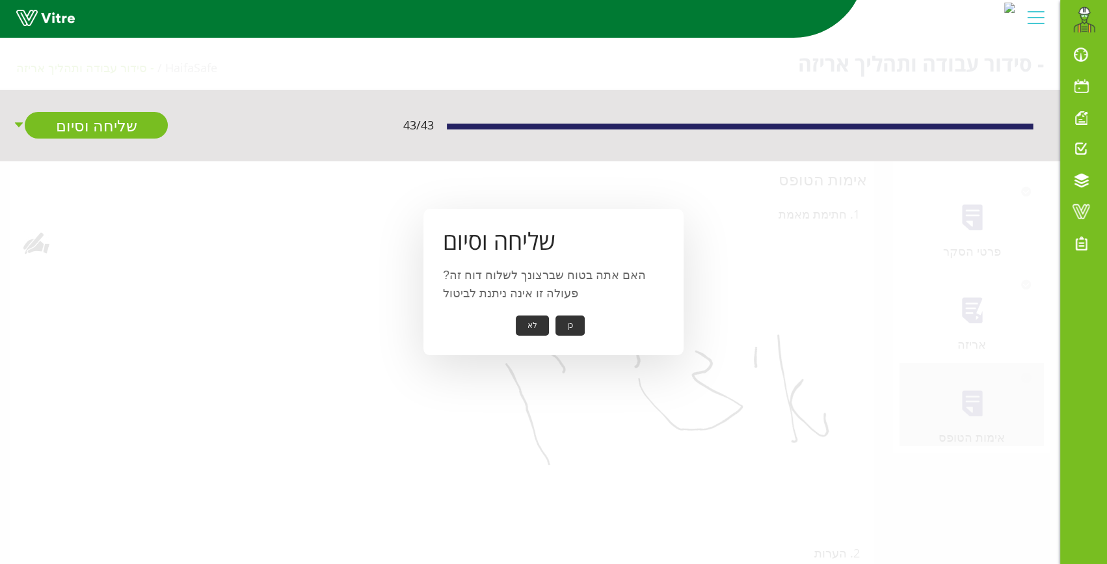
click at [576, 328] on button "כן" at bounding box center [569, 325] width 29 height 20
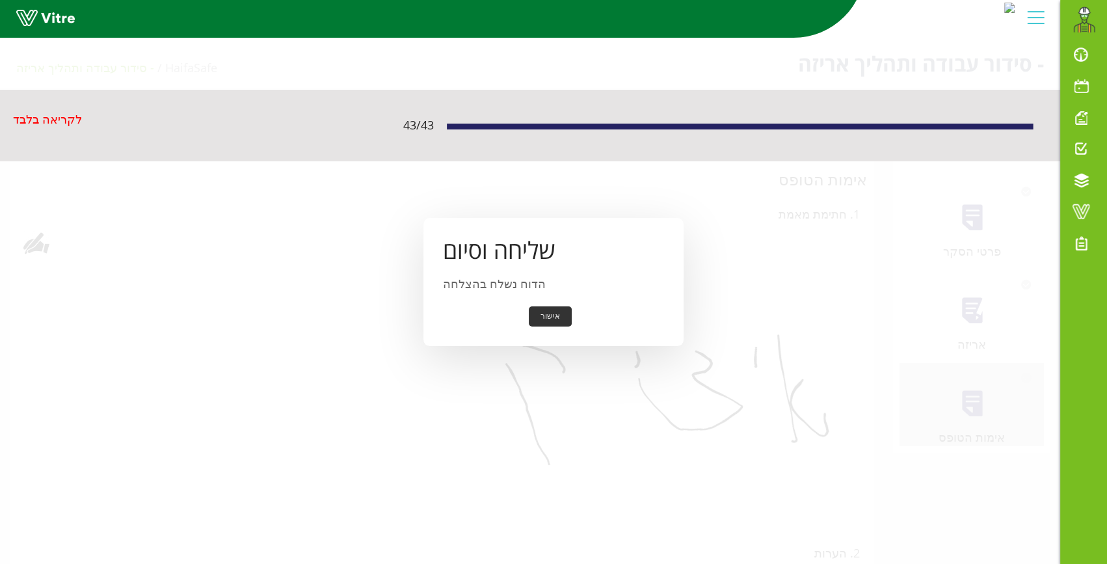
click at [542, 313] on button "אישור" at bounding box center [550, 316] width 43 height 20
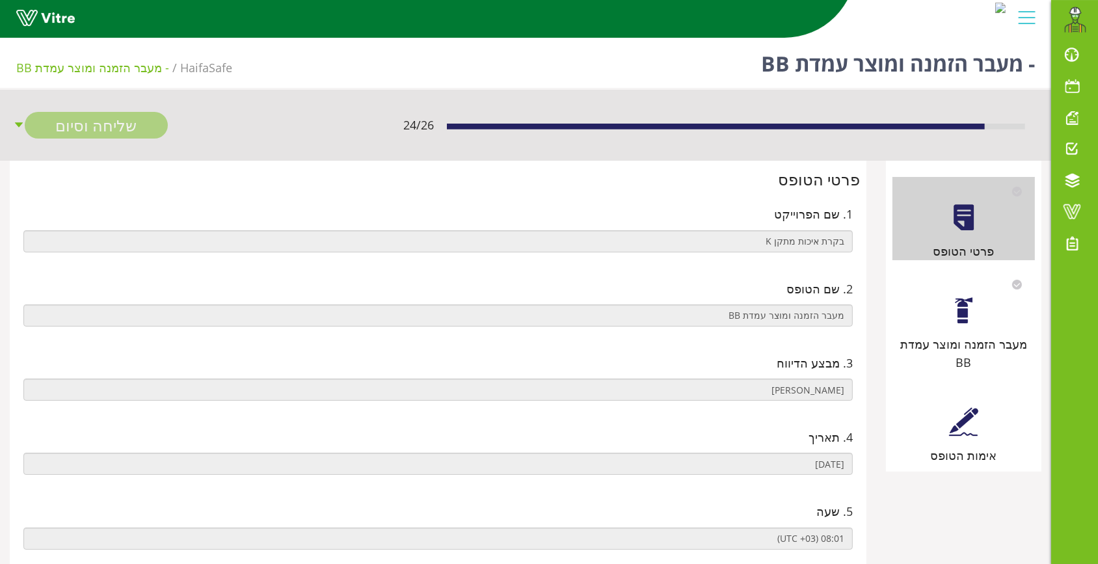
click at [956, 318] on div at bounding box center [963, 310] width 29 height 29
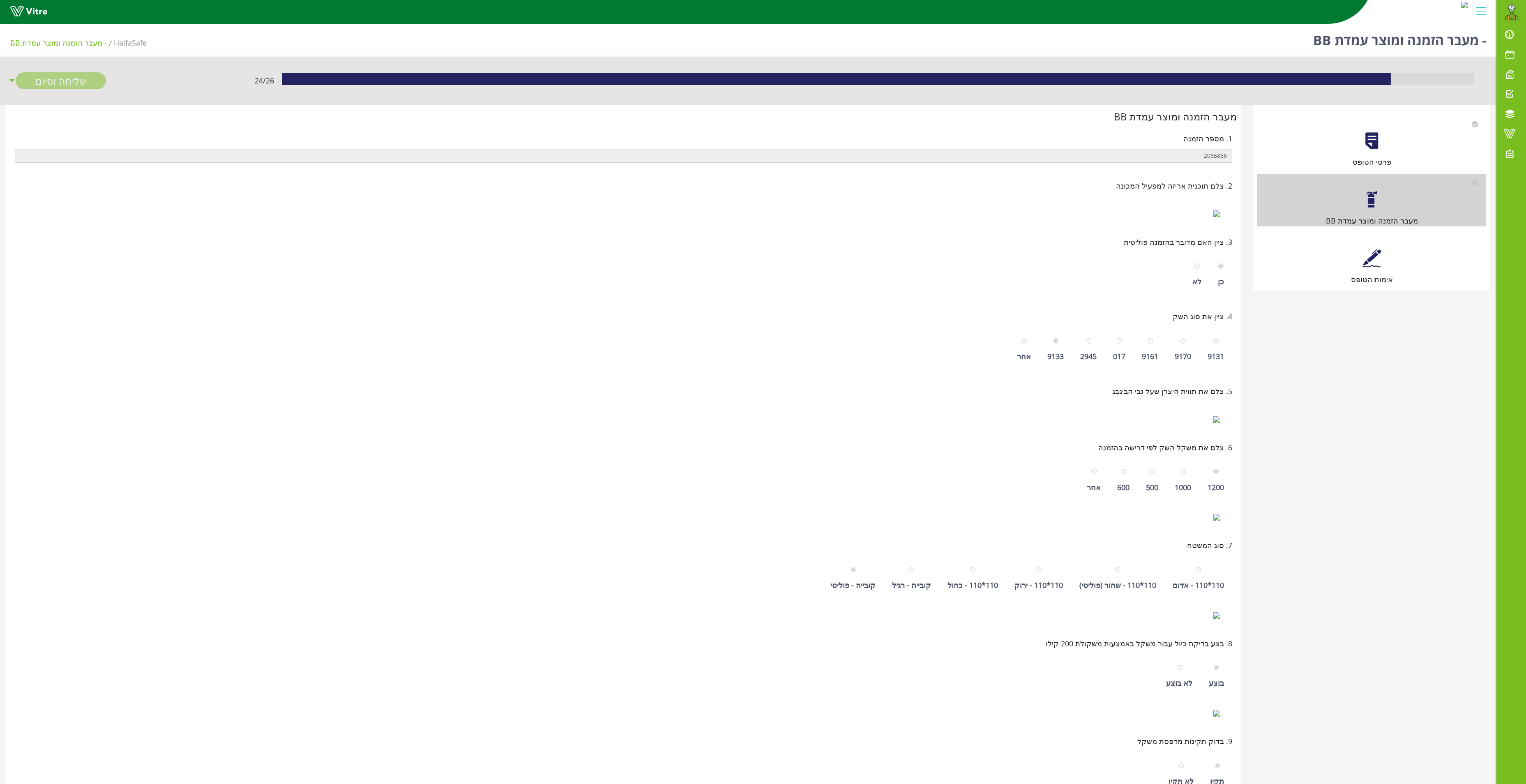
click at [693, 251] on div at bounding box center [1371, 258] width 18 height 18
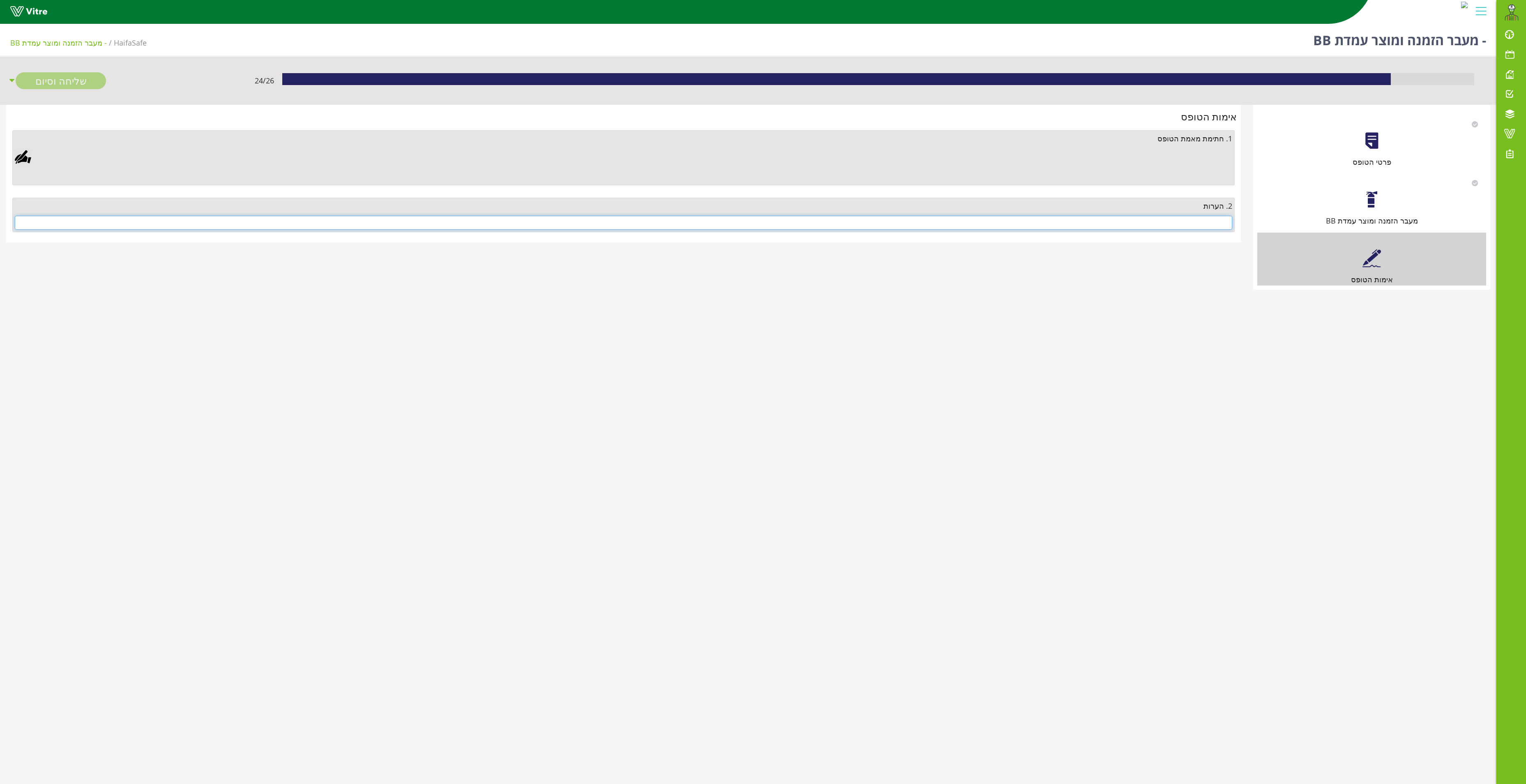
click at [693, 219] on input "text" at bounding box center [623, 222] width 1218 height 14
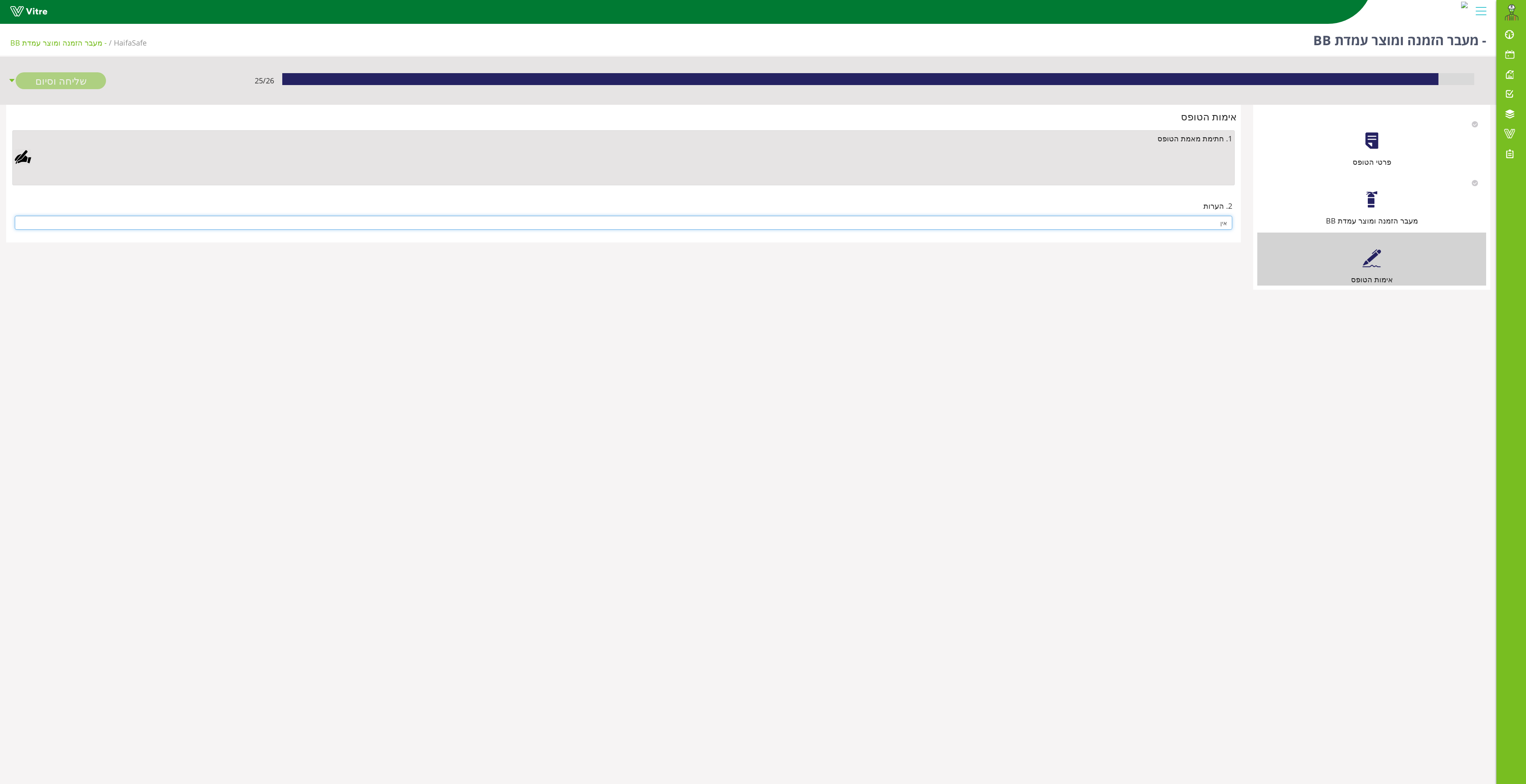
type input "אין"
click at [25, 154] on div at bounding box center [23, 157] width 16 height 16
click at [646, 303] on div "Clear Save Cancel" at bounding box center [515, 298] width 267 height 205
click at [440, 356] on link "Save" at bounding box center [437, 368] width 23 height 14
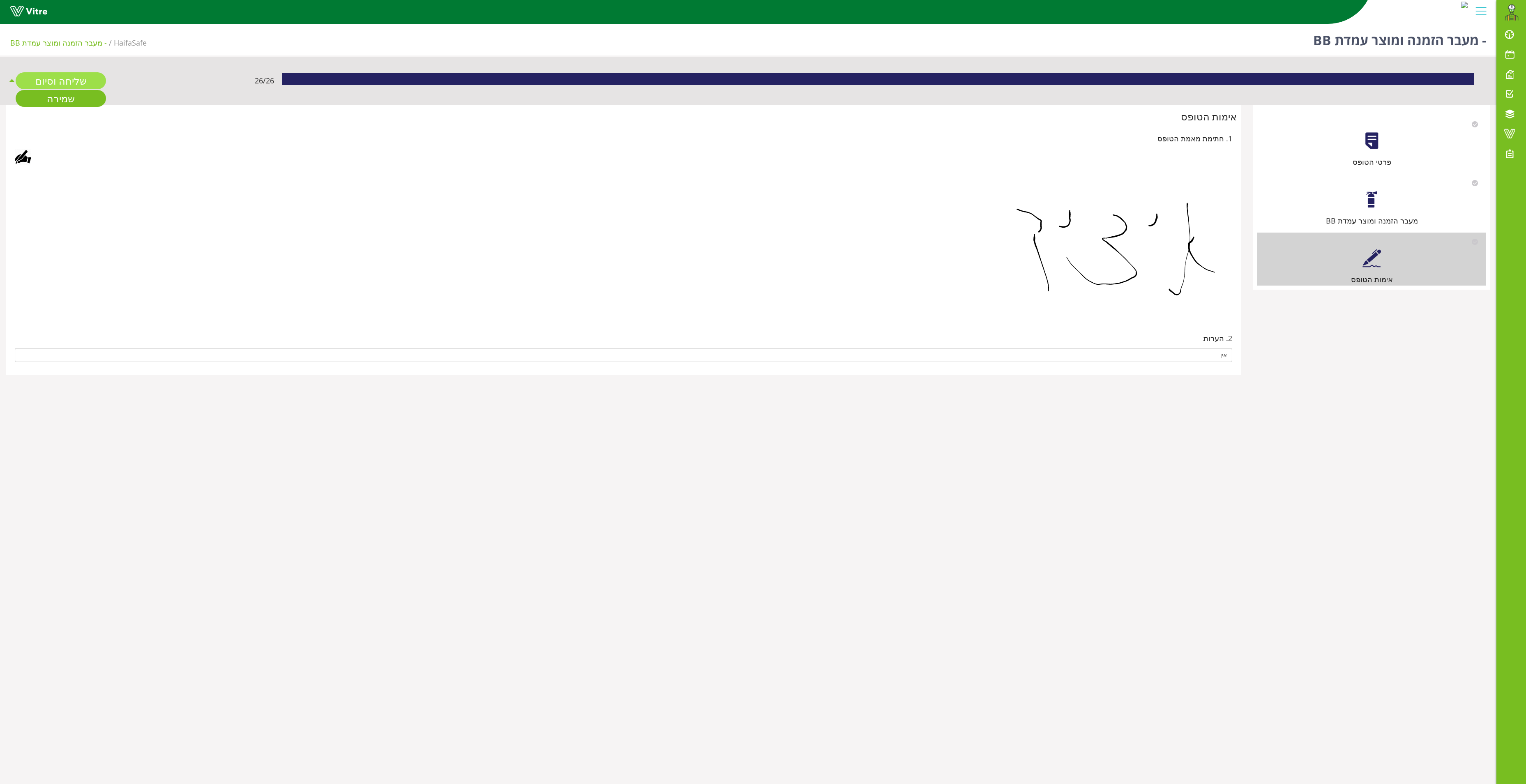
click at [60, 75] on link "שליחה וסיום" at bounding box center [61, 80] width 90 height 17
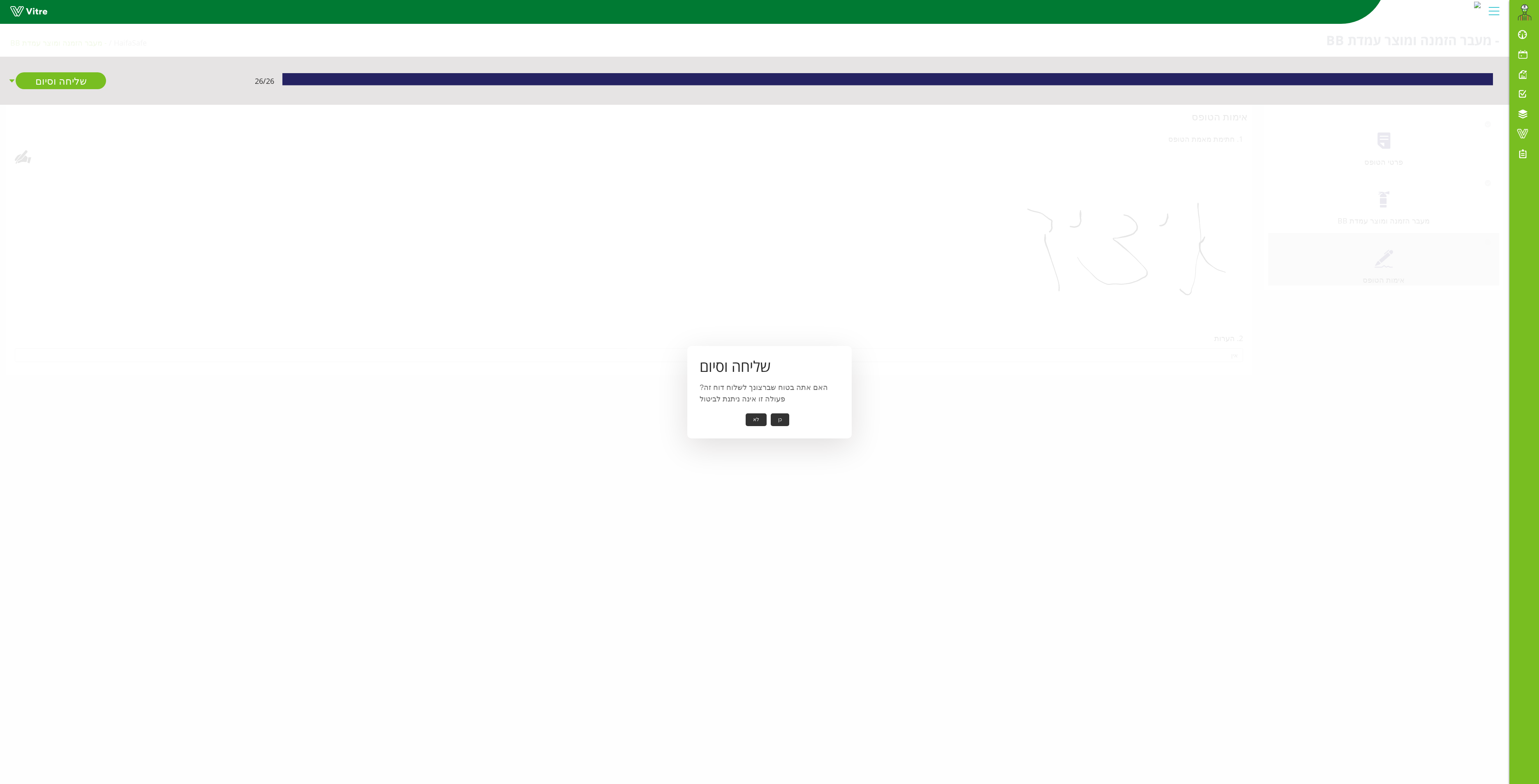
click at [693, 356] on button "כן" at bounding box center [779, 419] width 18 height 13
click at [693, 356] on button "אישור" at bounding box center [767, 414] width 27 height 13
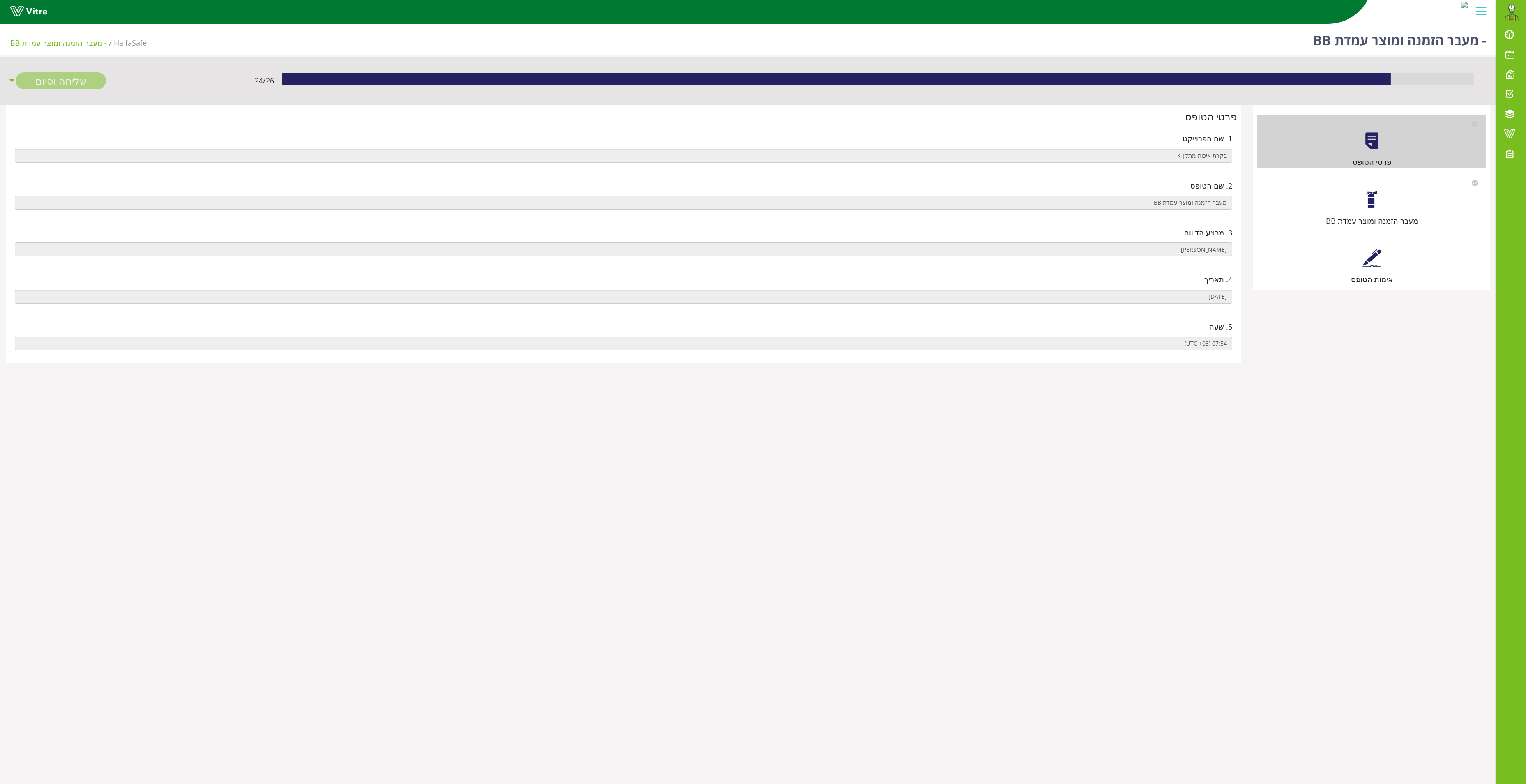
click at [1372, 202] on div at bounding box center [1371, 199] width 18 height 18
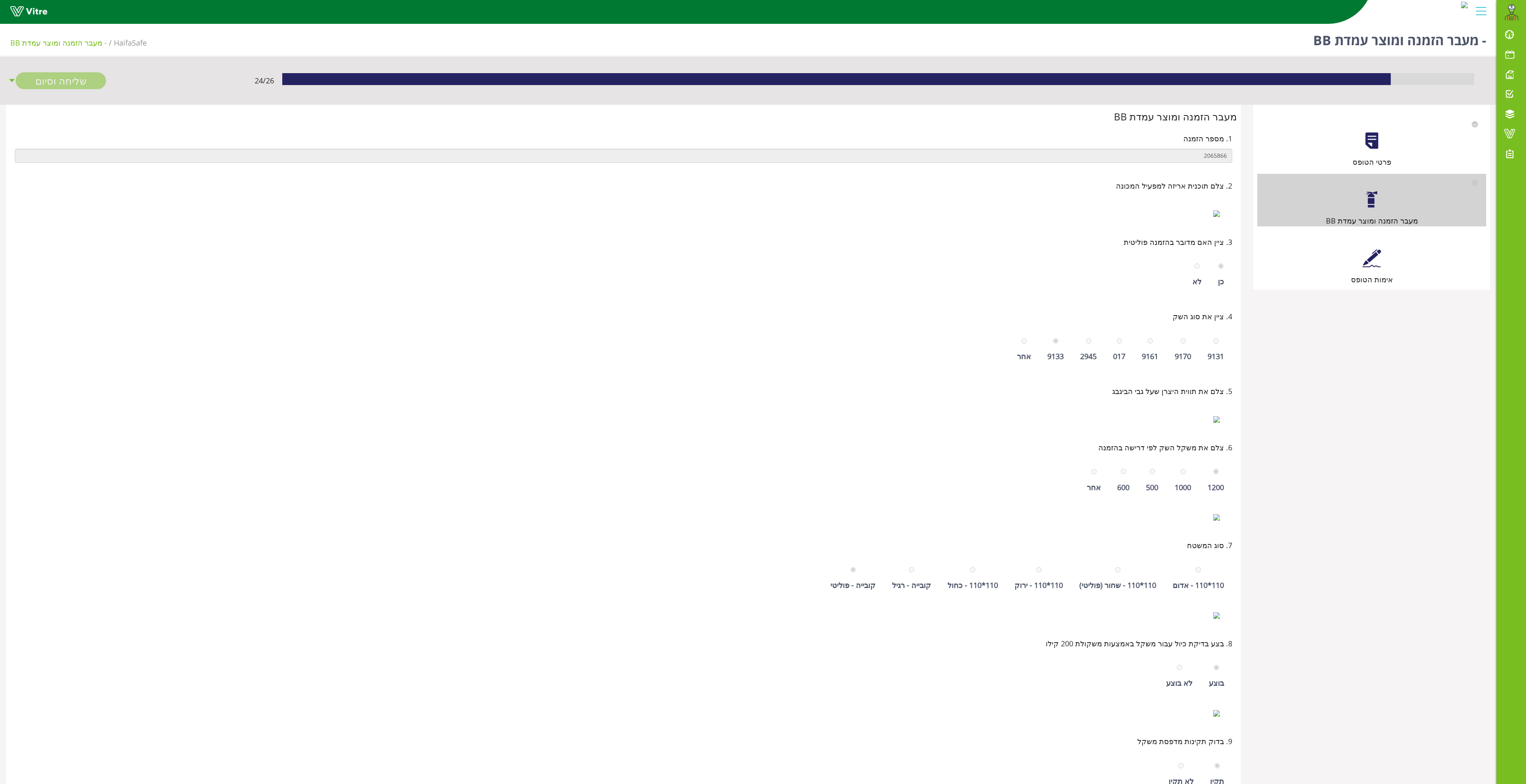
click at [1365, 263] on div at bounding box center [1371, 258] width 18 height 18
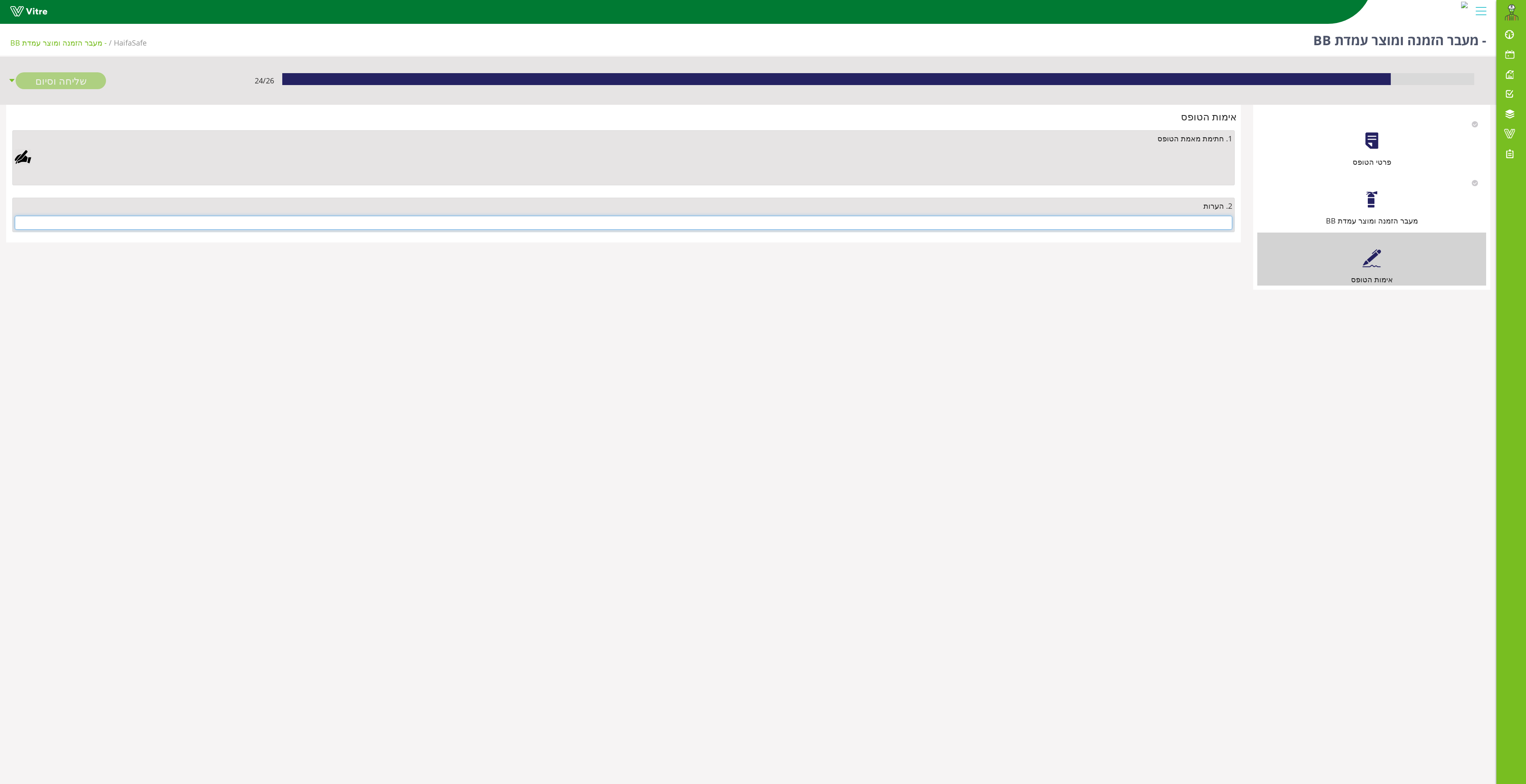
click at [1144, 221] on input "text" at bounding box center [623, 222] width 1218 height 14
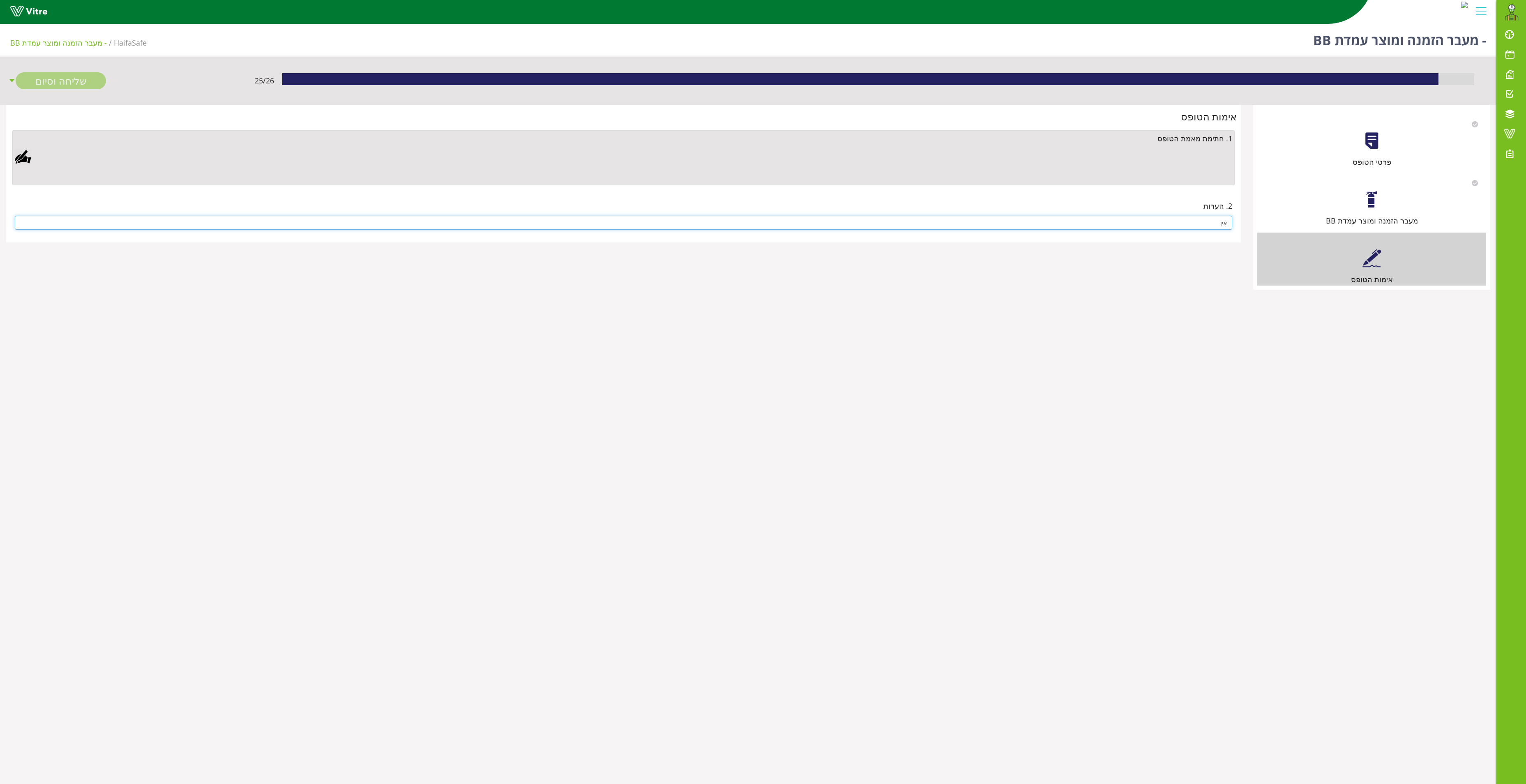
type input "אין"
click at [24, 161] on div at bounding box center [23, 157] width 16 height 16
click at [439, 366] on link "Save" at bounding box center [437, 368] width 23 height 14
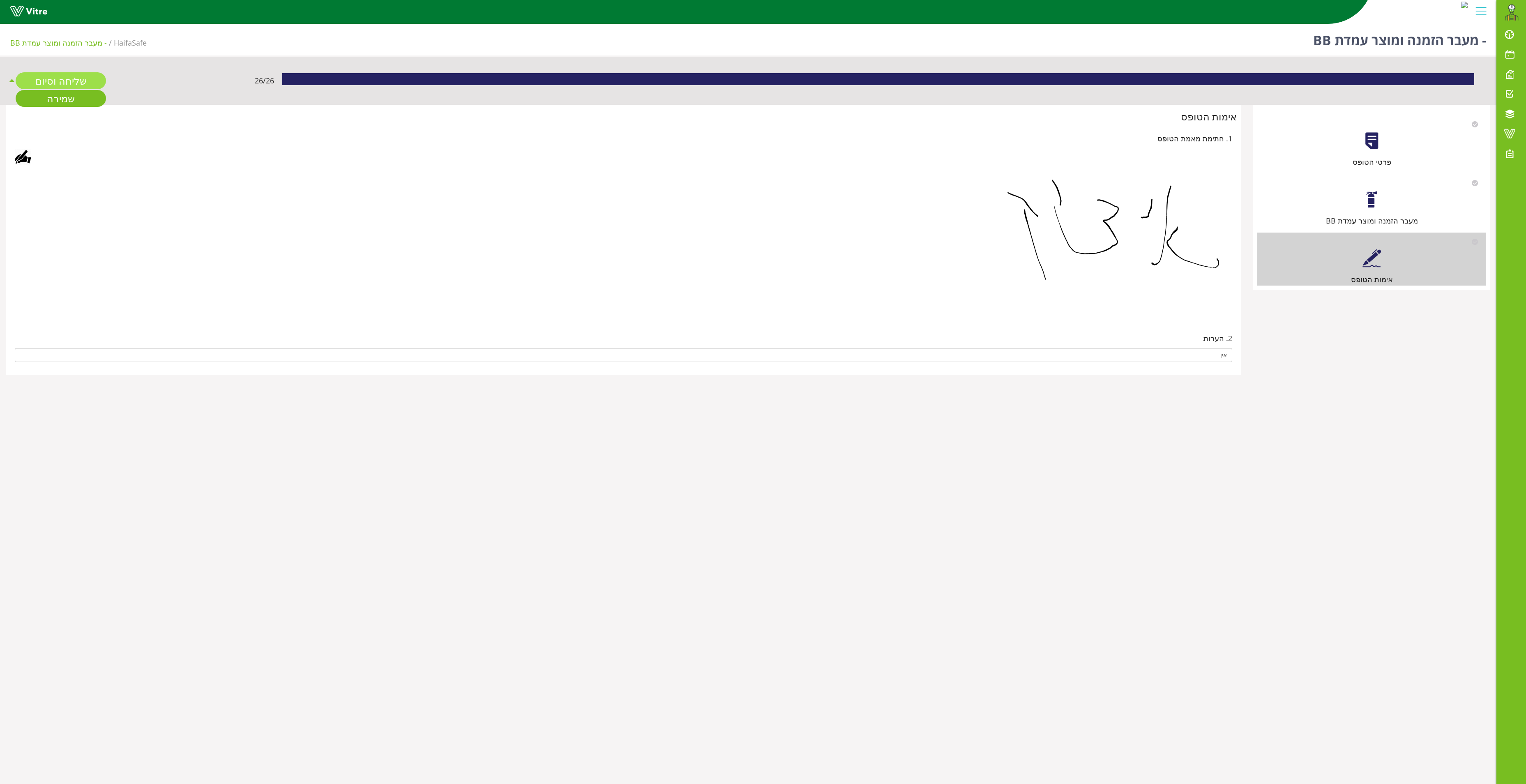
click at [76, 76] on link "שליחה וסיום" at bounding box center [61, 80] width 90 height 17
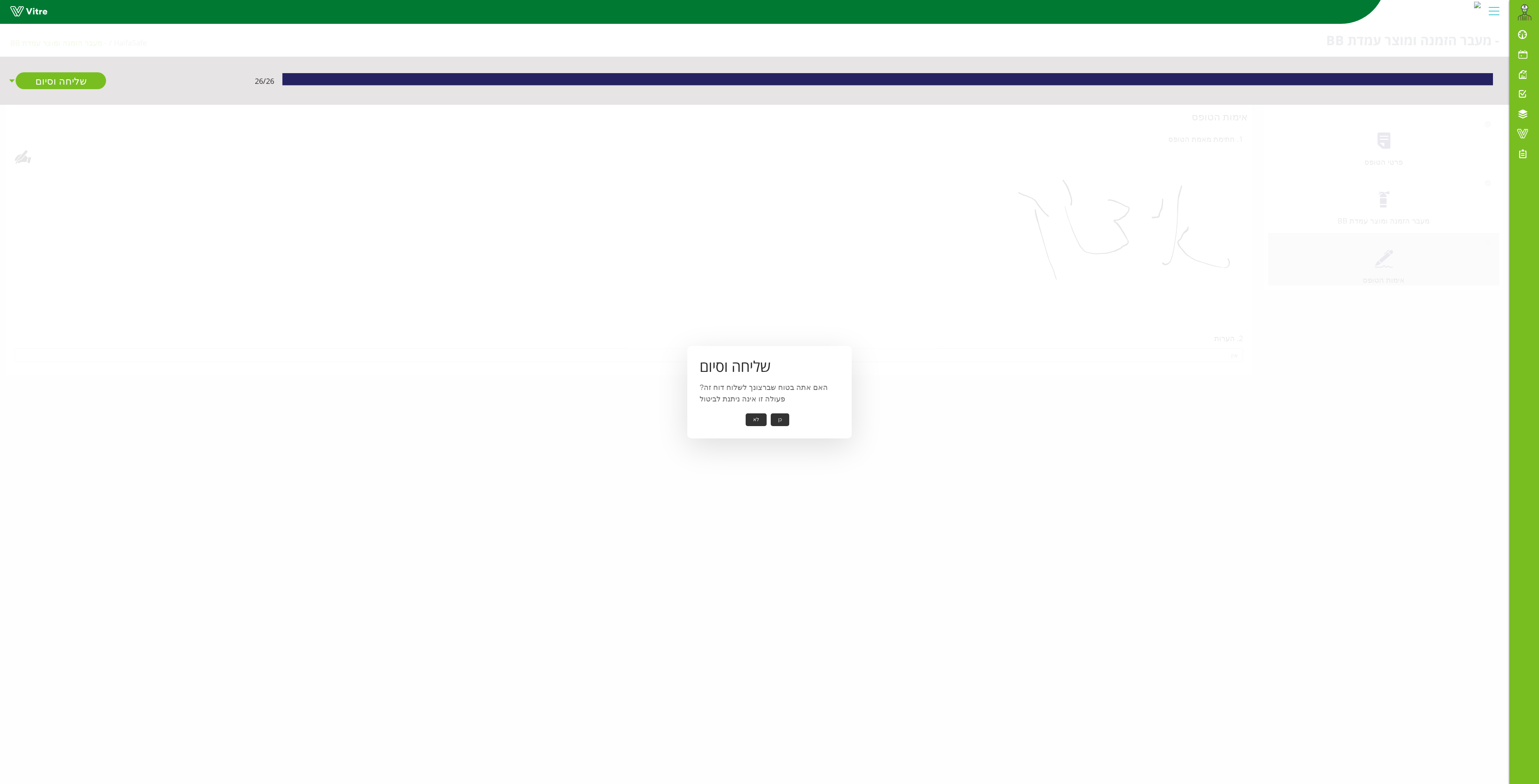
click at [779, 418] on button "כן" at bounding box center [779, 419] width 18 height 13
click at [761, 412] on button "אישור" at bounding box center [767, 414] width 27 height 13
